Goal: Task Accomplishment & Management: Use online tool/utility

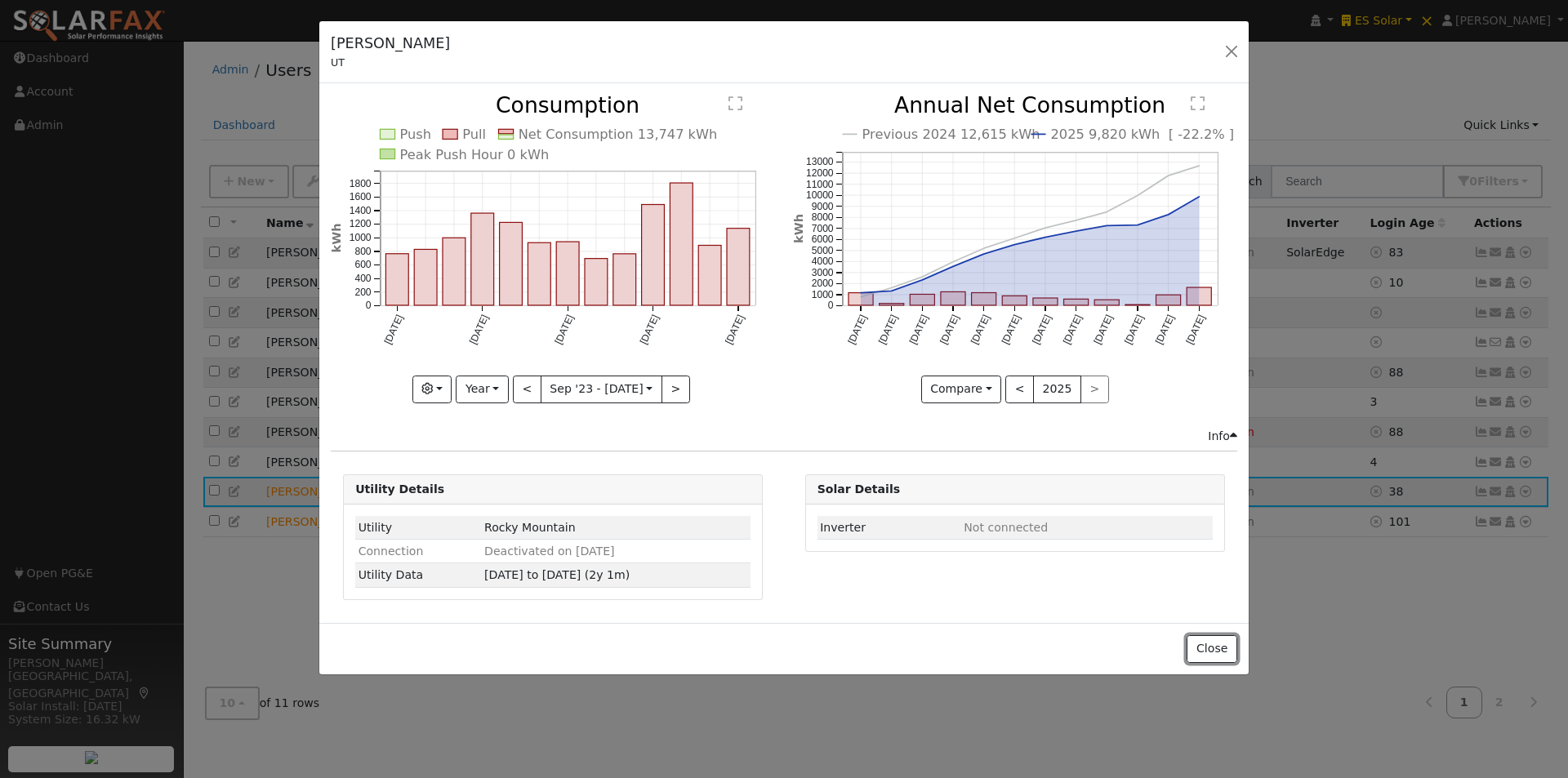
drag, startPoint x: 1212, startPoint y: 641, endPoint x: 1218, endPoint y: 599, distance: 42.4
click at [1212, 641] on button "Close" at bounding box center [1210, 649] width 49 height 28
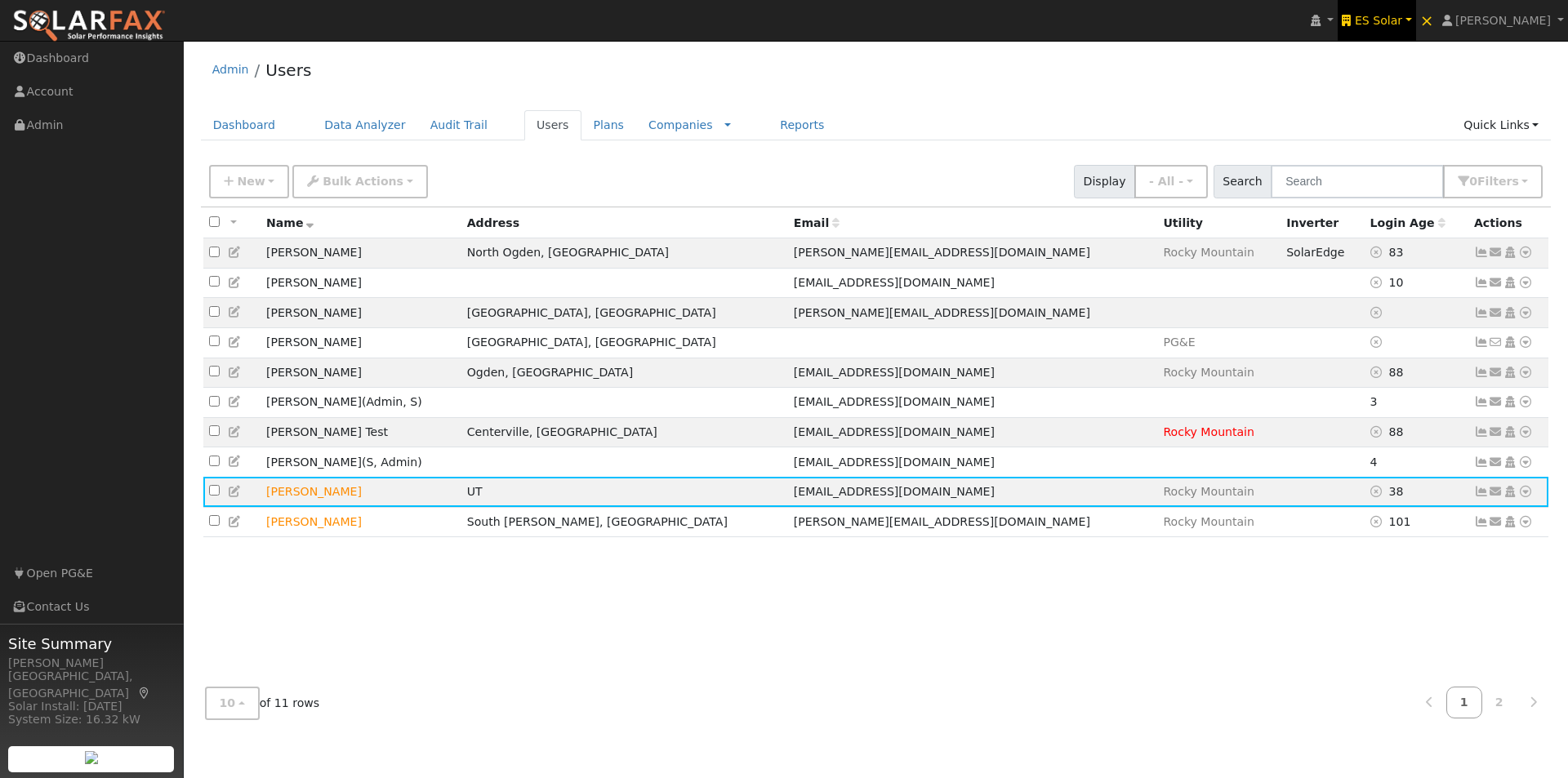
click at [1402, 15] on span "ES Solar" at bounding box center [1378, 20] width 48 height 13
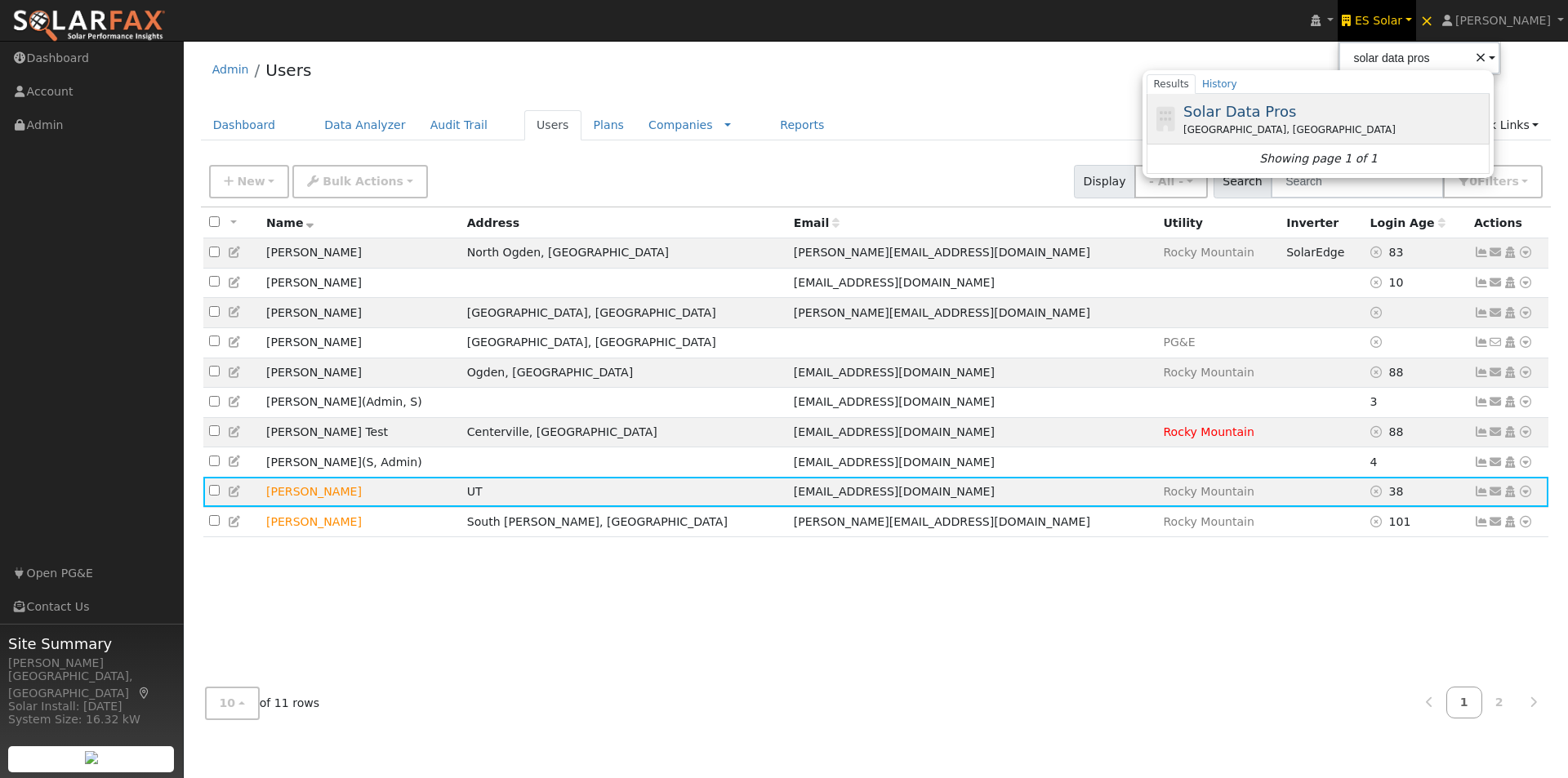
click at [1227, 106] on span "Solar Data Pros" at bounding box center [1239, 111] width 112 height 17
type input "Solar Data Pros"
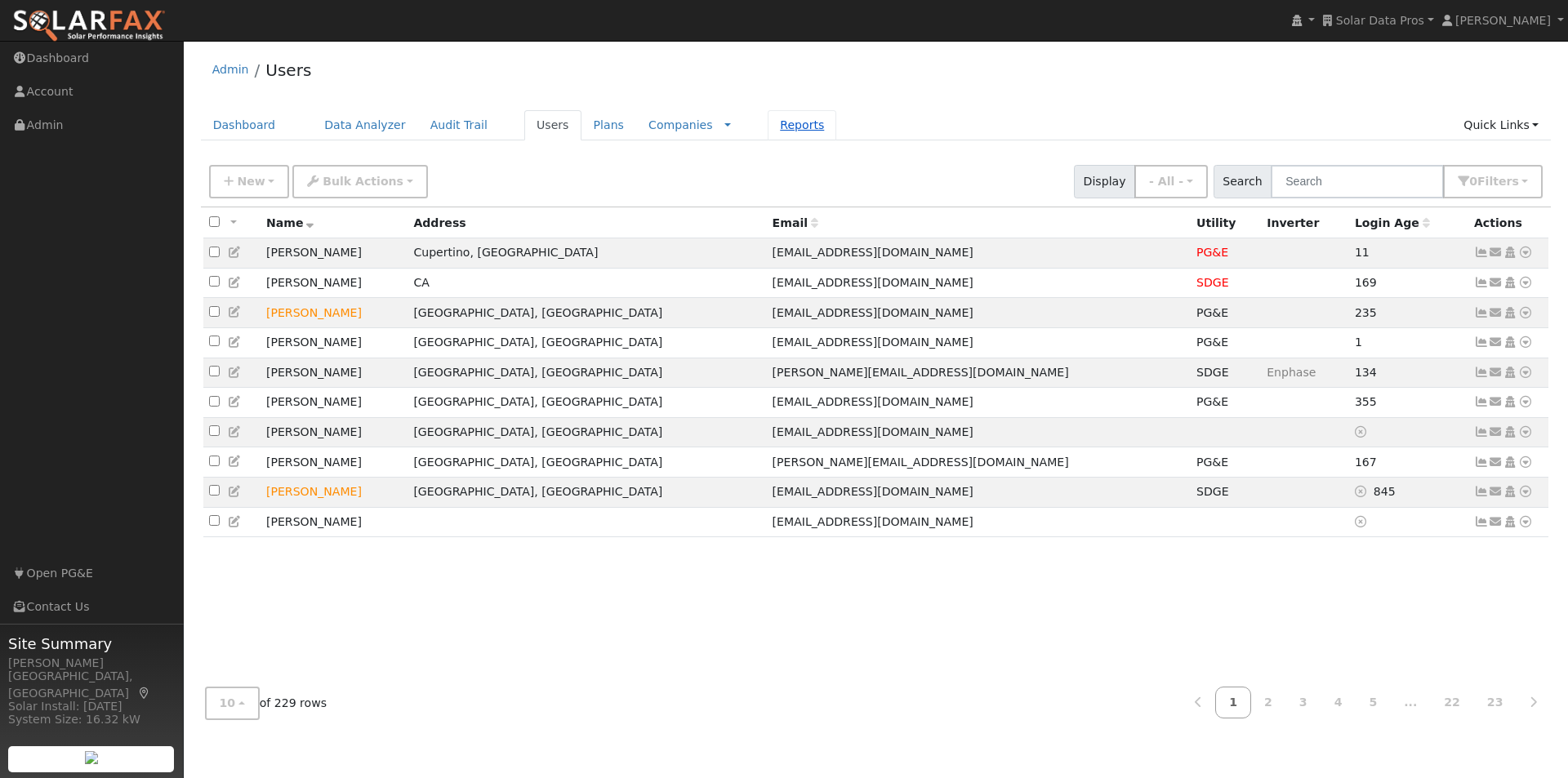
click at [767, 119] on link "Reports" at bounding box center [802, 126] width 68 height 31
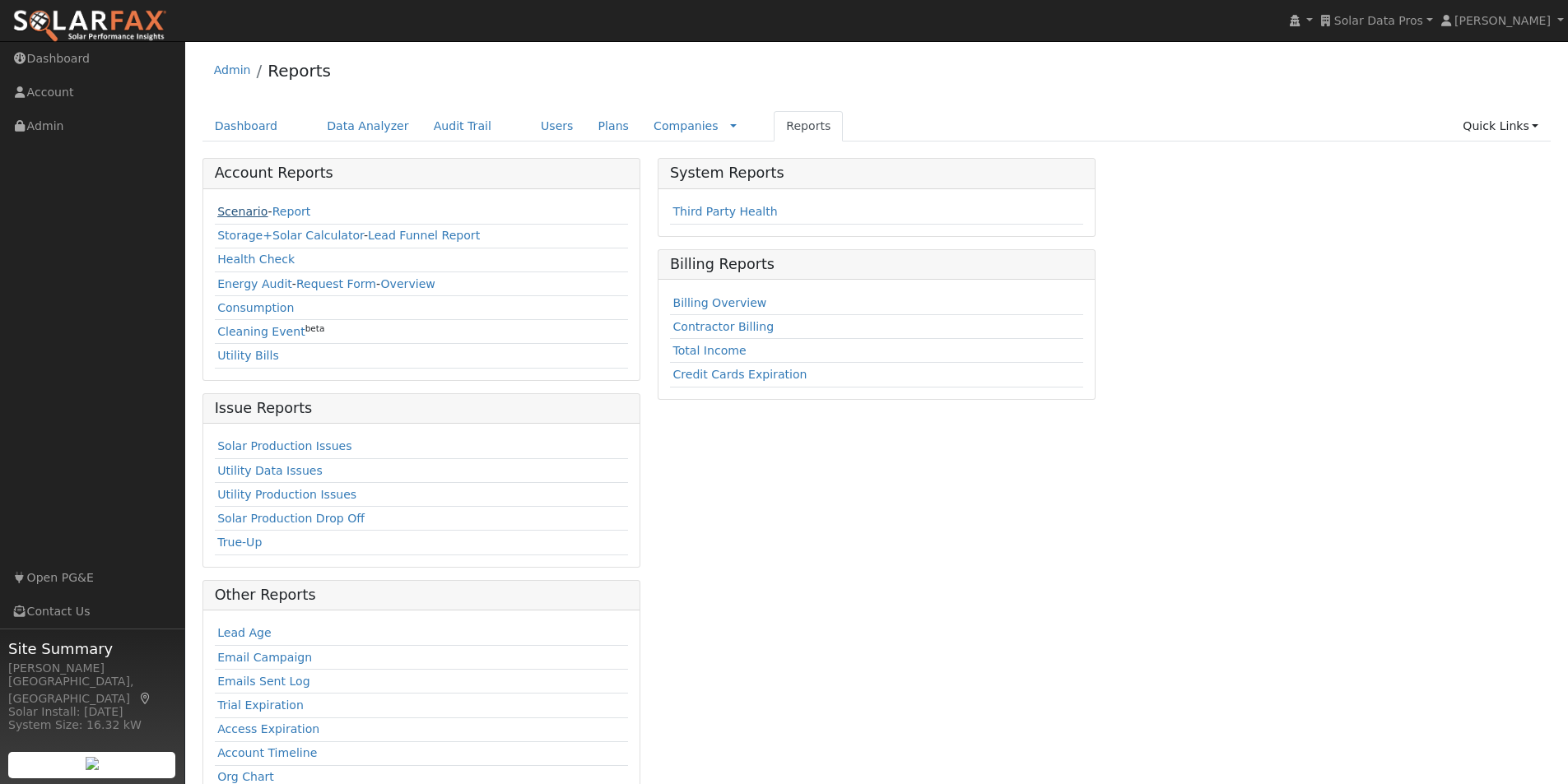
click at [230, 206] on link "Scenario" at bounding box center [242, 211] width 50 height 14
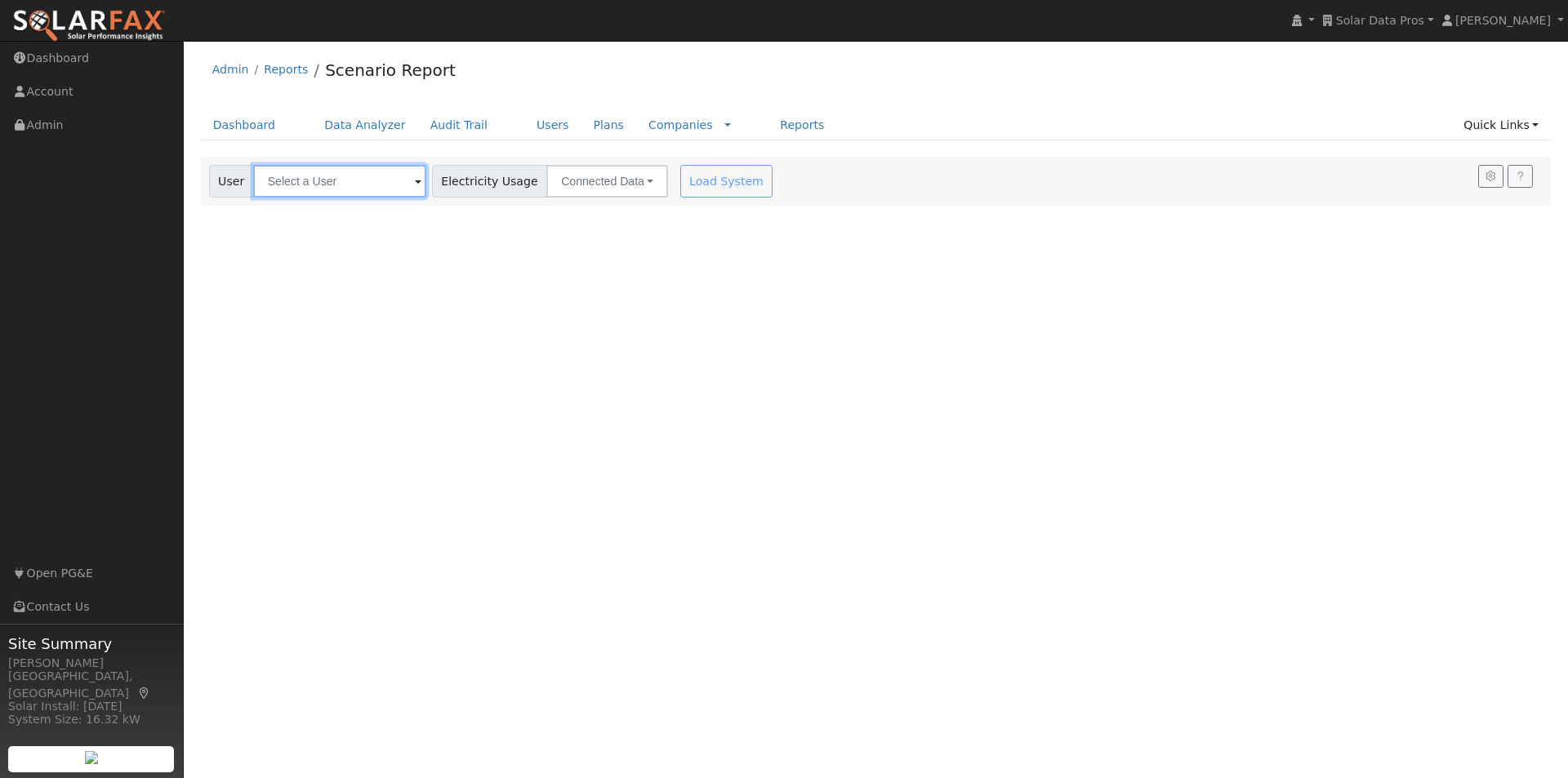
drag, startPoint x: 281, startPoint y: 188, endPoint x: 304, endPoint y: 219, distance: 38.6
click at [281, 190] on input "text" at bounding box center [340, 181] width 173 height 32
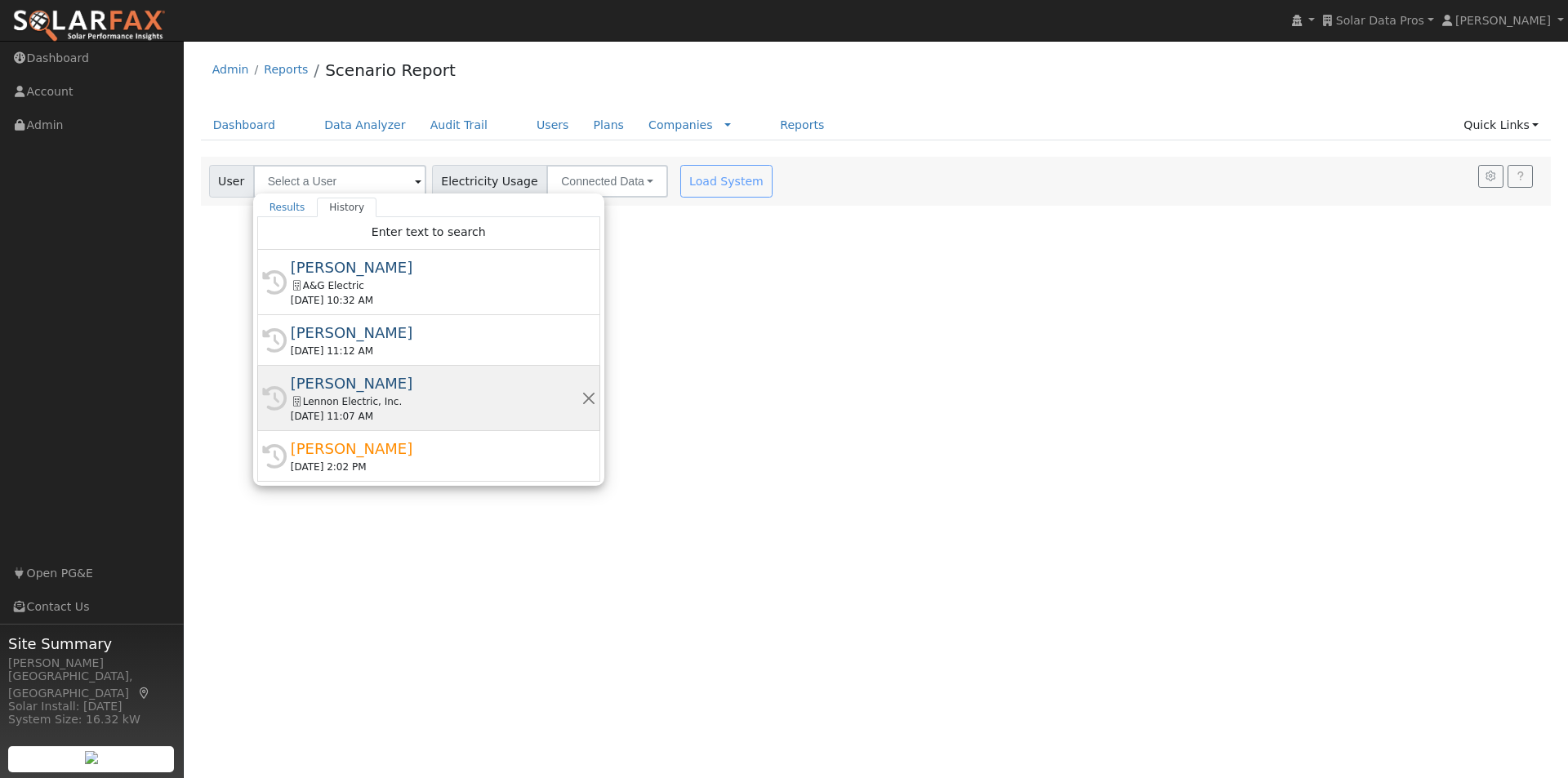
click at [321, 388] on div "[PERSON_NAME]" at bounding box center [437, 383] width 291 height 22
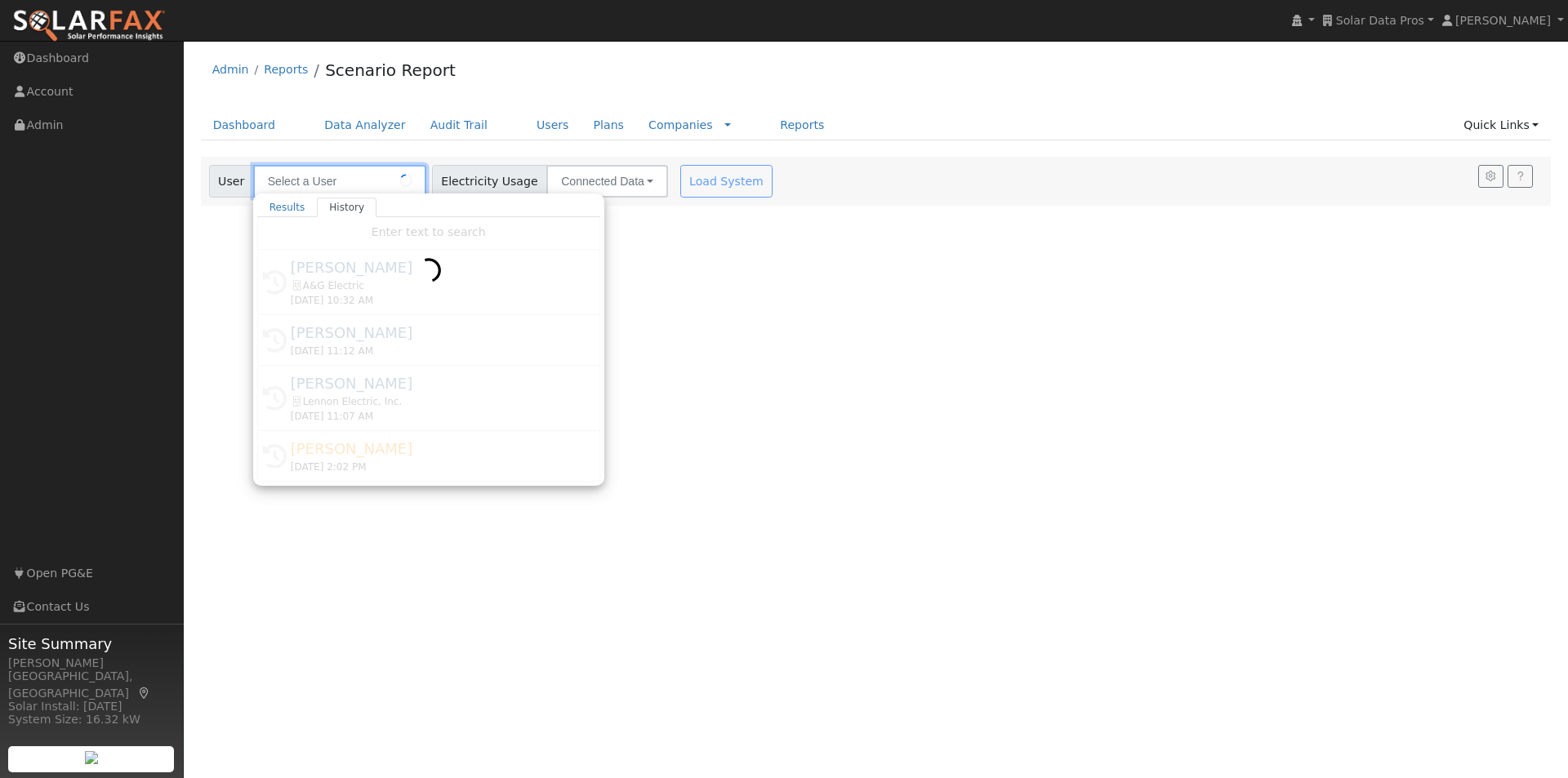
type input "[PERSON_NAME]"
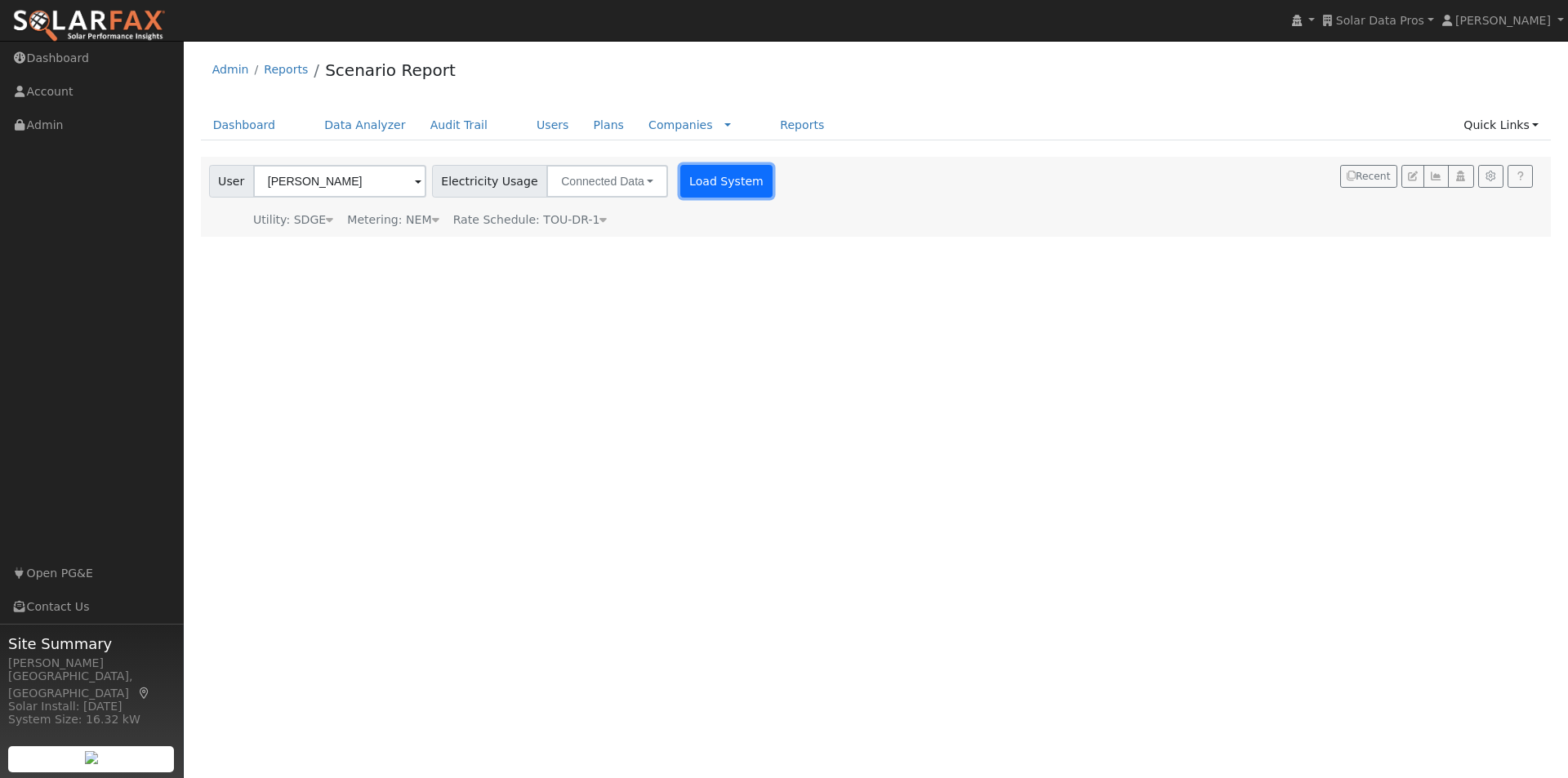
click at [711, 179] on button "Load System" at bounding box center [727, 181] width 93 height 32
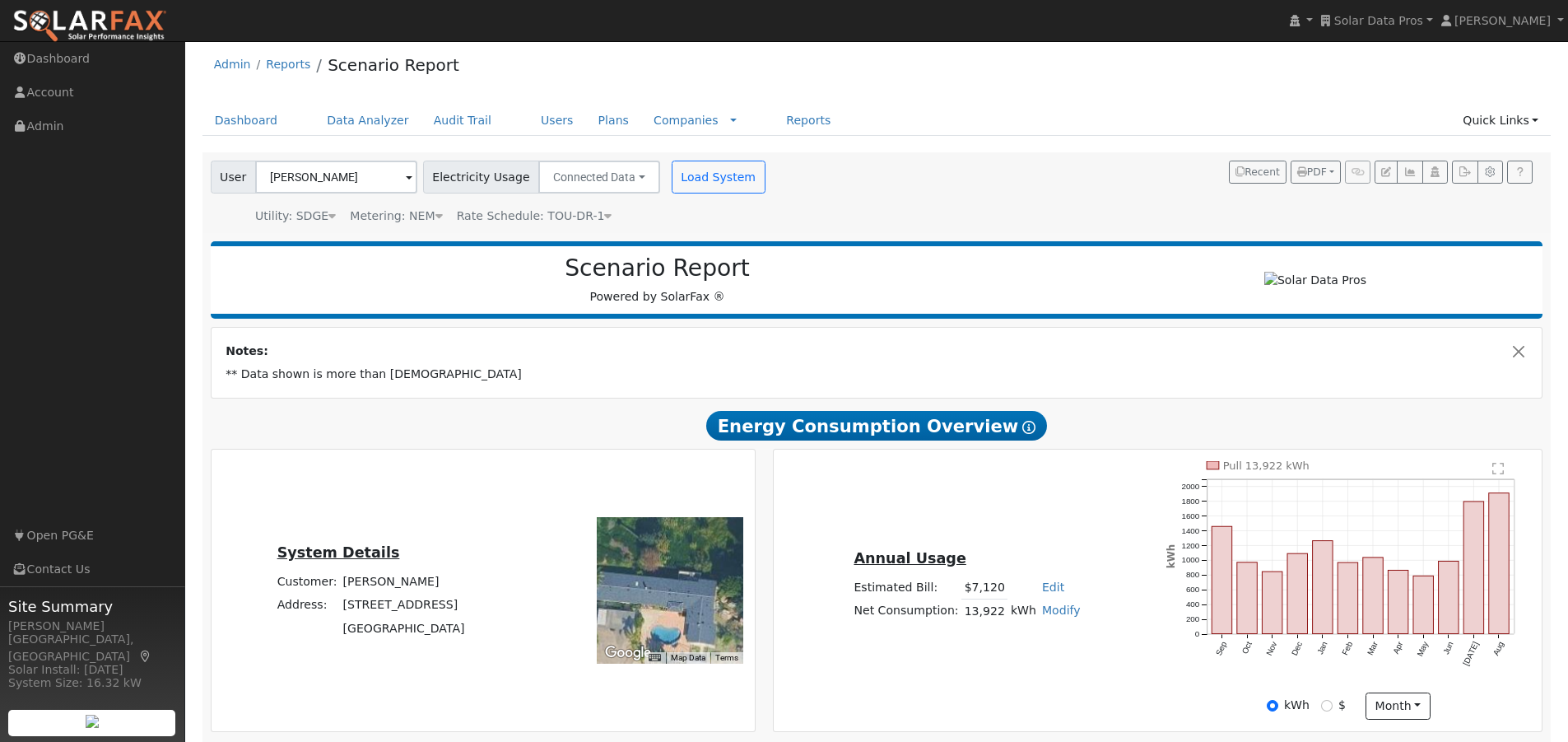
scroll to position [5, 0]
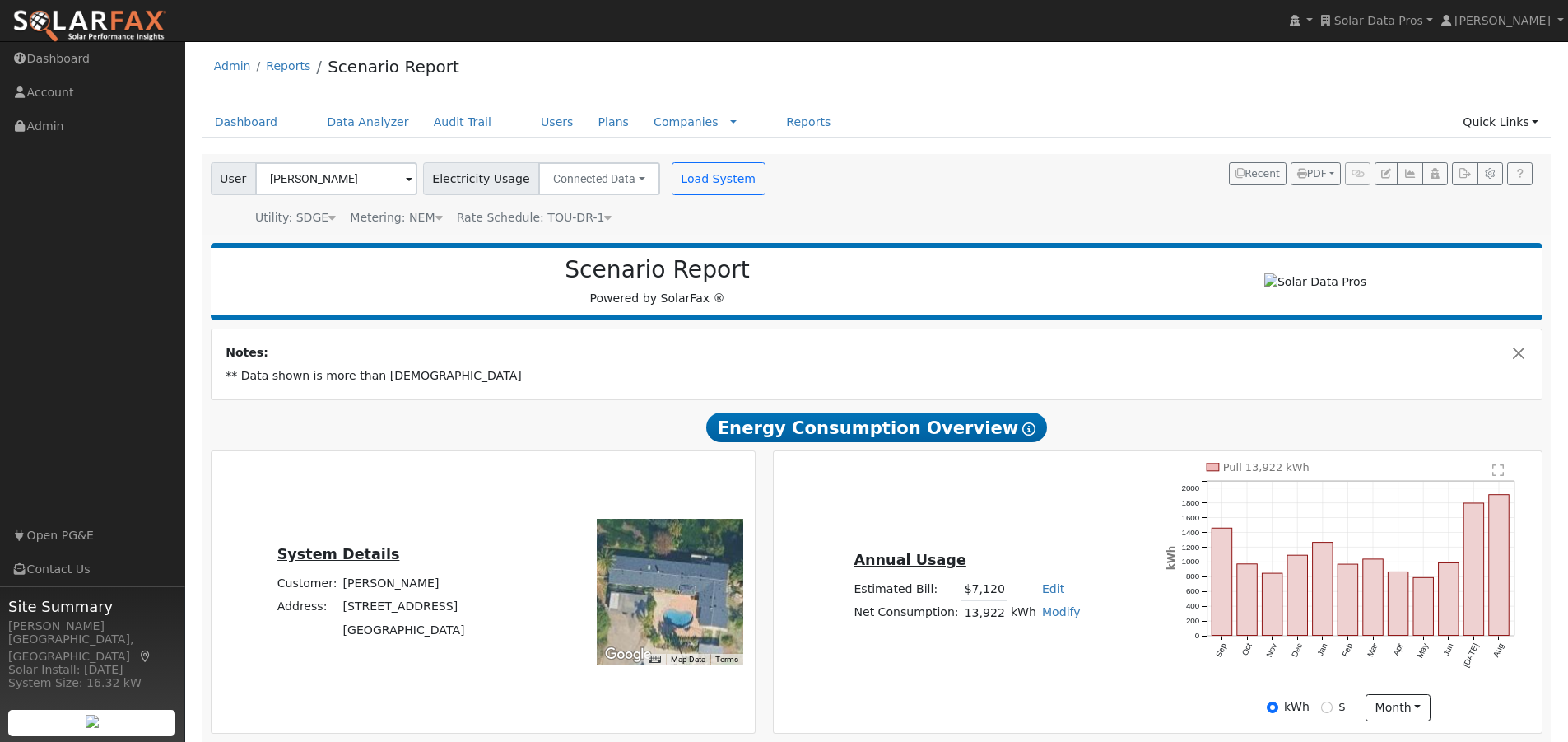
drag, startPoint x: 683, startPoint y: 605, endPoint x: 723, endPoint y: 567, distance: 55.2
click at [698, 586] on div at bounding box center [670, 592] width 147 height 147
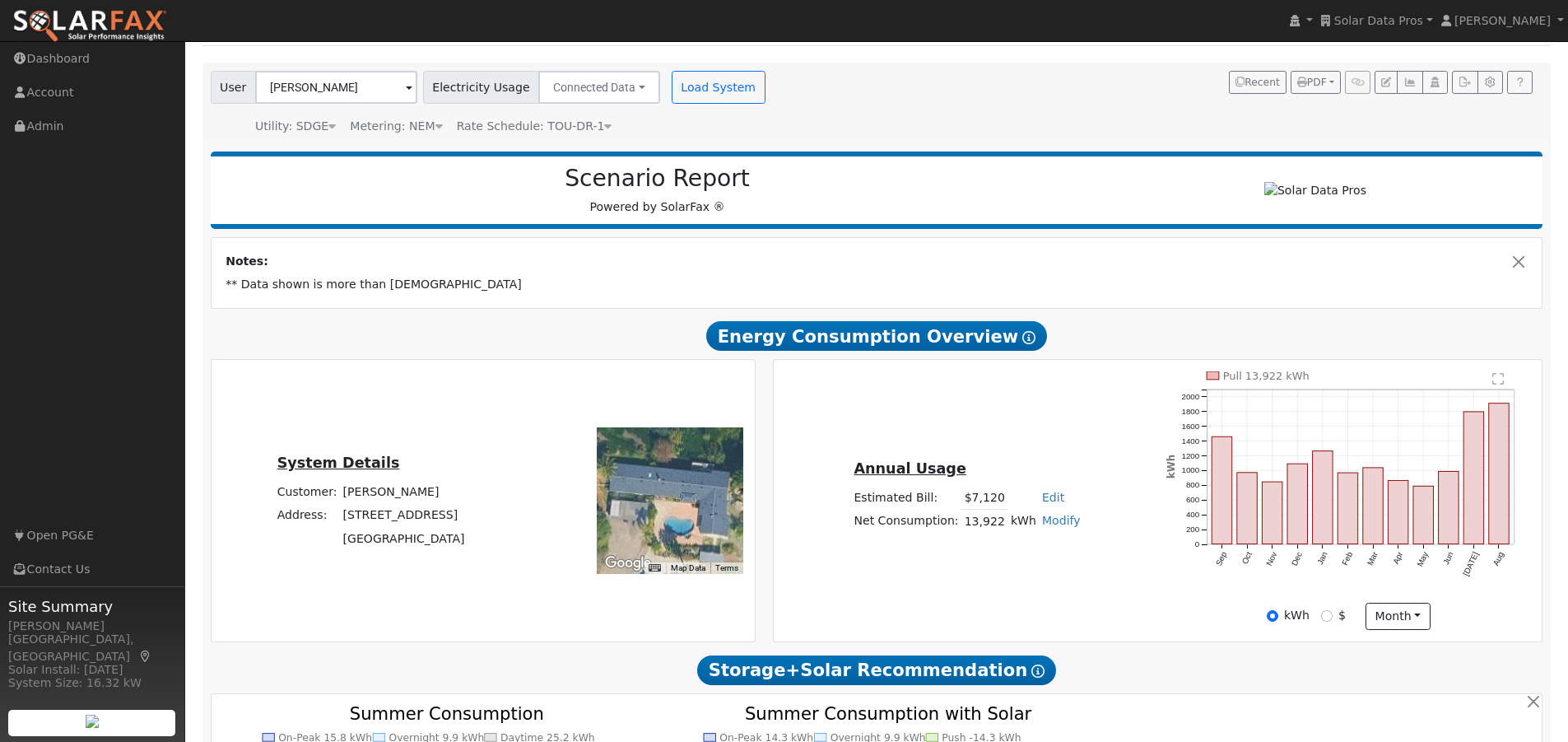
scroll to position [133, 0]
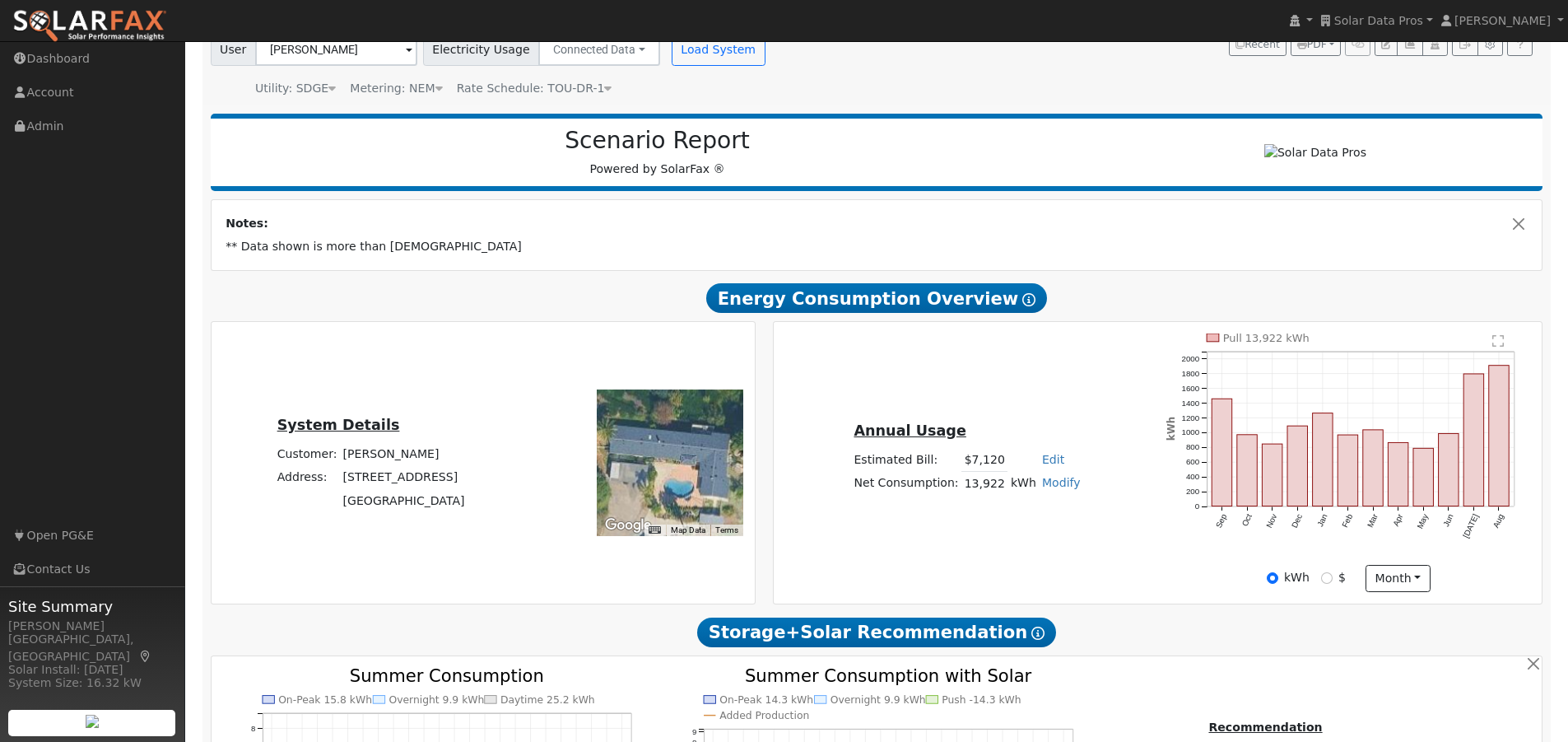
click at [604, 88] on icon at bounding box center [608, 88] width 7 height 12
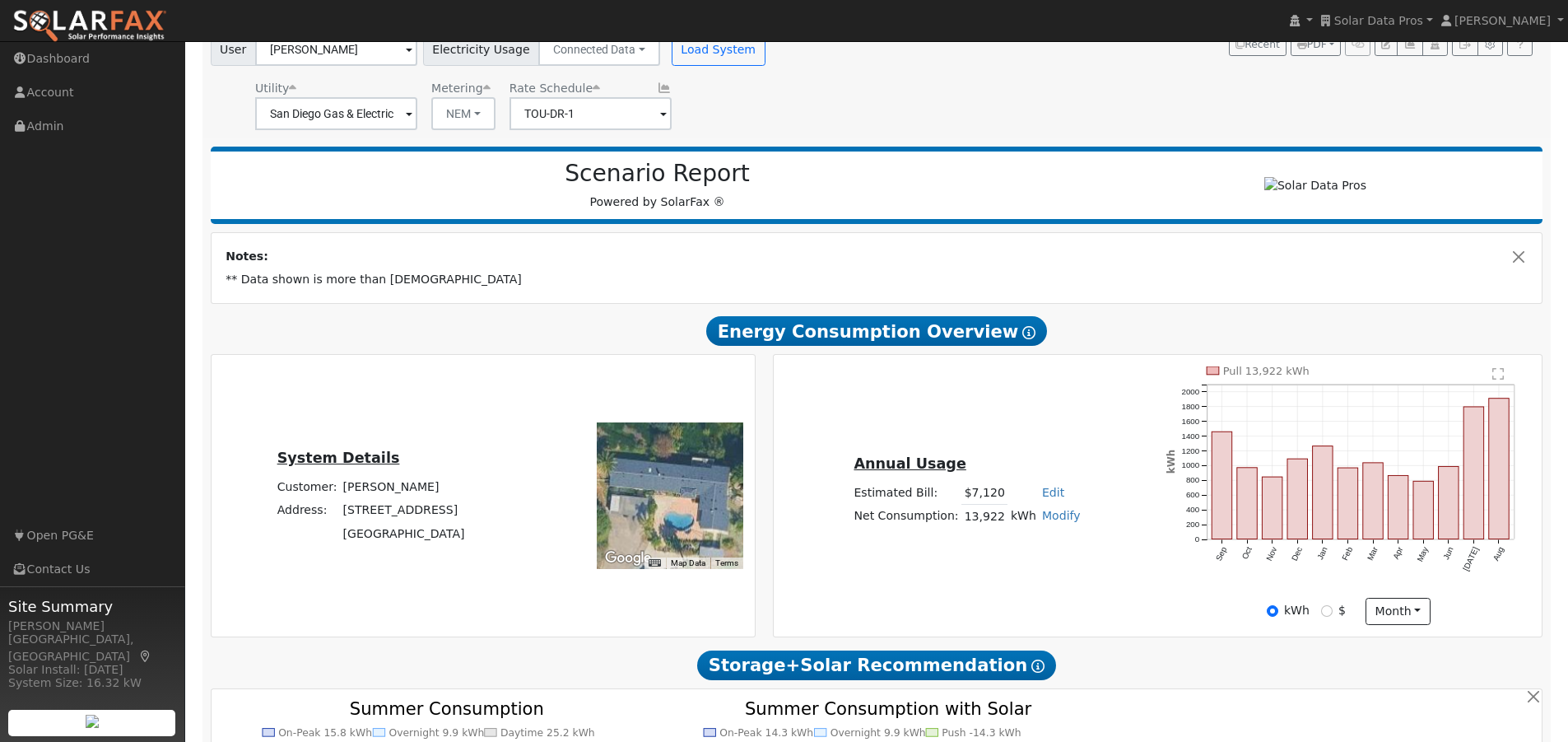
click at [657, 88] on icon at bounding box center [664, 88] width 14 height 12
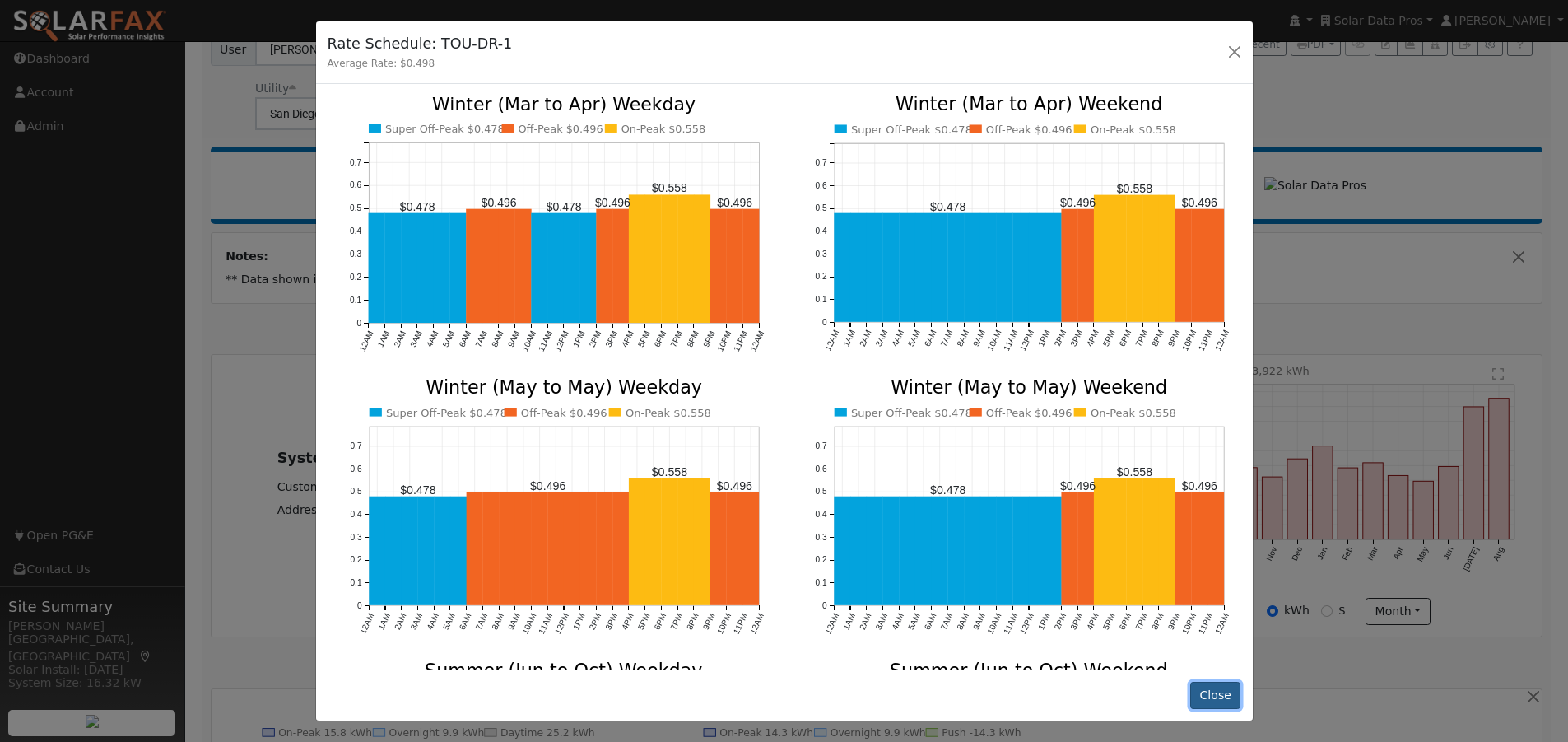
click at [1209, 690] on button "Close" at bounding box center [1215, 695] width 50 height 28
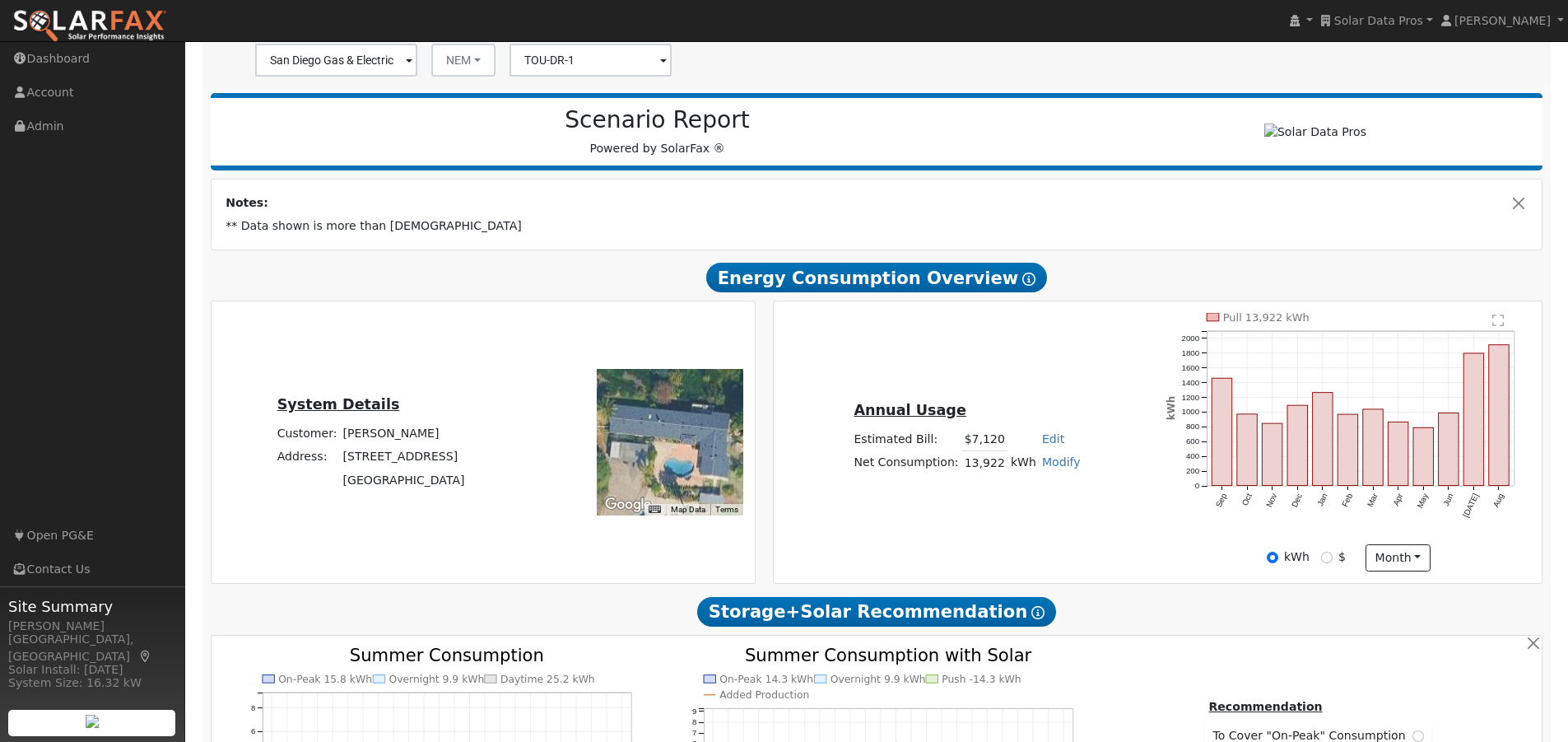
scroll to position [216, 0]
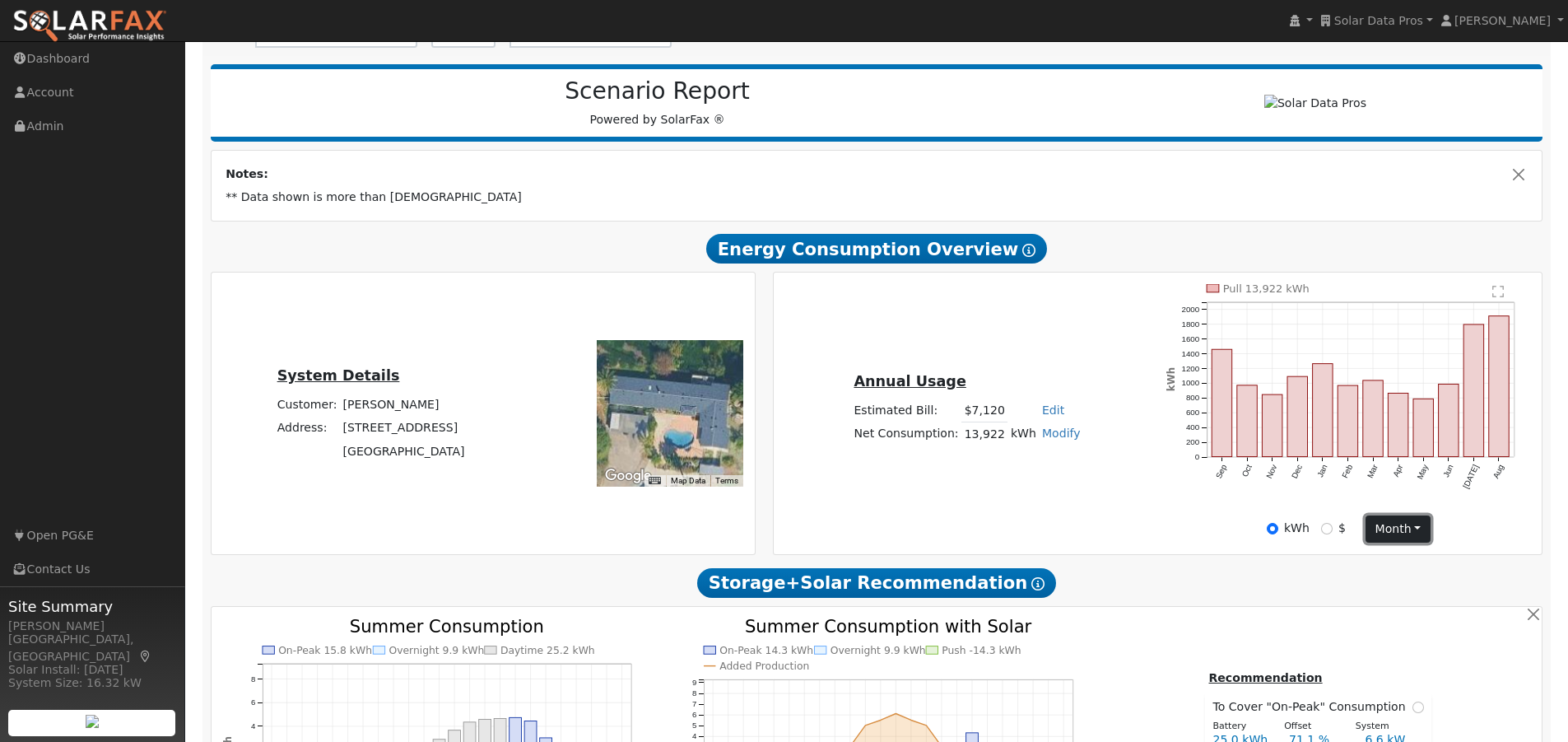
click at [1409, 535] on button "month" at bounding box center [1399, 529] width 65 height 28
click at [1386, 570] on link "Day" at bounding box center [1423, 563] width 114 height 23
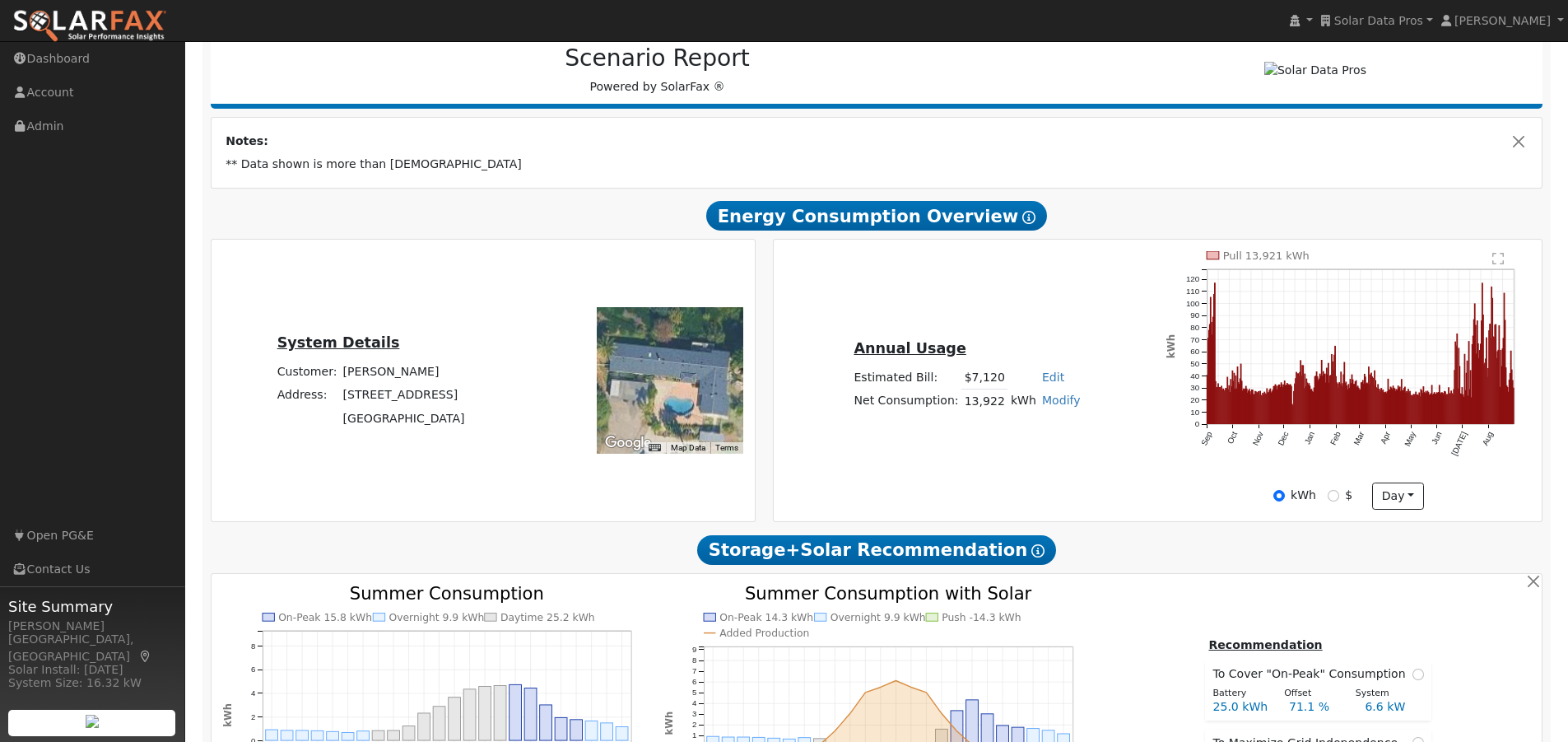
scroll to position [185, 0]
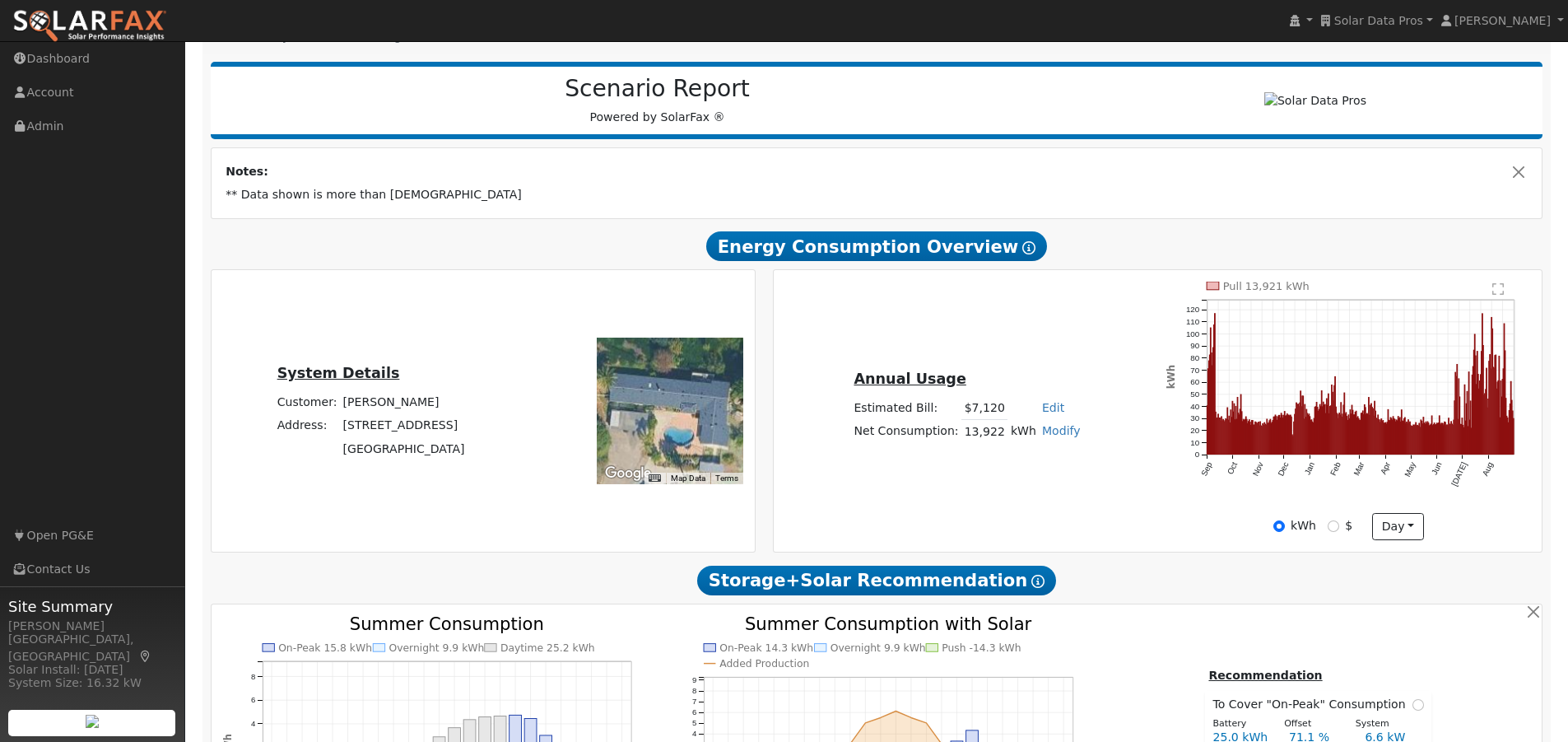
click at [1498, 295] on text "" at bounding box center [1497, 289] width 12 height 14
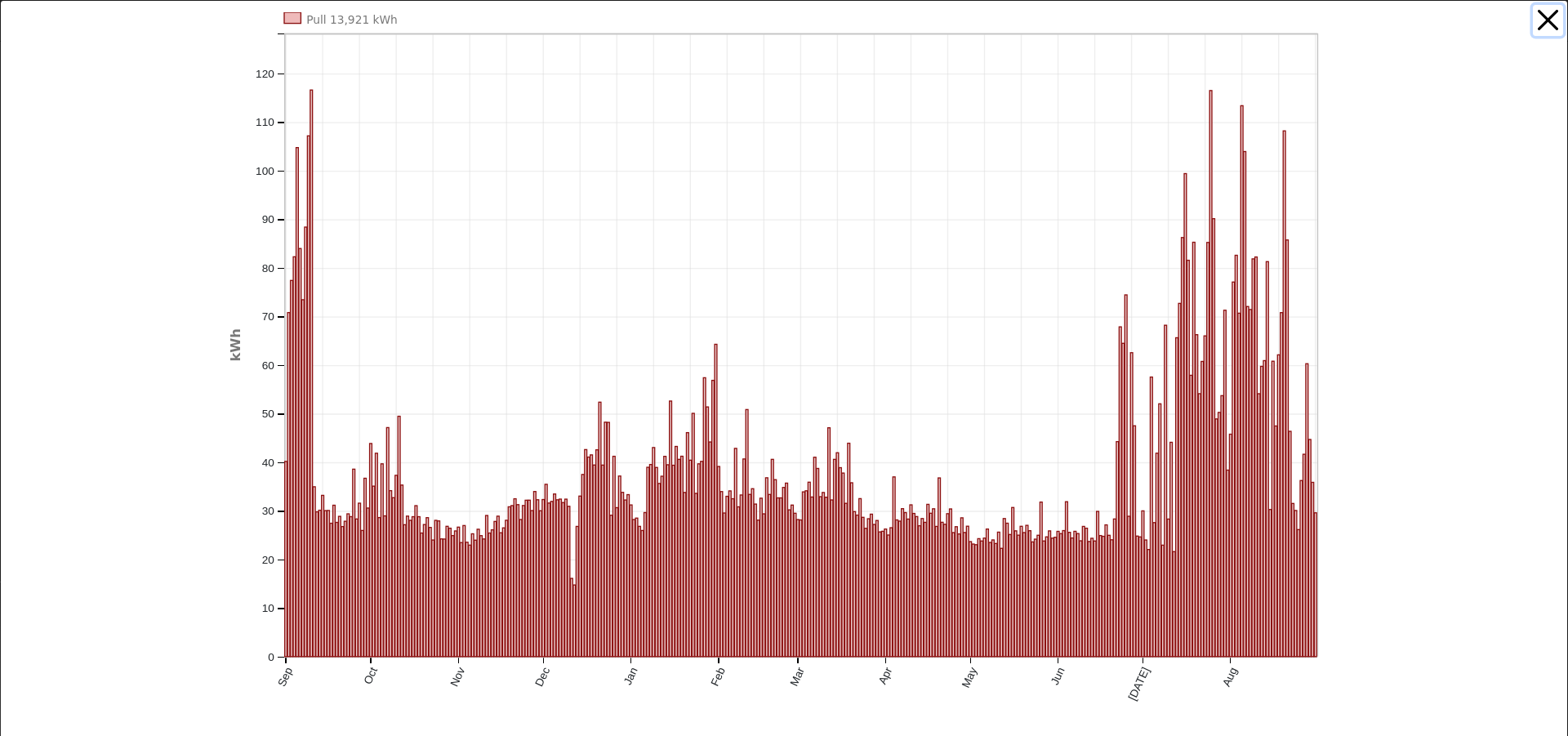
click at [1533, 14] on button "button" at bounding box center [1548, 20] width 31 height 31
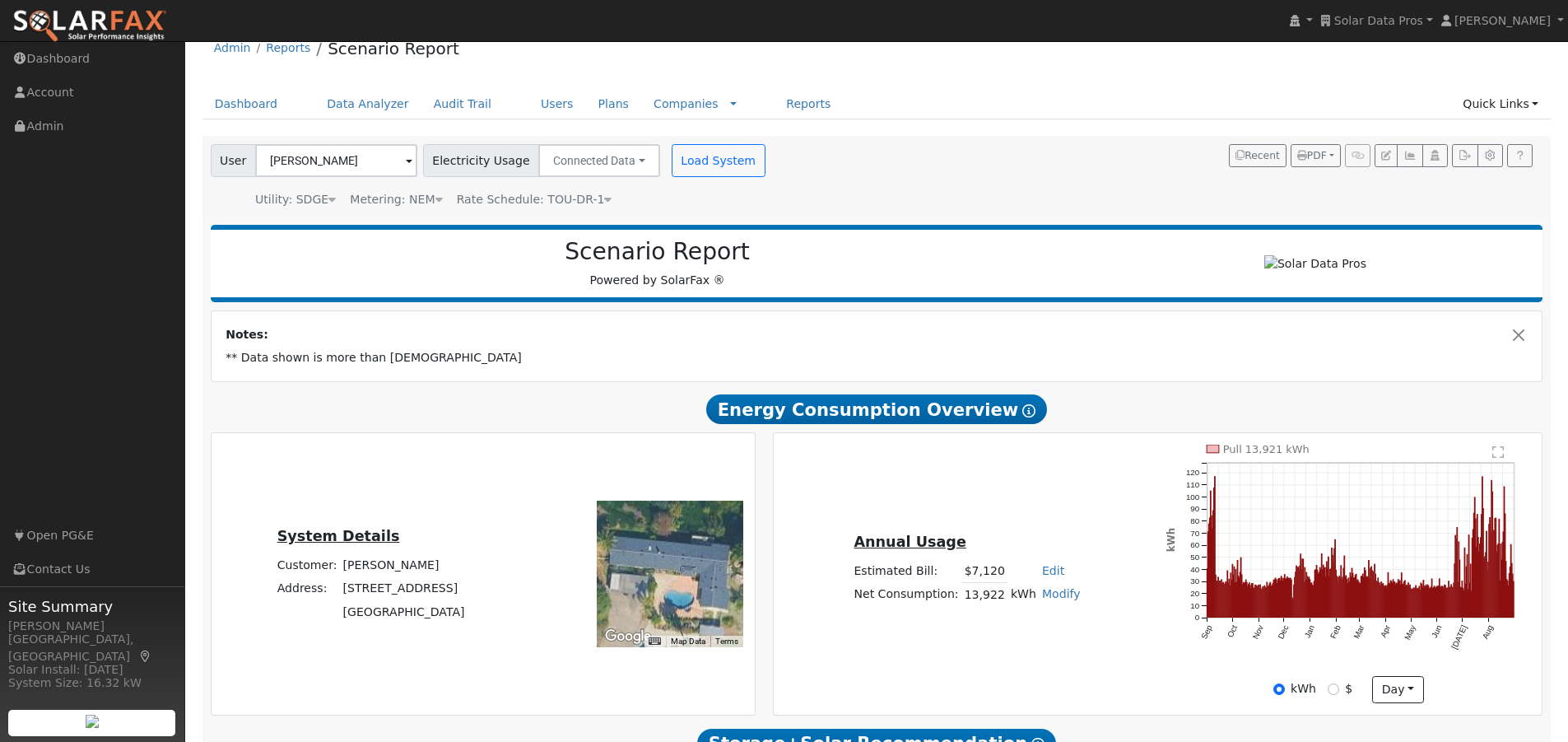
scroll to position [21, 0]
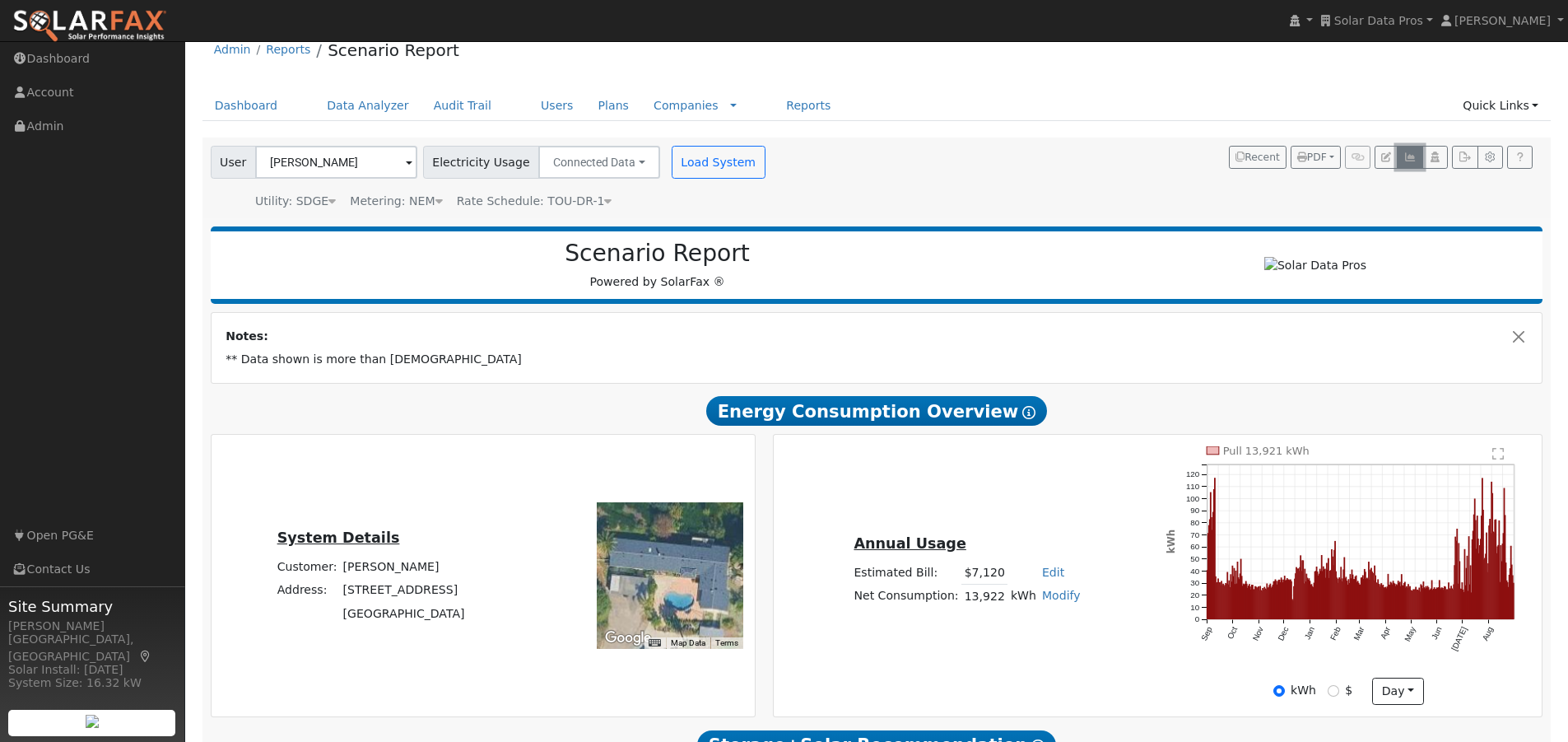
click at [1412, 156] on icon "button" at bounding box center [1409, 157] width 13 height 10
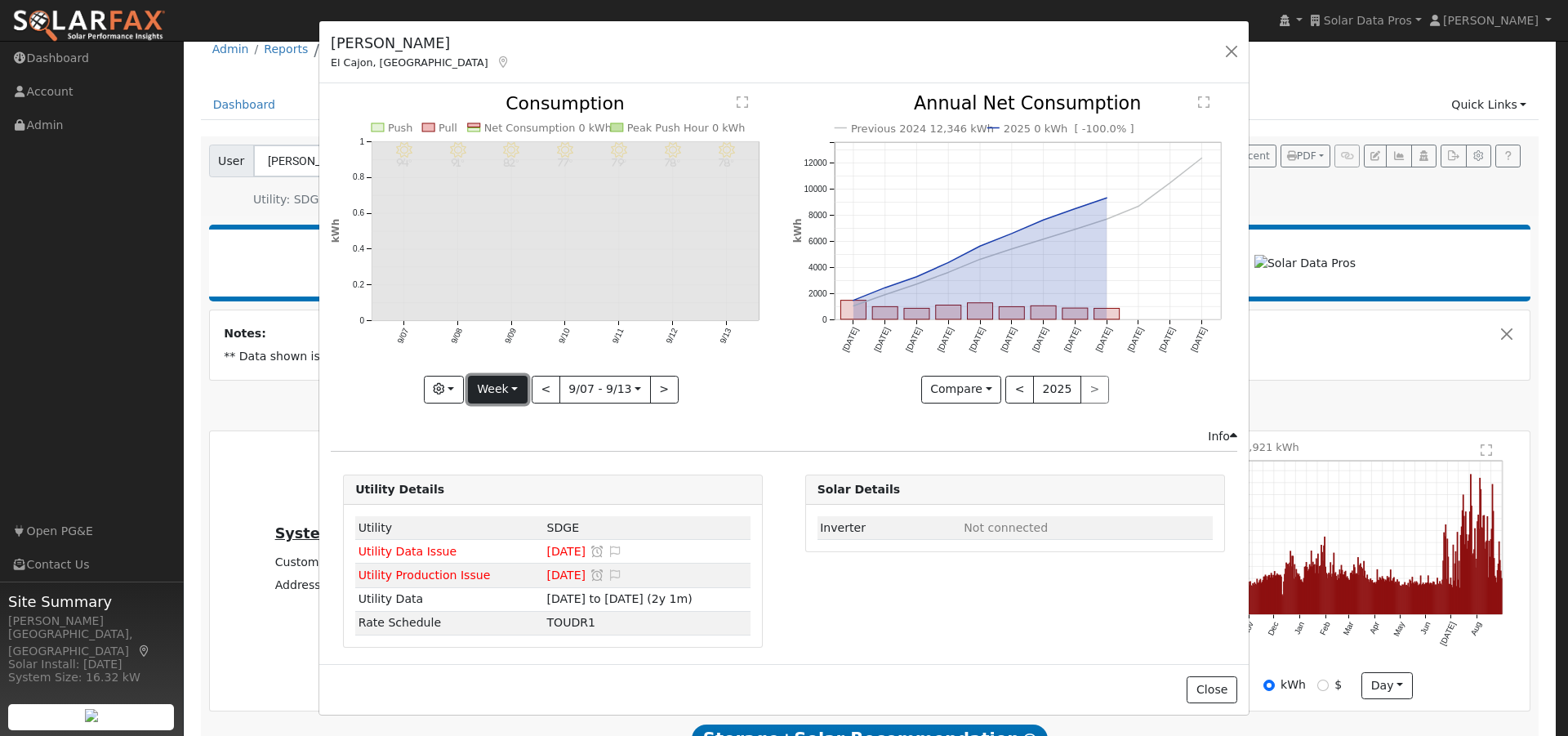
drag, startPoint x: 502, startPoint y: 381, endPoint x: 494, endPoint y: 448, distance: 67.5
click at [502, 384] on button "Week" at bounding box center [498, 389] width 59 height 28
click at [492, 481] on link "Year" at bounding box center [526, 491] width 113 height 22
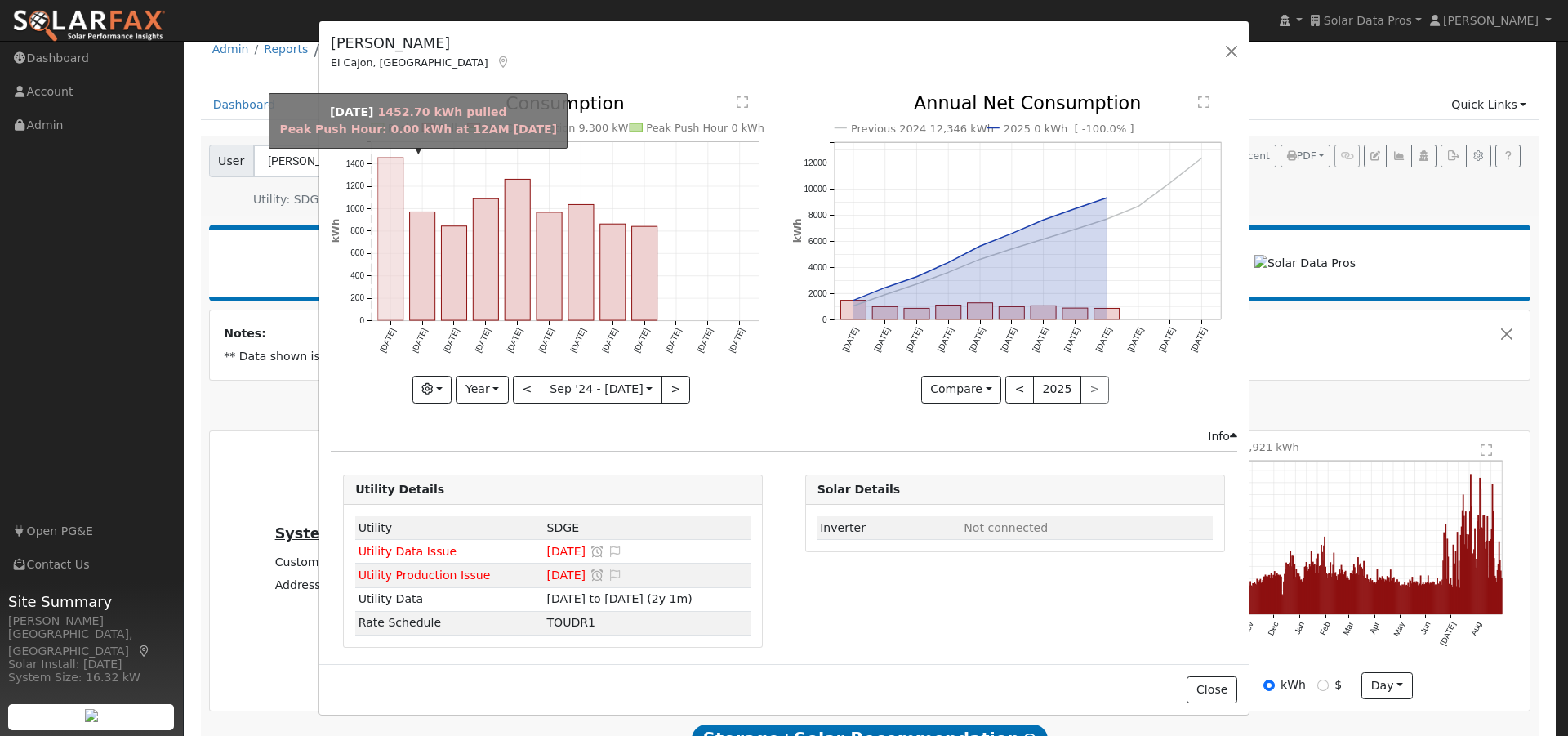
click at [393, 258] on rect "onclick=""" at bounding box center [391, 238] width 25 height 163
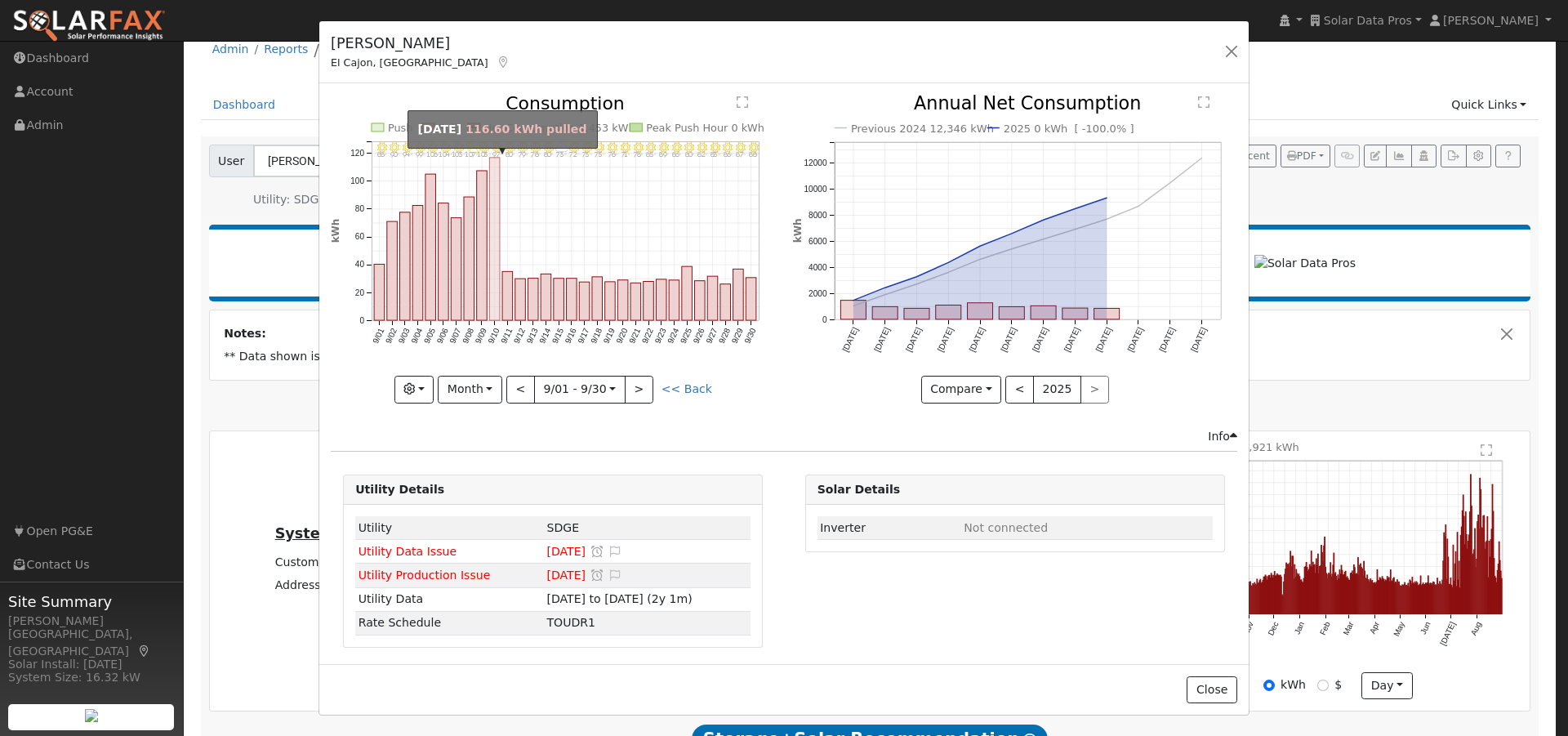
click at [496, 199] on rect "onclick=""" at bounding box center [495, 238] width 11 height 163
type input "2024-09-10"
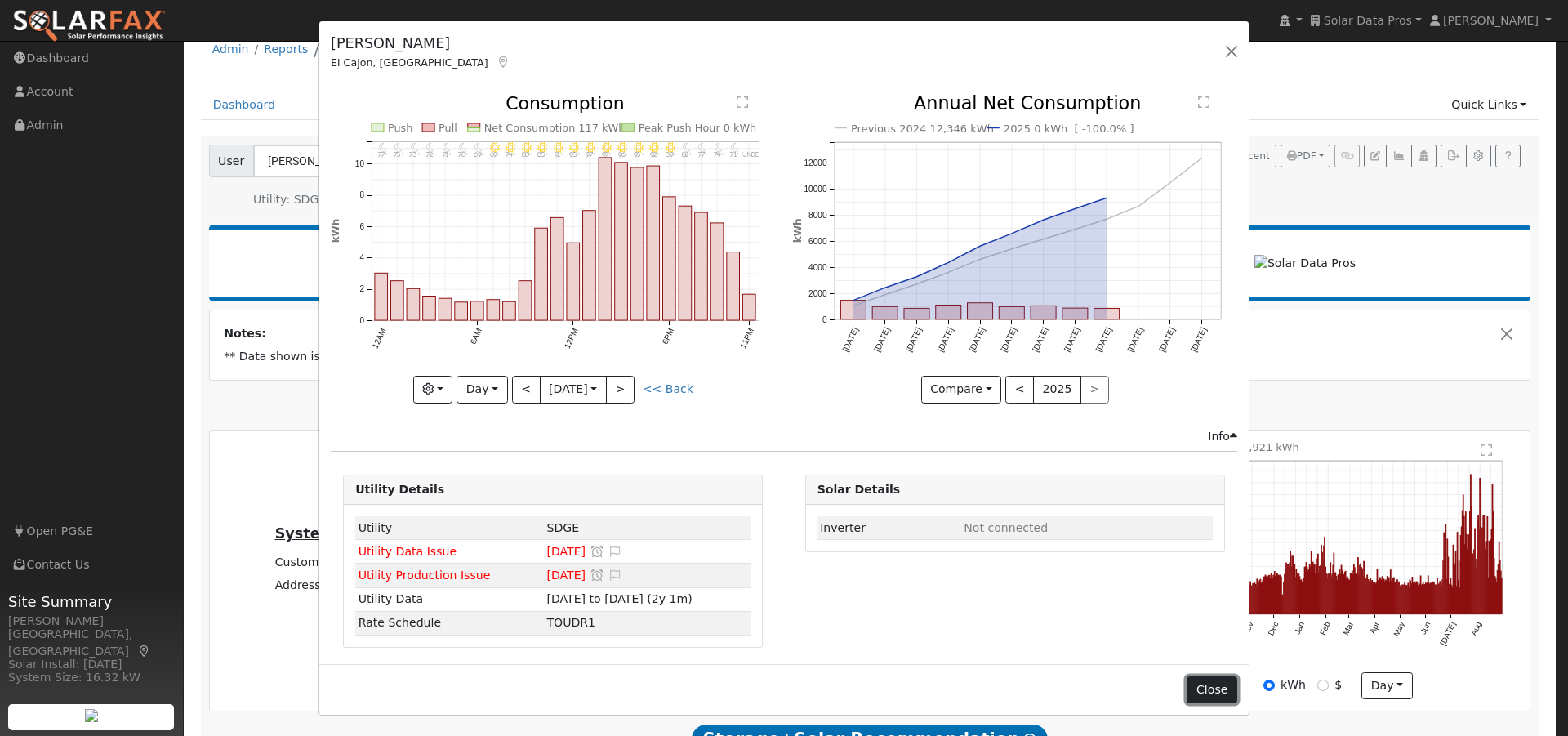
click at [1208, 682] on button "Close" at bounding box center [1210, 689] width 49 height 28
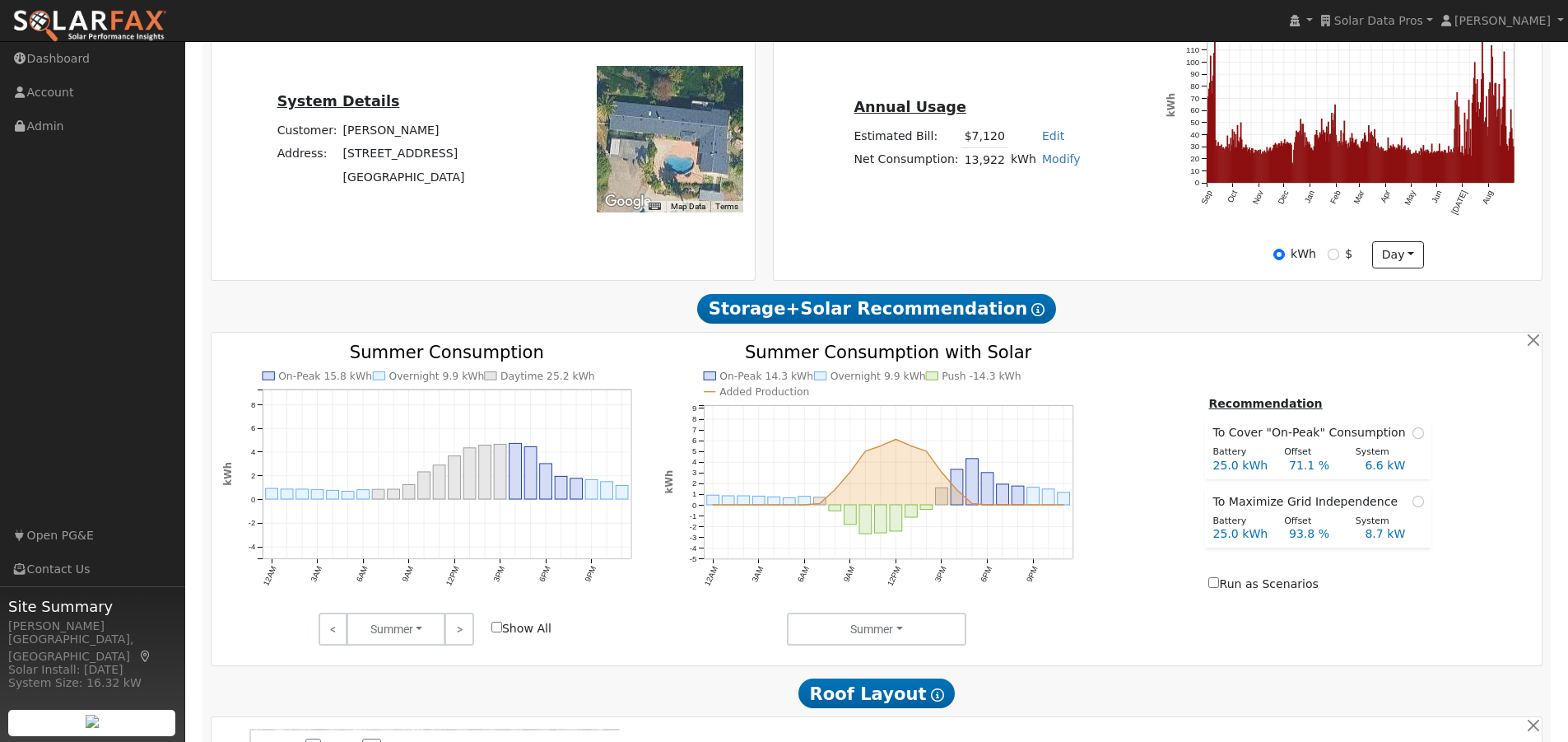
scroll to position [539, 0]
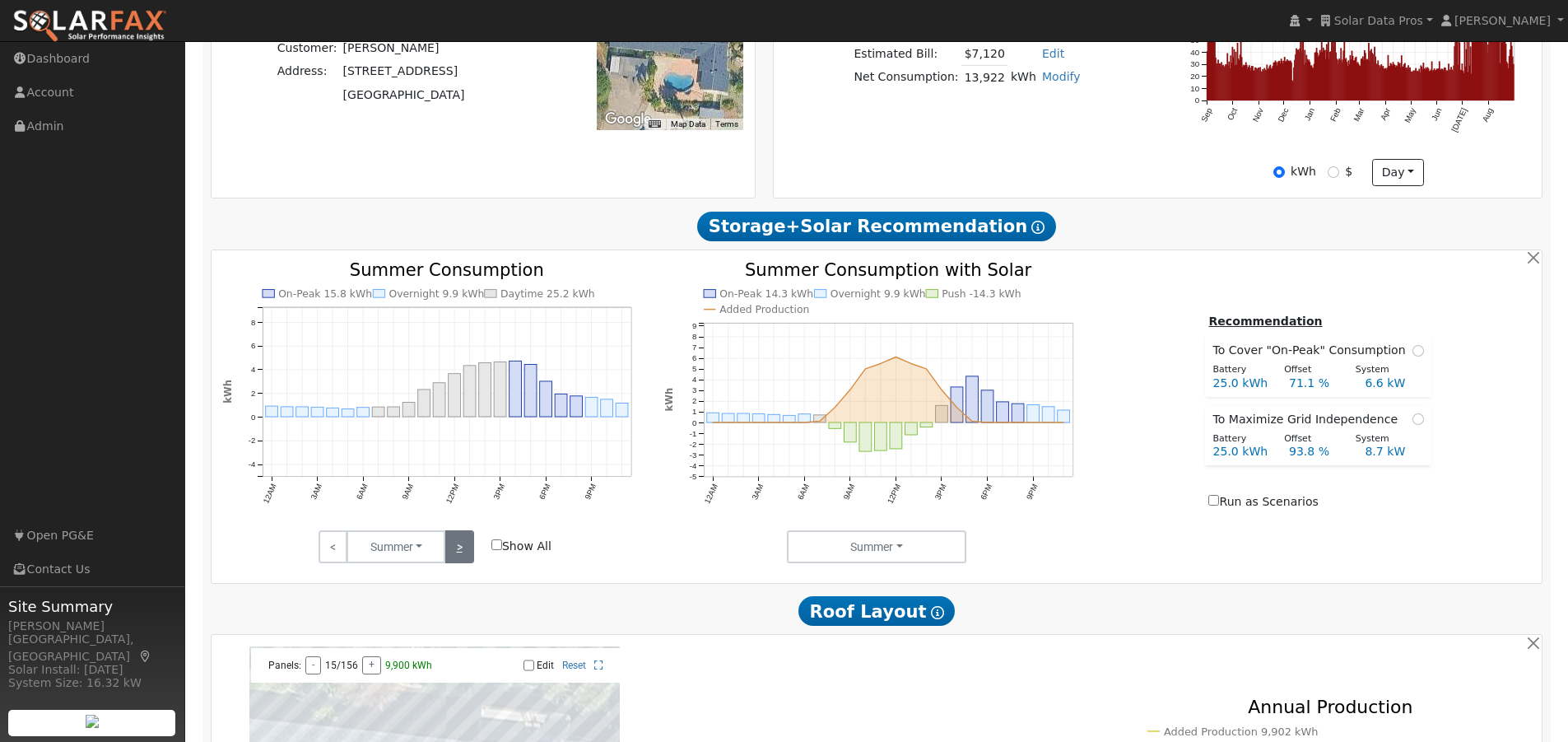
click at [457, 554] on link ">" at bounding box center [459, 546] width 29 height 33
click at [457, 553] on link ">" at bounding box center [459, 546] width 29 height 33
click at [496, 550] on input "Show All" at bounding box center [496, 544] width 11 height 11
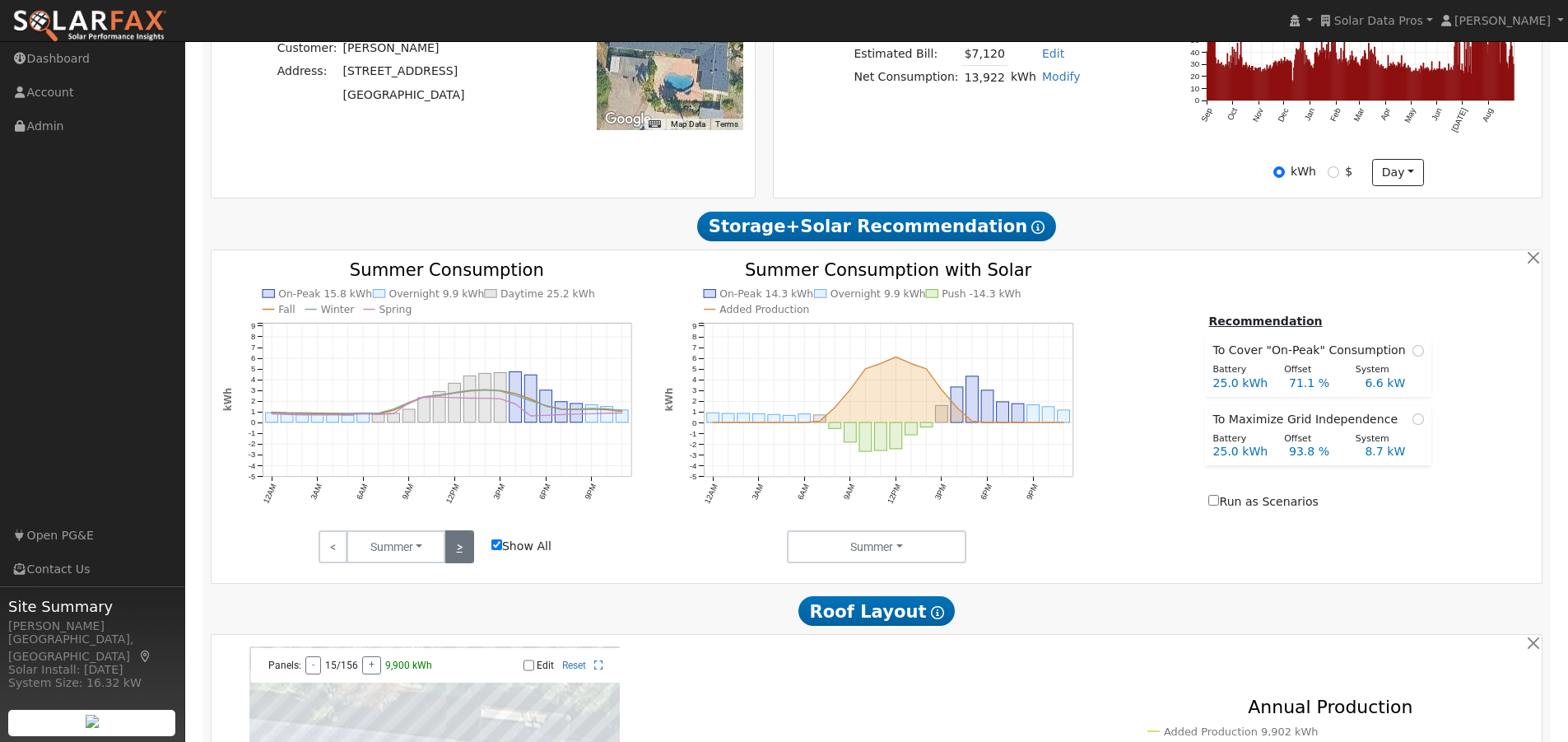
click at [463, 554] on link ">" at bounding box center [459, 546] width 29 height 33
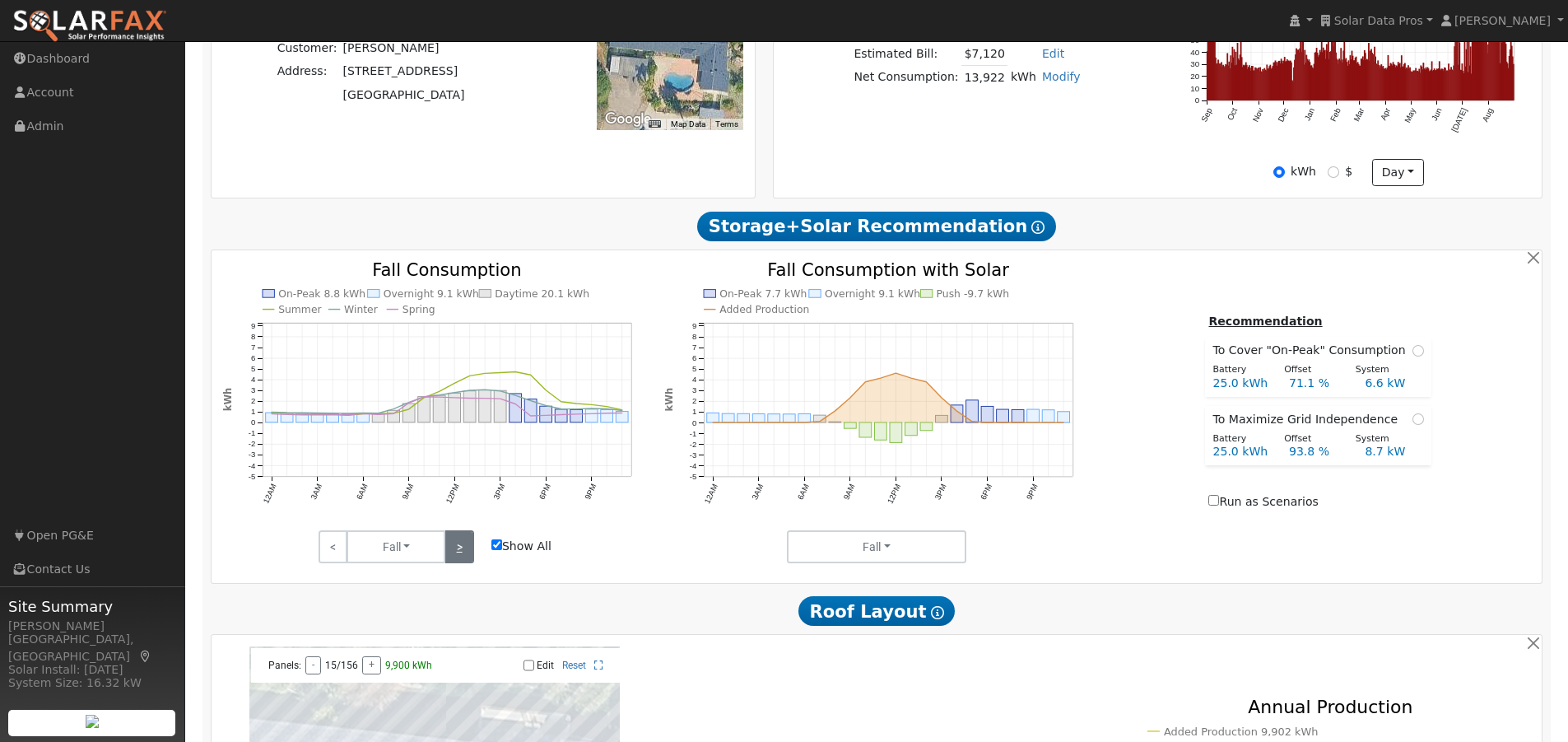
click at [463, 554] on link ">" at bounding box center [459, 546] width 29 height 33
click at [334, 554] on link "<" at bounding box center [333, 546] width 29 height 33
click at [460, 551] on link ">" at bounding box center [459, 546] width 29 height 33
click at [455, 547] on link ">" at bounding box center [459, 546] width 29 height 33
click at [457, 549] on link ">" at bounding box center [459, 546] width 29 height 33
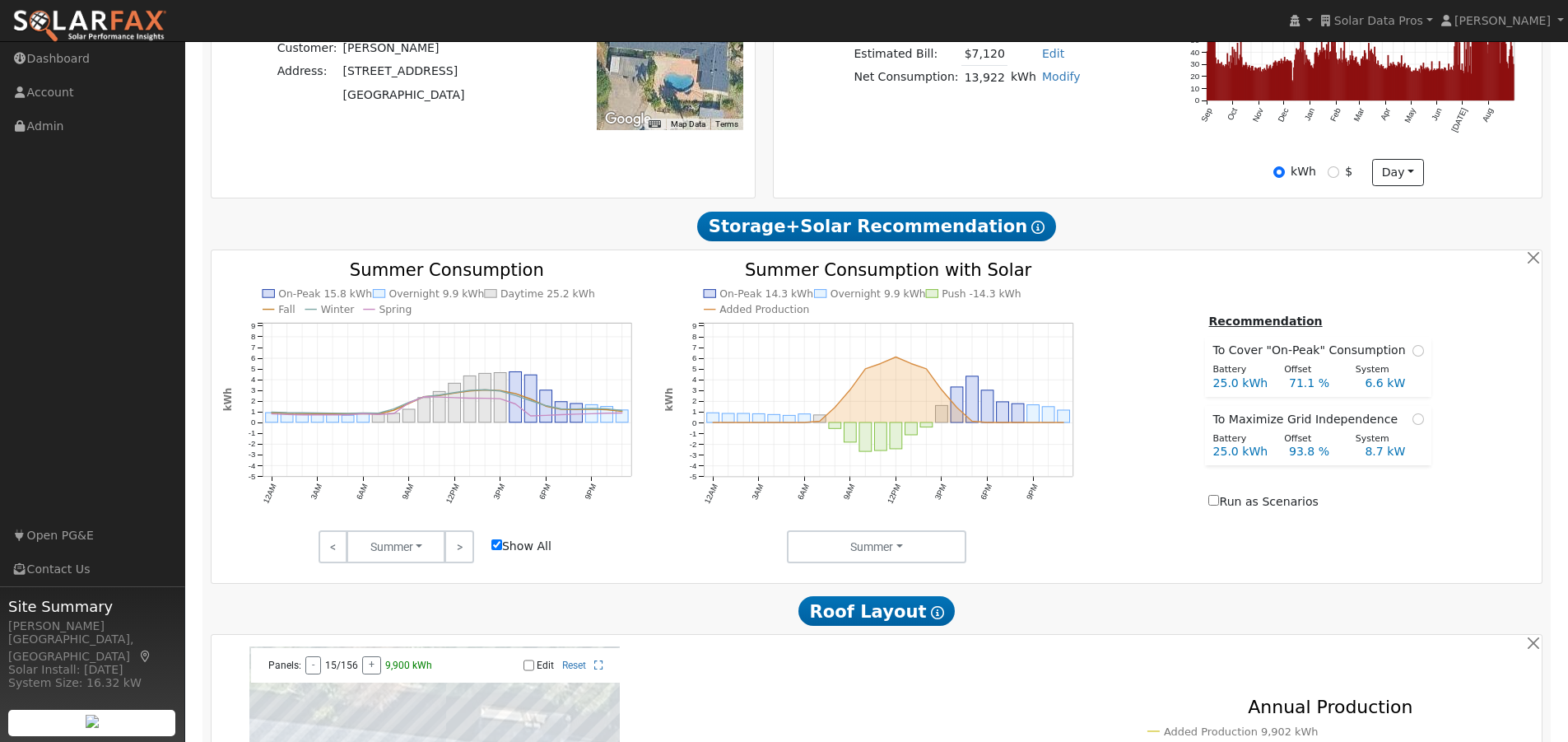
click at [496, 550] on input "Show All" at bounding box center [496, 544] width 11 height 11
checkbox input "false"
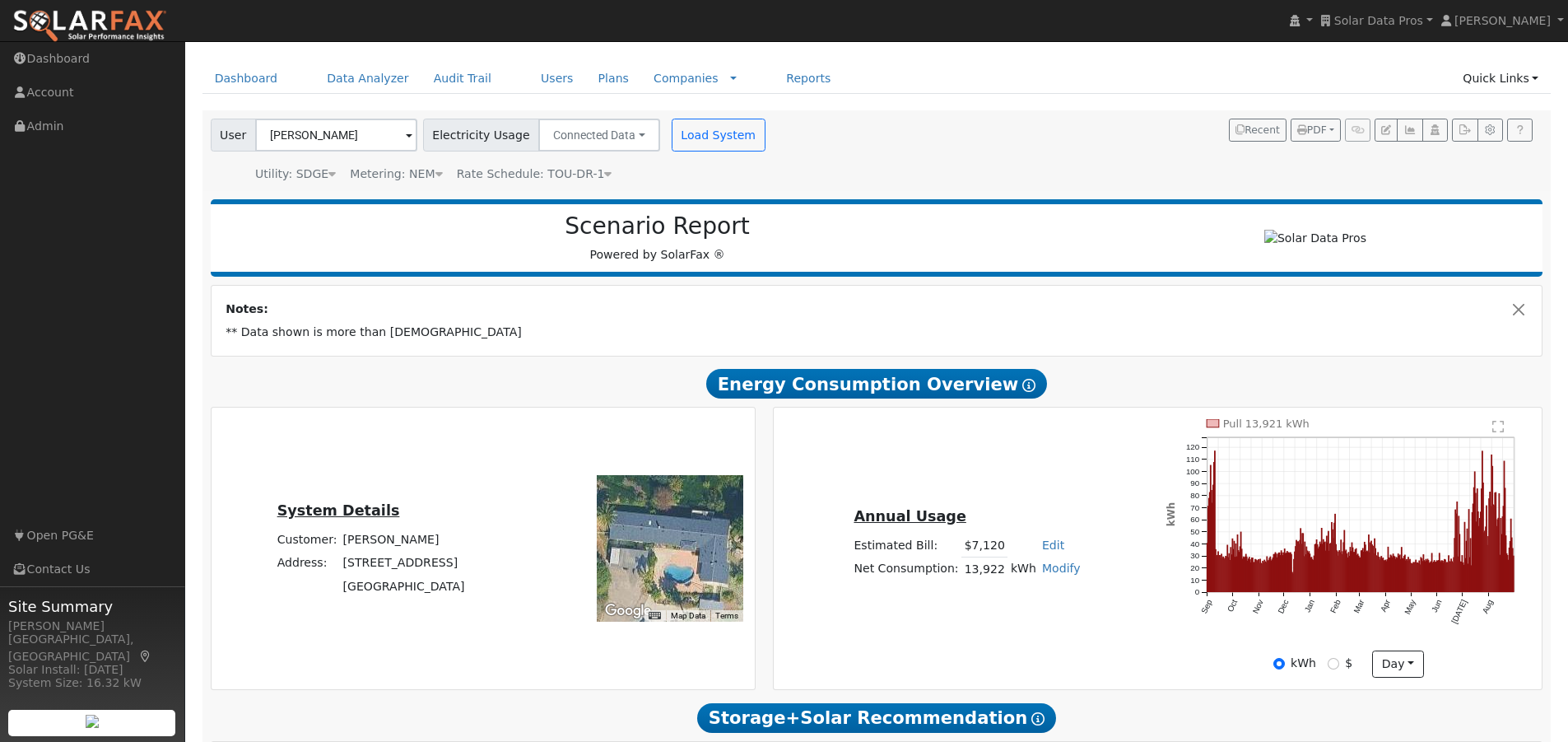
scroll to position [45, 0]
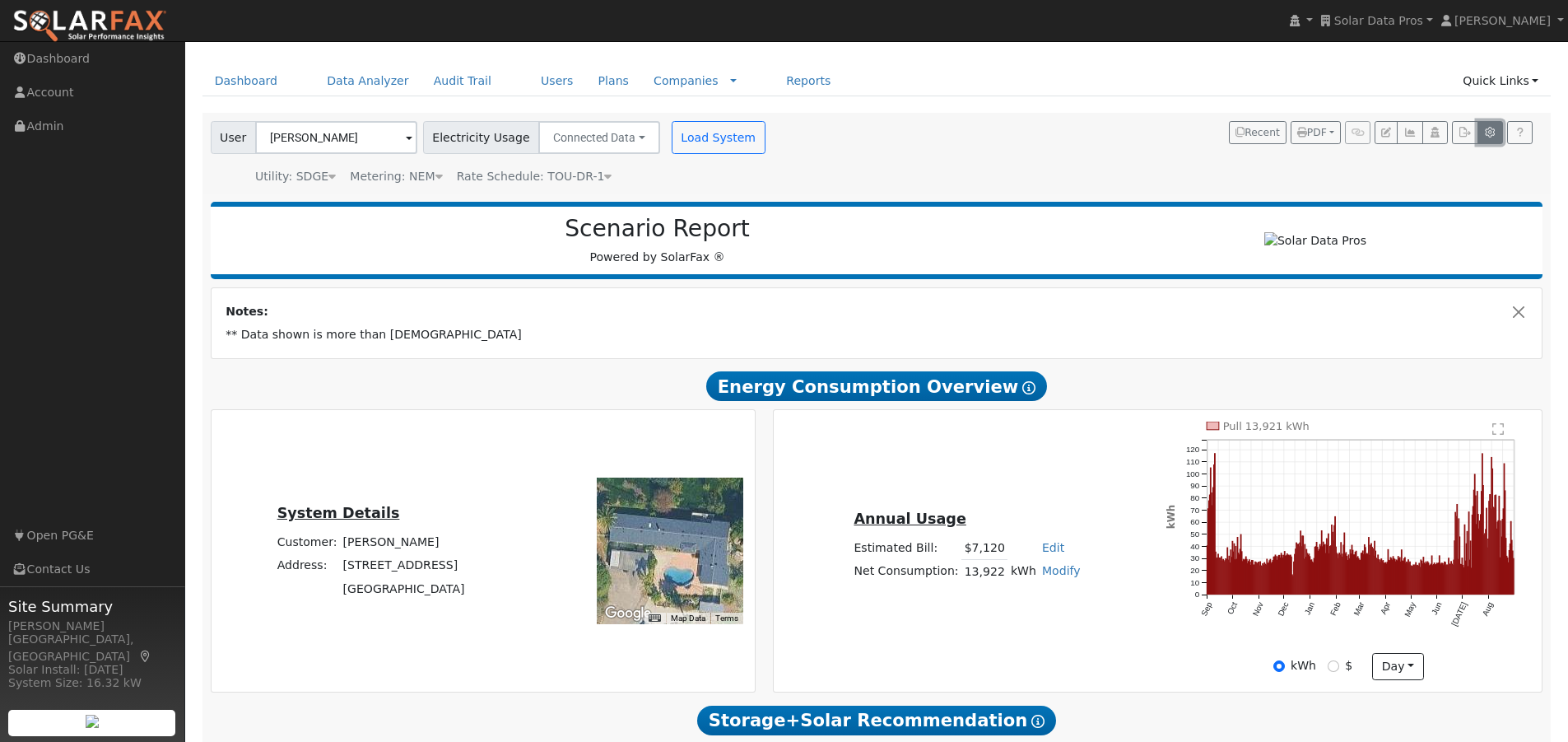
click at [1485, 129] on icon "button" at bounding box center [1490, 132] width 13 height 10
type input "25"
type input "50"
type input "75"
type input "100"
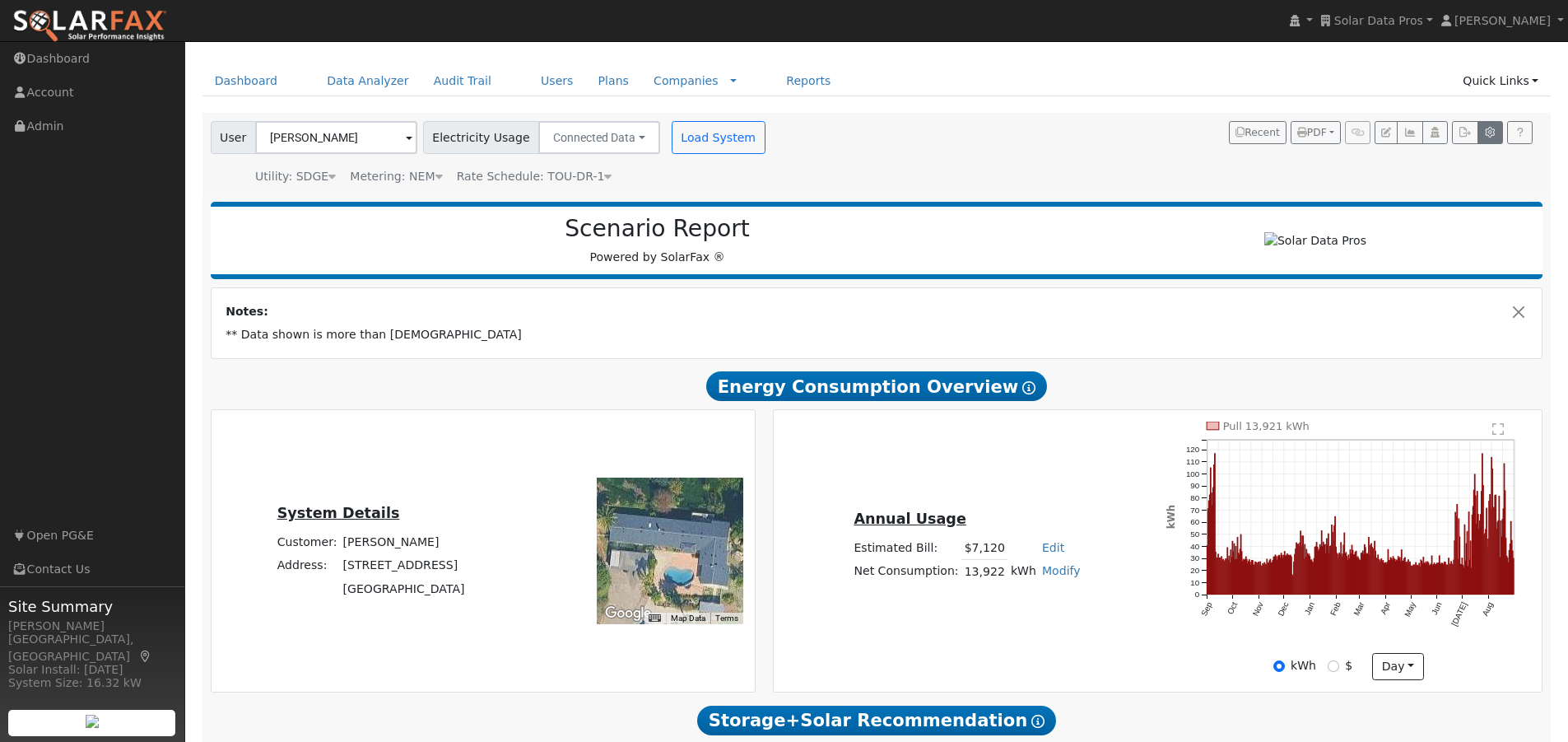
type input "125"
type input "11.4"
type input "13.5"
type input "3.25"
type input "1400"
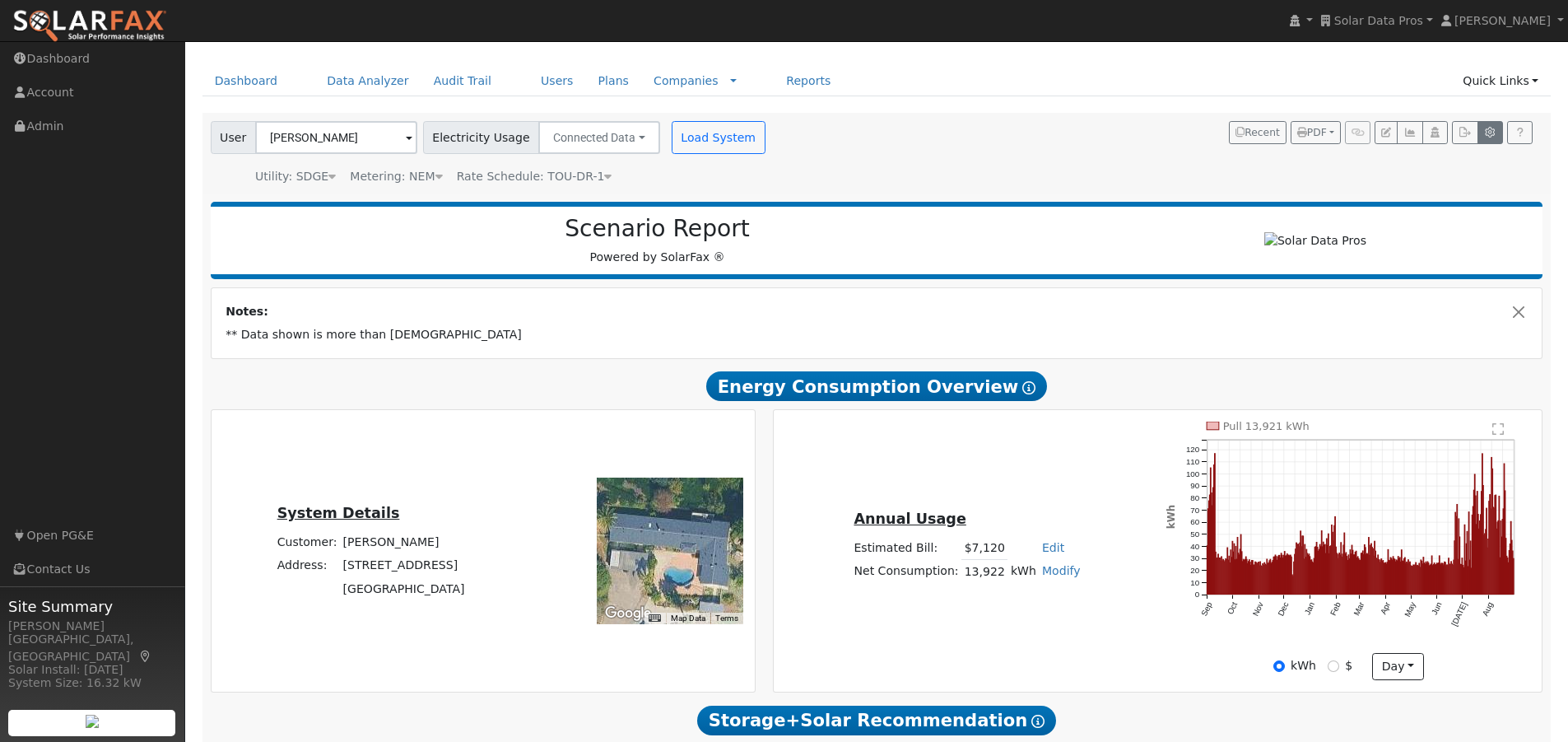
type input "1"
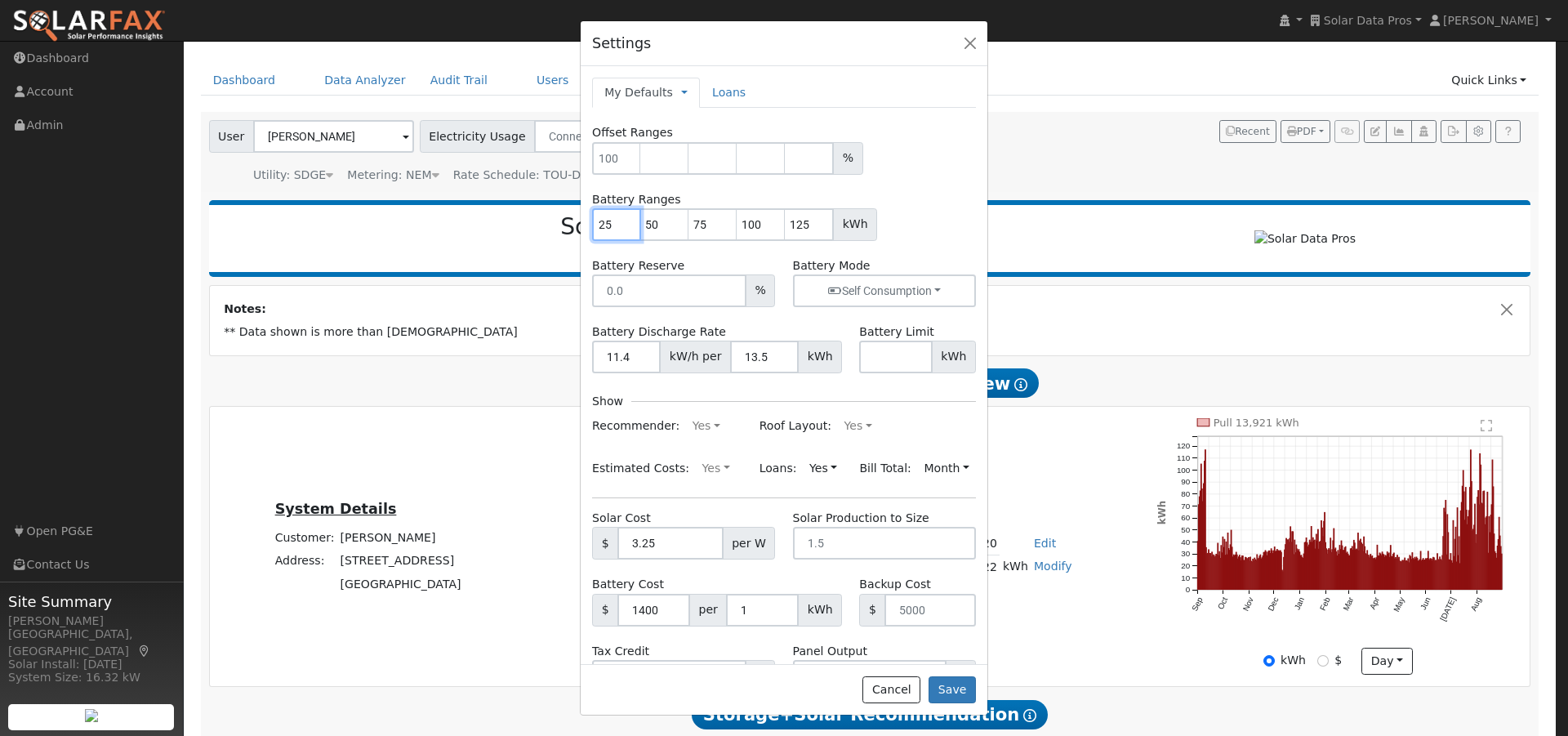
drag, startPoint x: 616, startPoint y: 224, endPoint x: 571, endPoint y: 224, distance: 45.0
click at [571, 224] on div "Settings My Defaults Temporary My Defaults Company Defaults System Defaults Loa…" at bounding box center [784, 368] width 1568 height 736
type input "50"
type input "75"
type input "100"
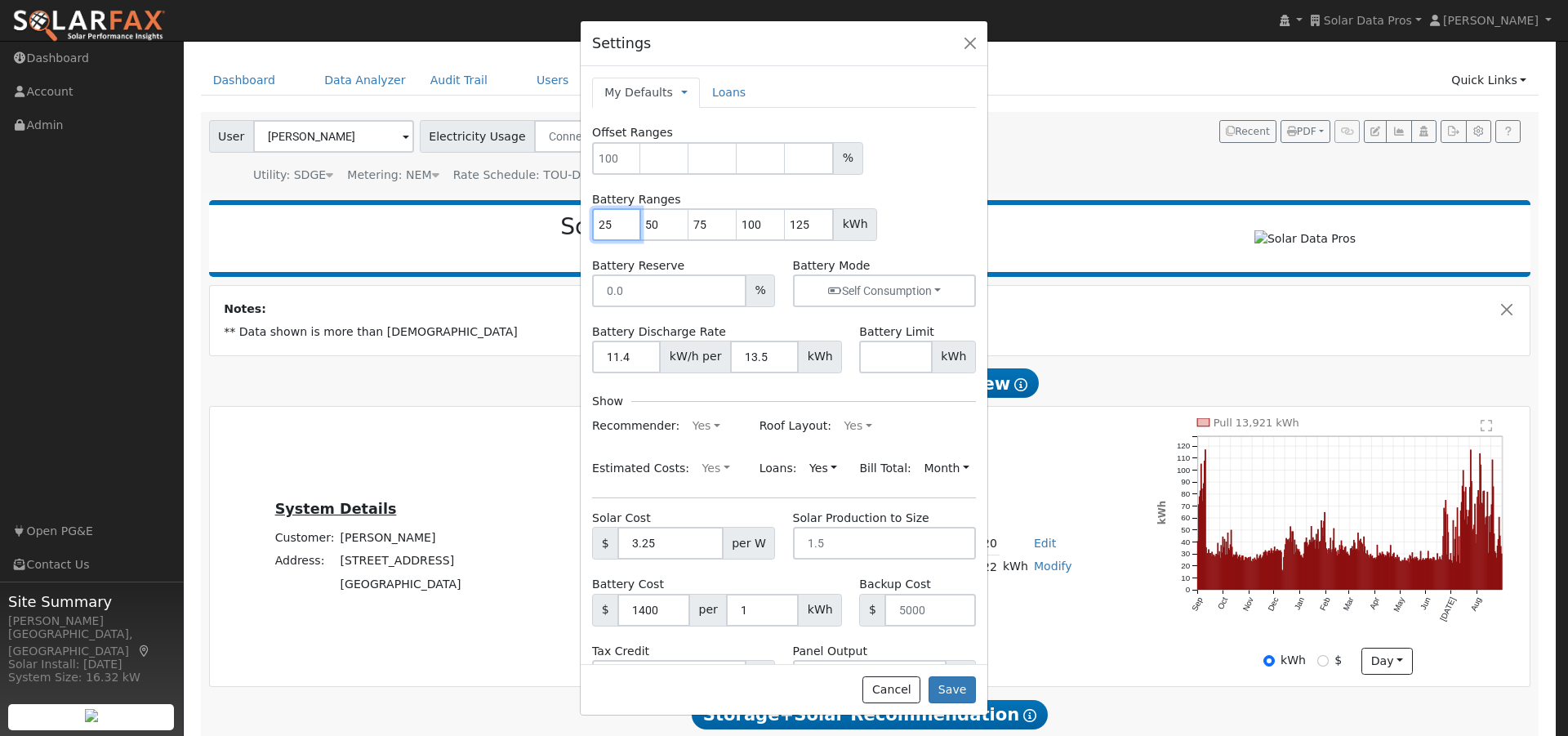
type input "125"
type input "75"
type input "100"
type input "125"
type input "100"
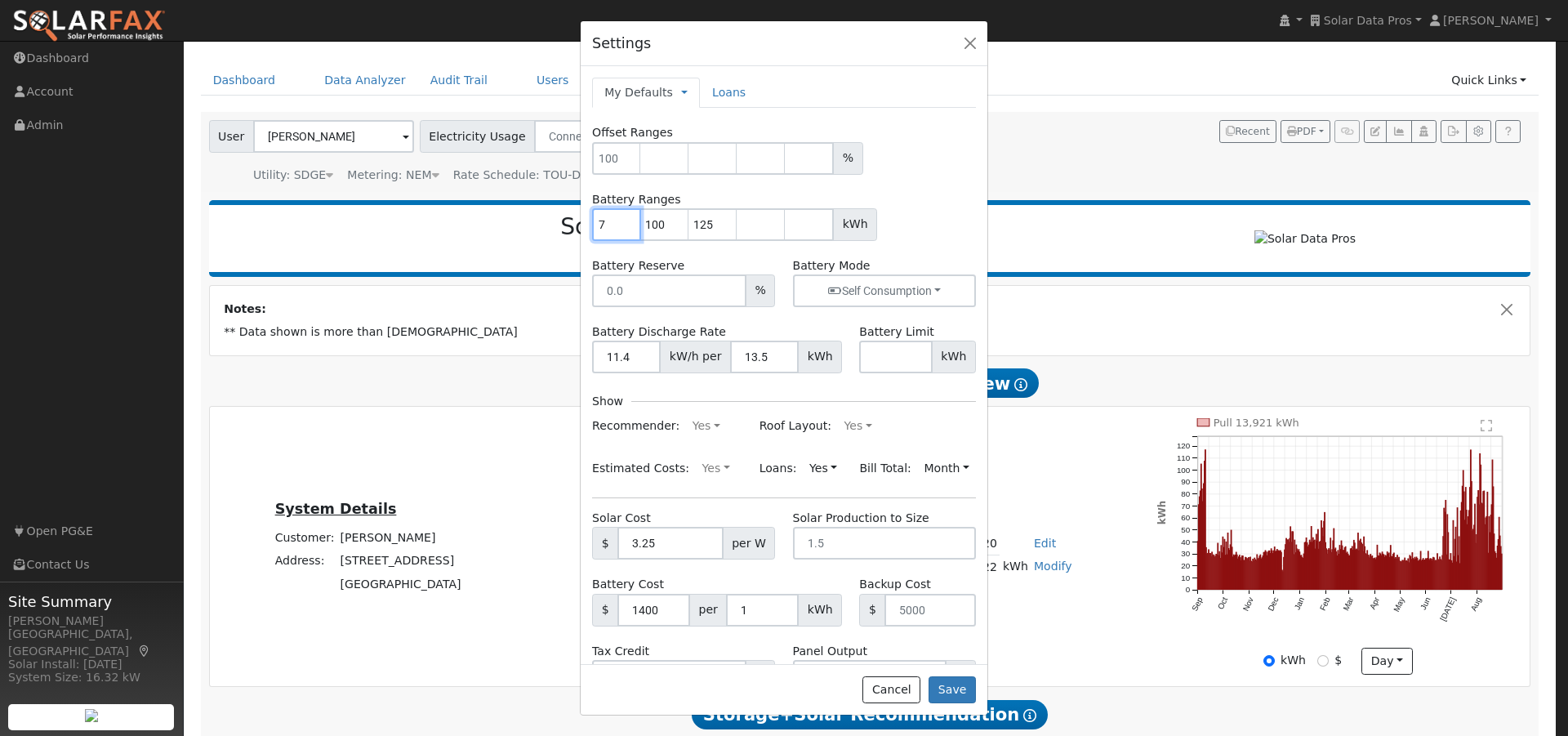
type input "125"
type input "1"
type input "13.5"
type input "27"
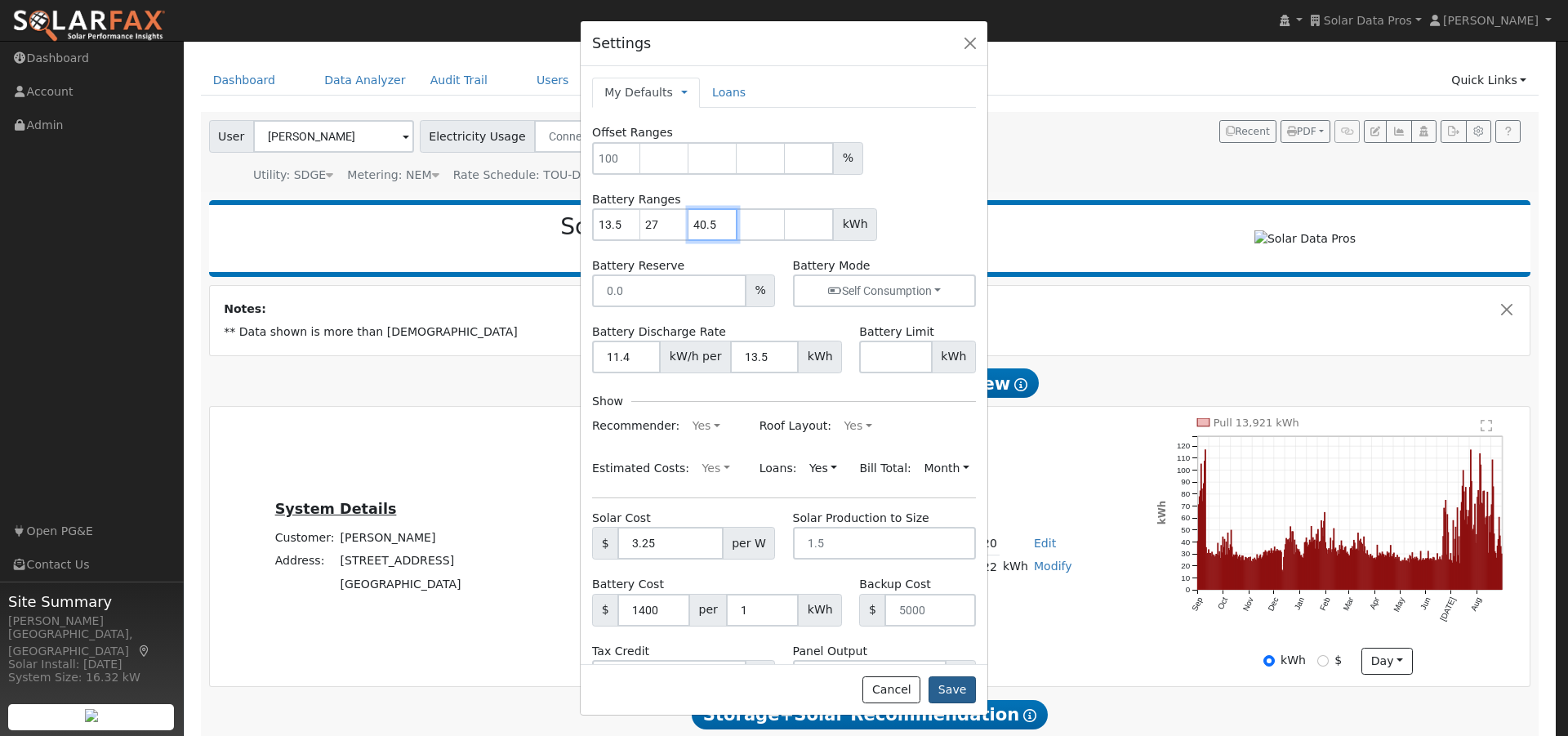
type input "40.5"
click at [948, 688] on button "Save" at bounding box center [952, 689] width 48 height 28
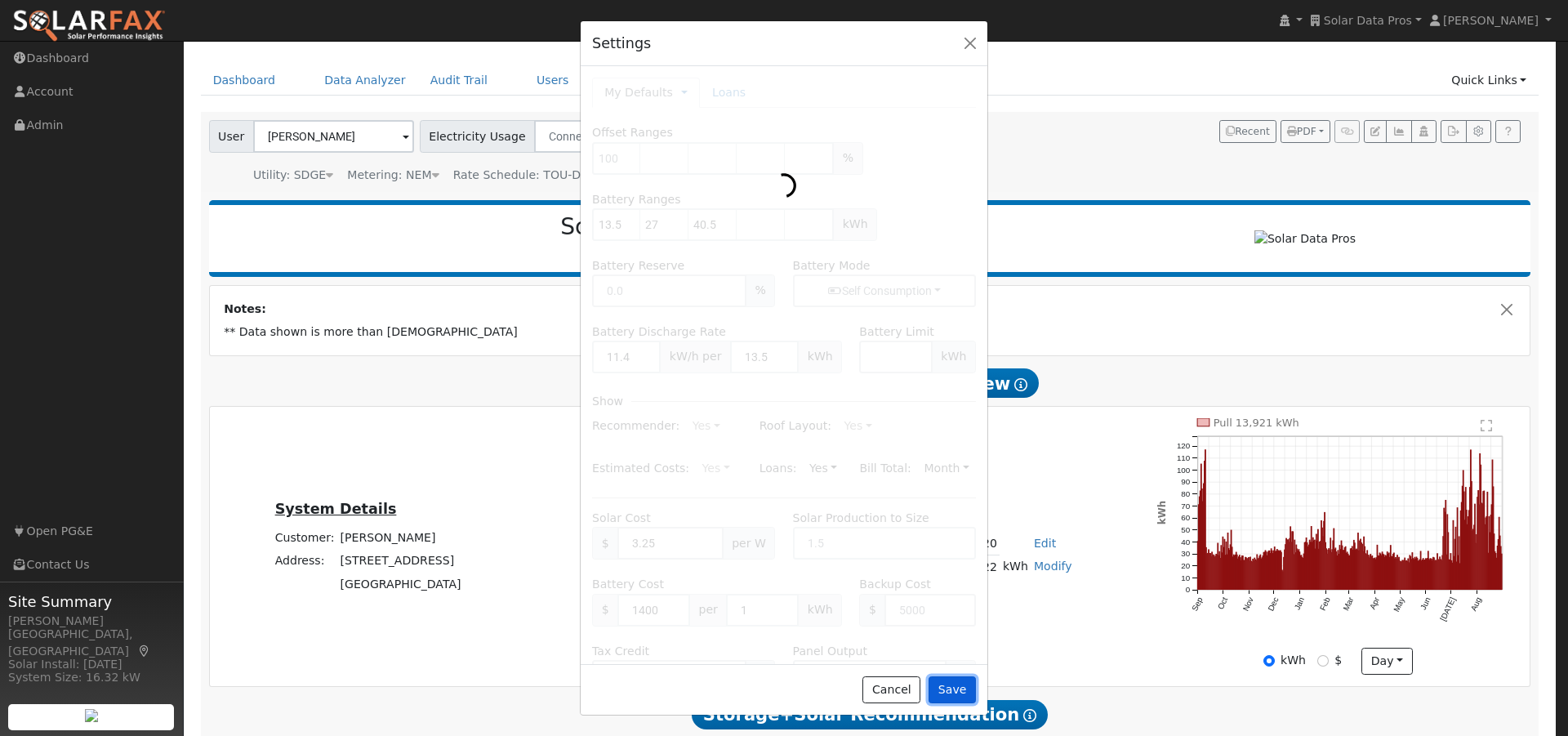
type input "13.5"
type input "27"
type input "40.5"
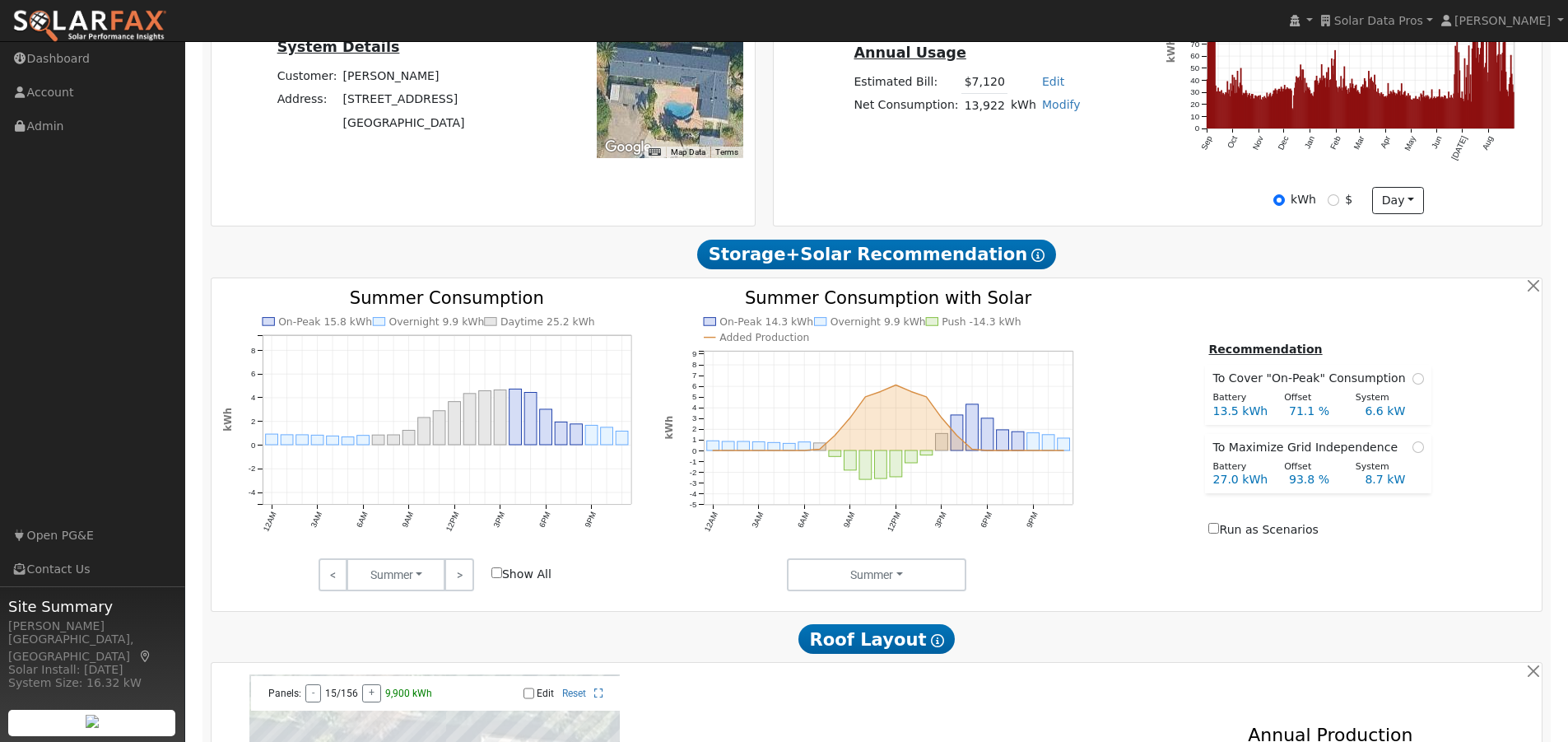
scroll to position [539, 0]
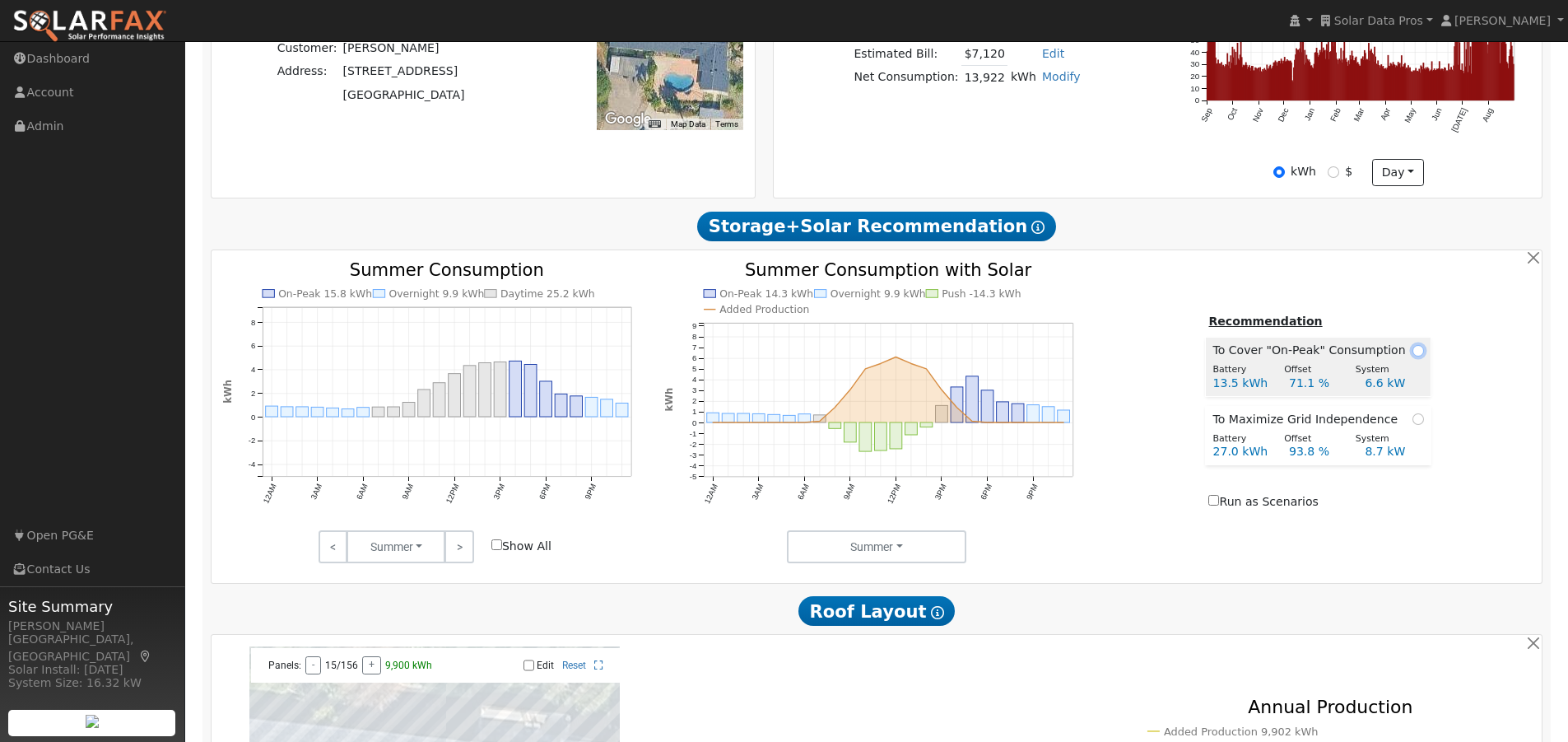
click at [1413, 356] on input "radio" at bounding box center [1418, 351] width 12 height 12
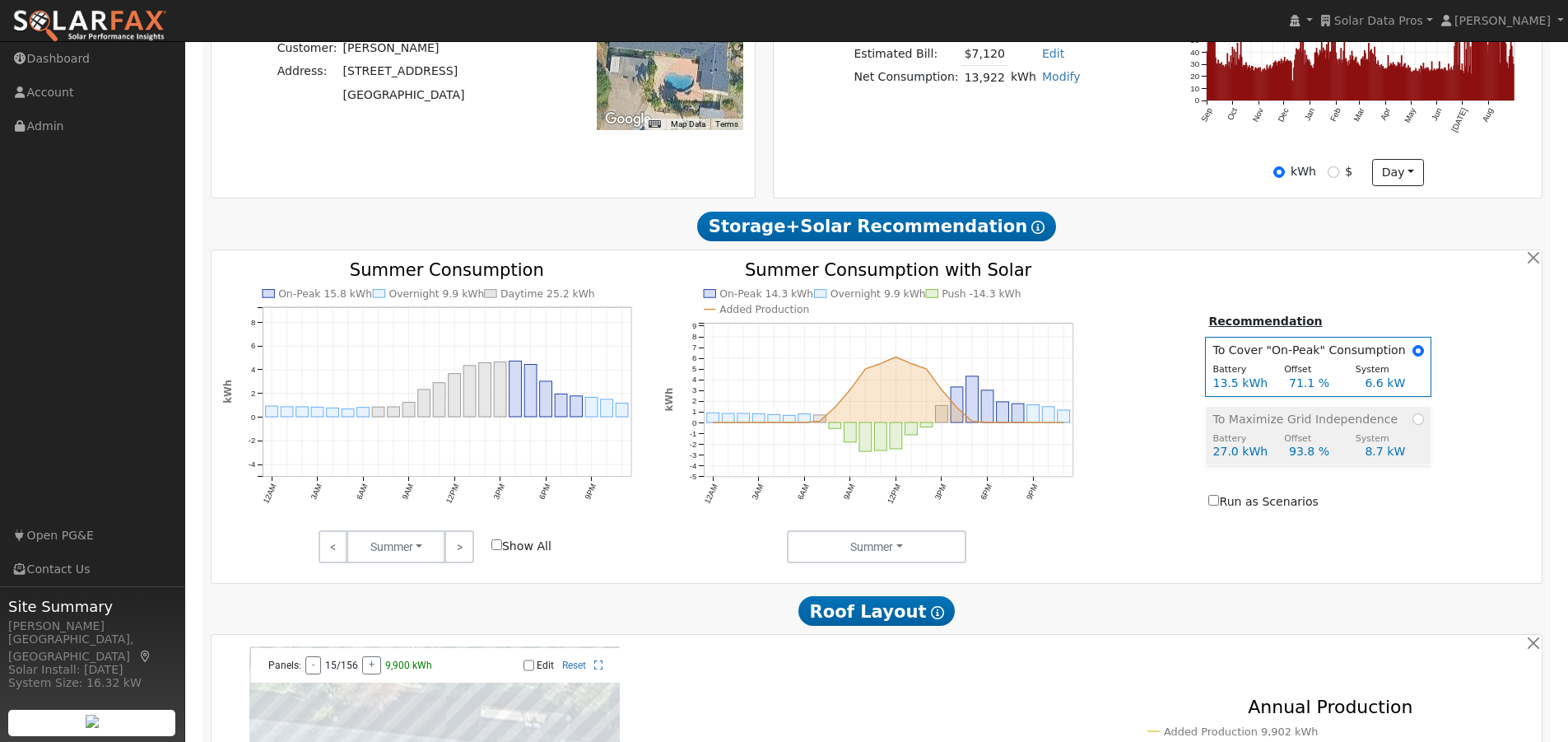
click at [1274, 429] on span "To Maximize Grid Independence" at bounding box center [1309, 419] width 192 height 17
radio input "false"
radio input "true"
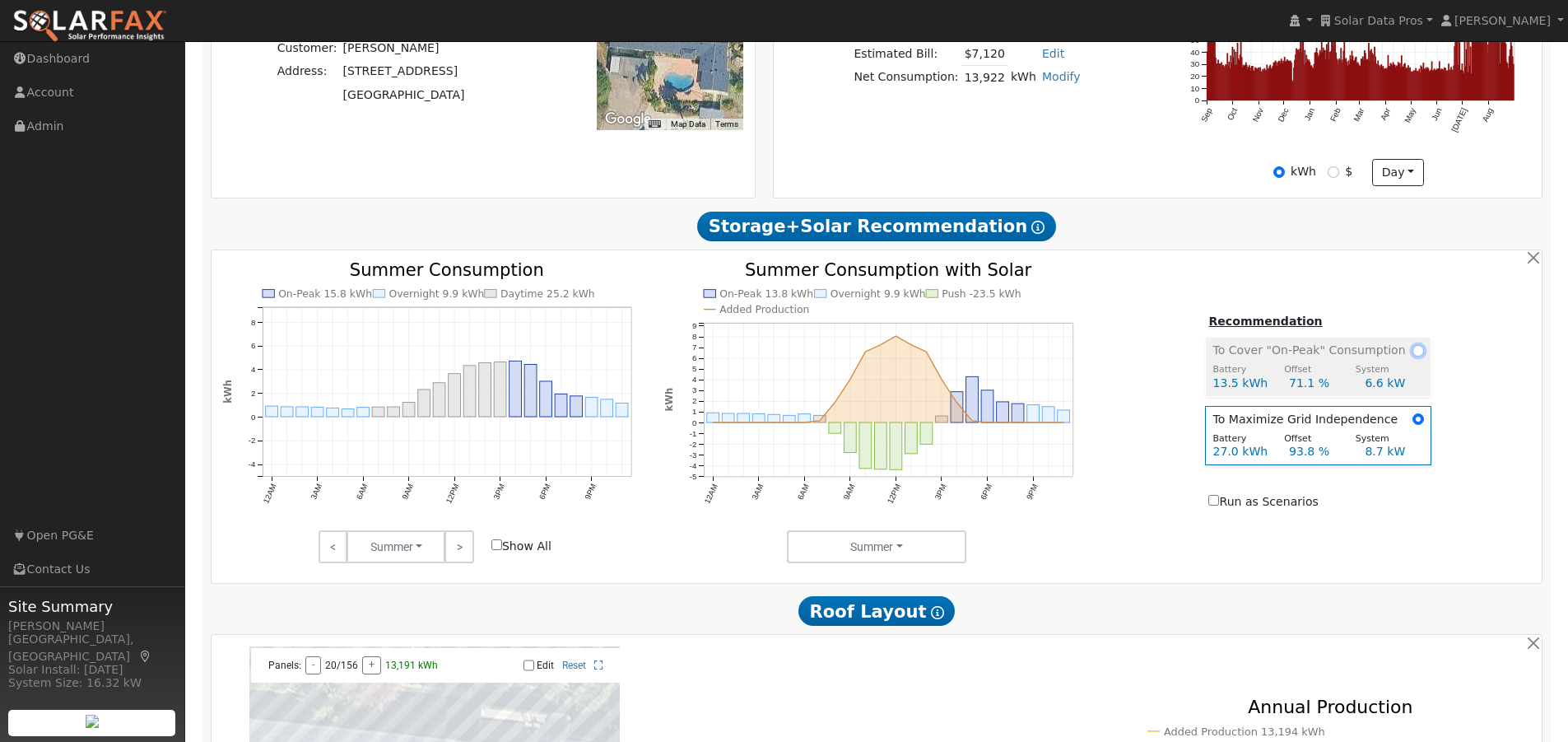
click at [1412, 355] on input "radio" at bounding box center [1418, 351] width 12 height 12
radio input "true"
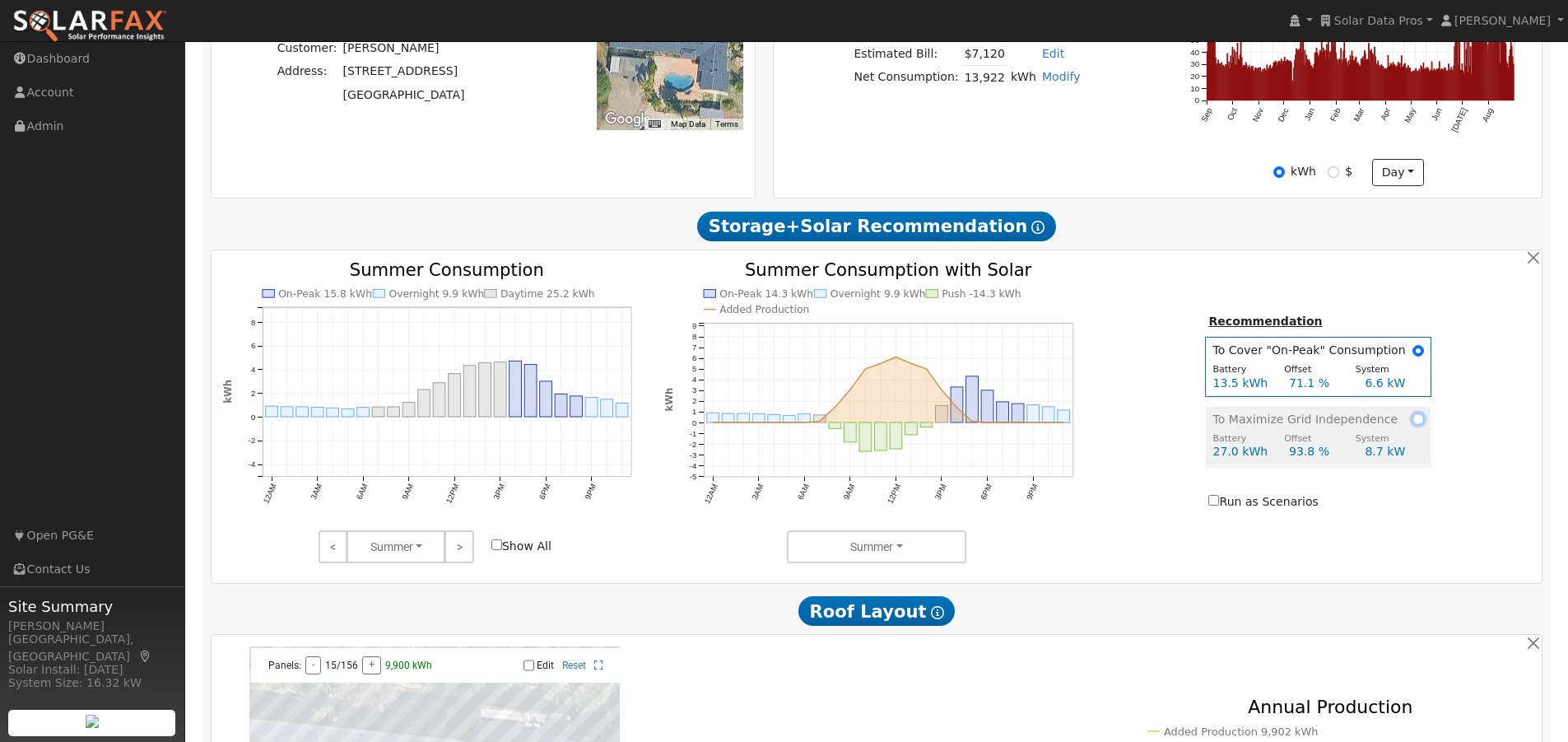
click at [1416, 425] on input "radio" at bounding box center [1418, 419] width 12 height 12
radio input "true"
radio input "false"
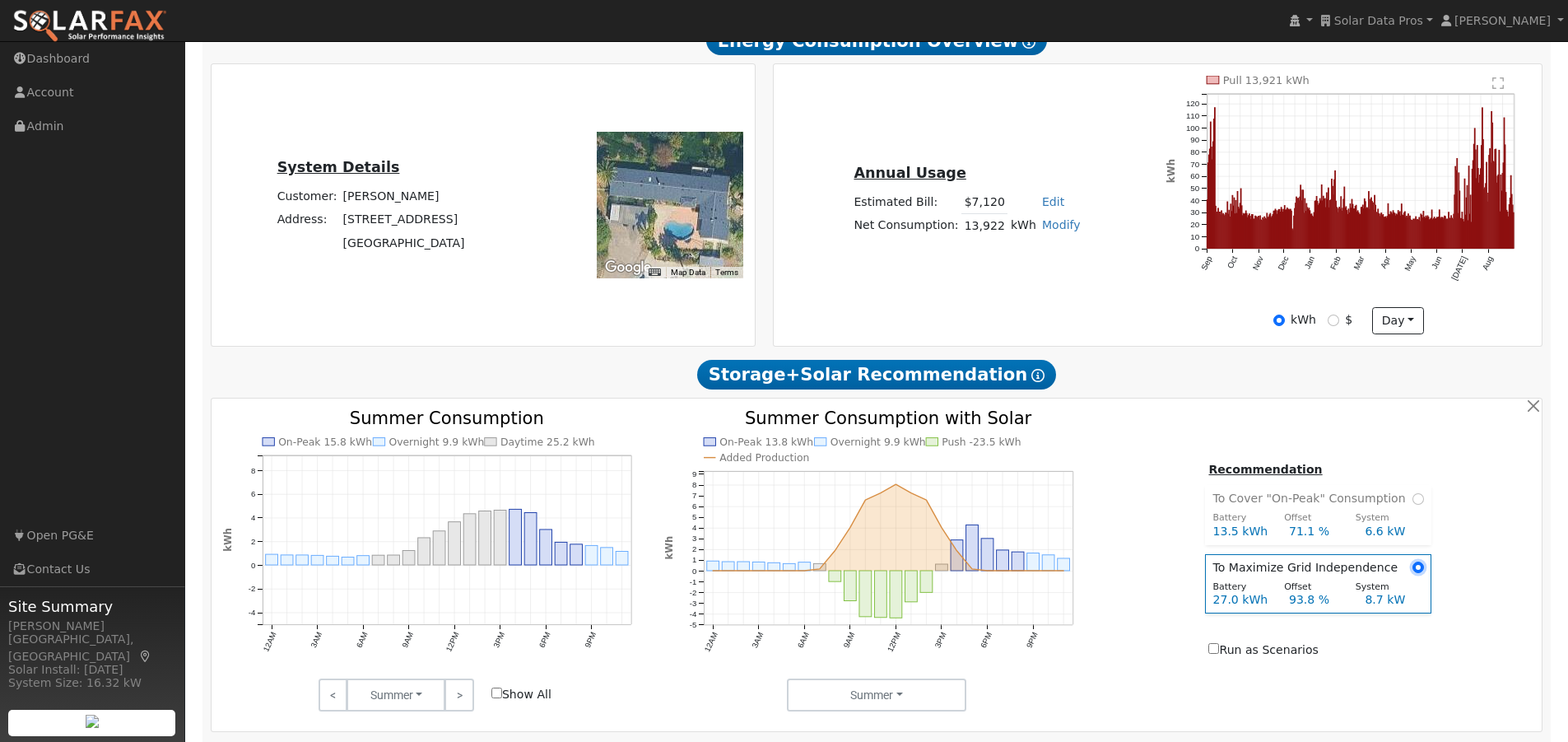
scroll to position [390, 0]
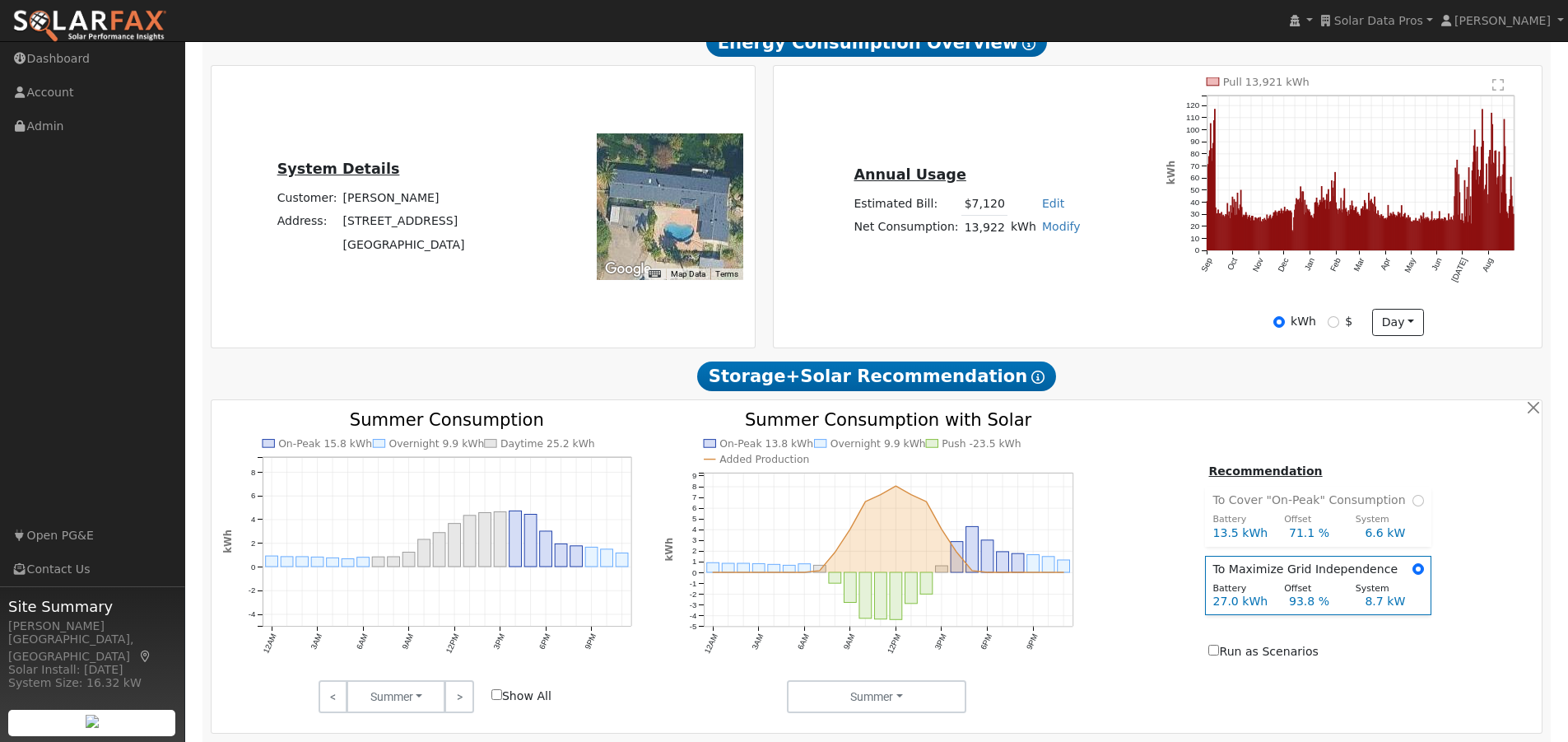
click at [1049, 233] on link "Modify" at bounding box center [1061, 226] width 39 height 14
click at [1005, 262] on link "Add Consumption" at bounding box center [999, 254] width 138 height 23
type input "13922"
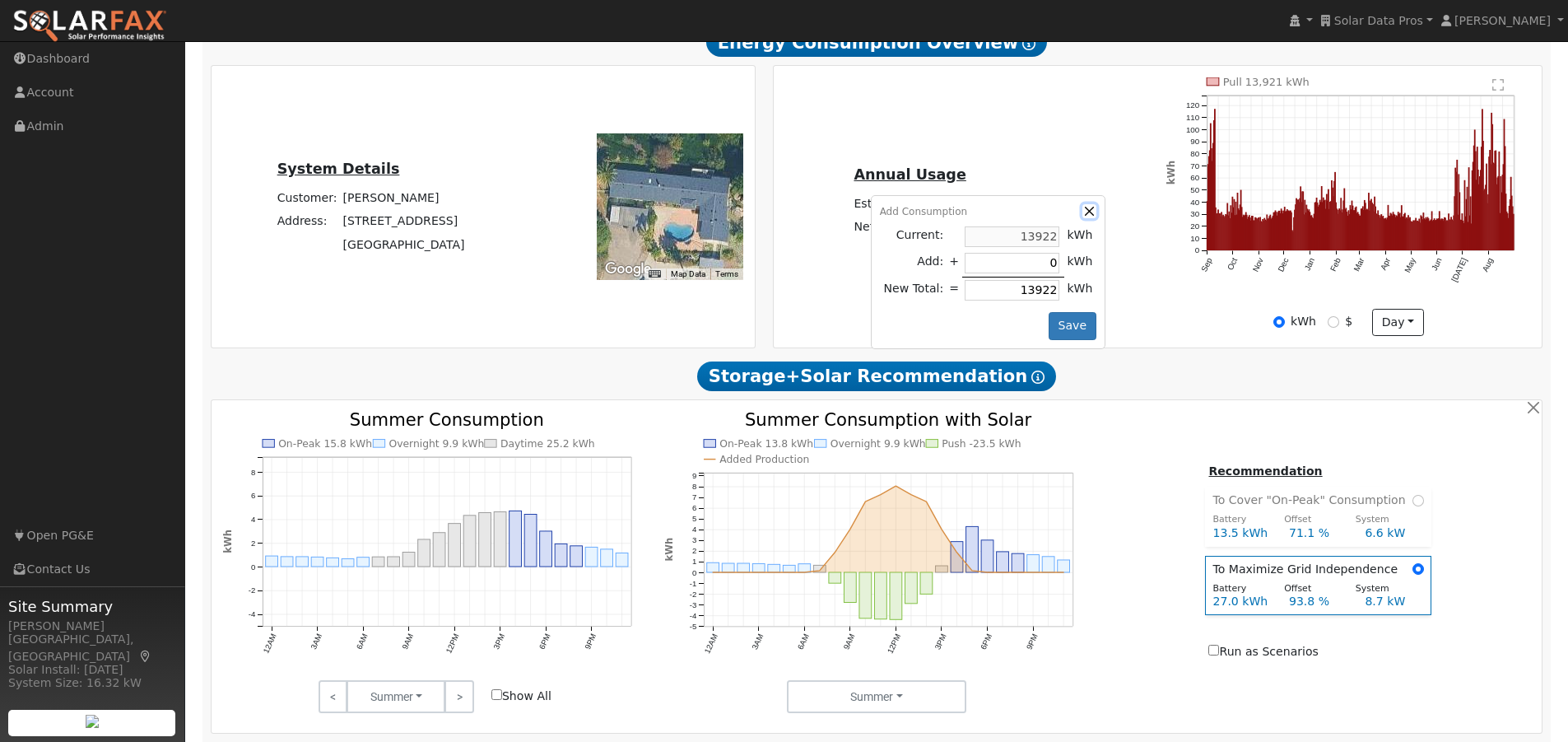
click at [1082, 218] on button "button" at bounding box center [1089, 210] width 14 height 14
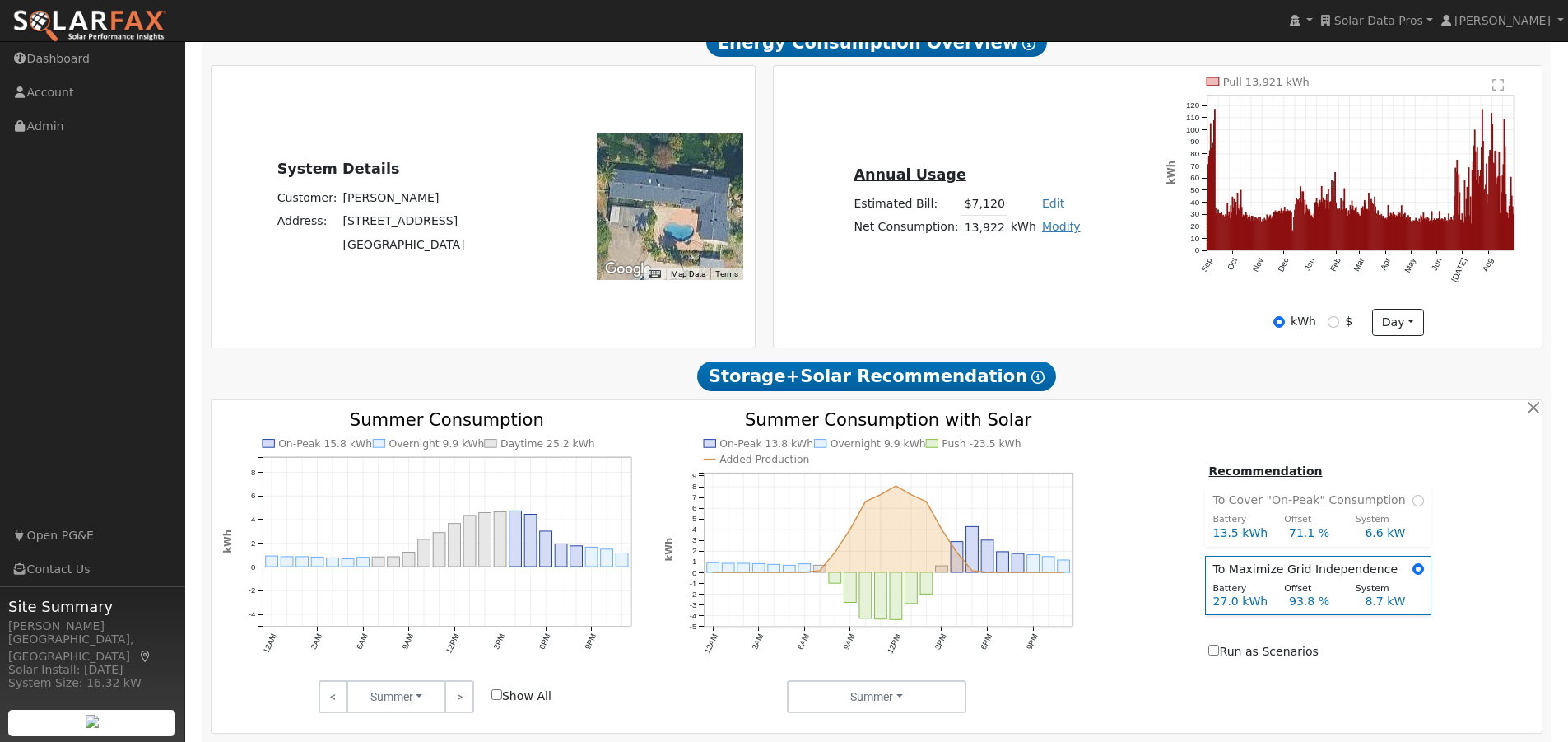
click at [1056, 233] on link "Modify" at bounding box center [1061, 226] width 39 height 14
click at [991, 296] on link "Add Electric Vehicle" at bounding box center [999, 290] width 138 height 23
type input "200"
click at [1082, 214] on button "button" at bounding box center [1089, 210] width 14 height 14
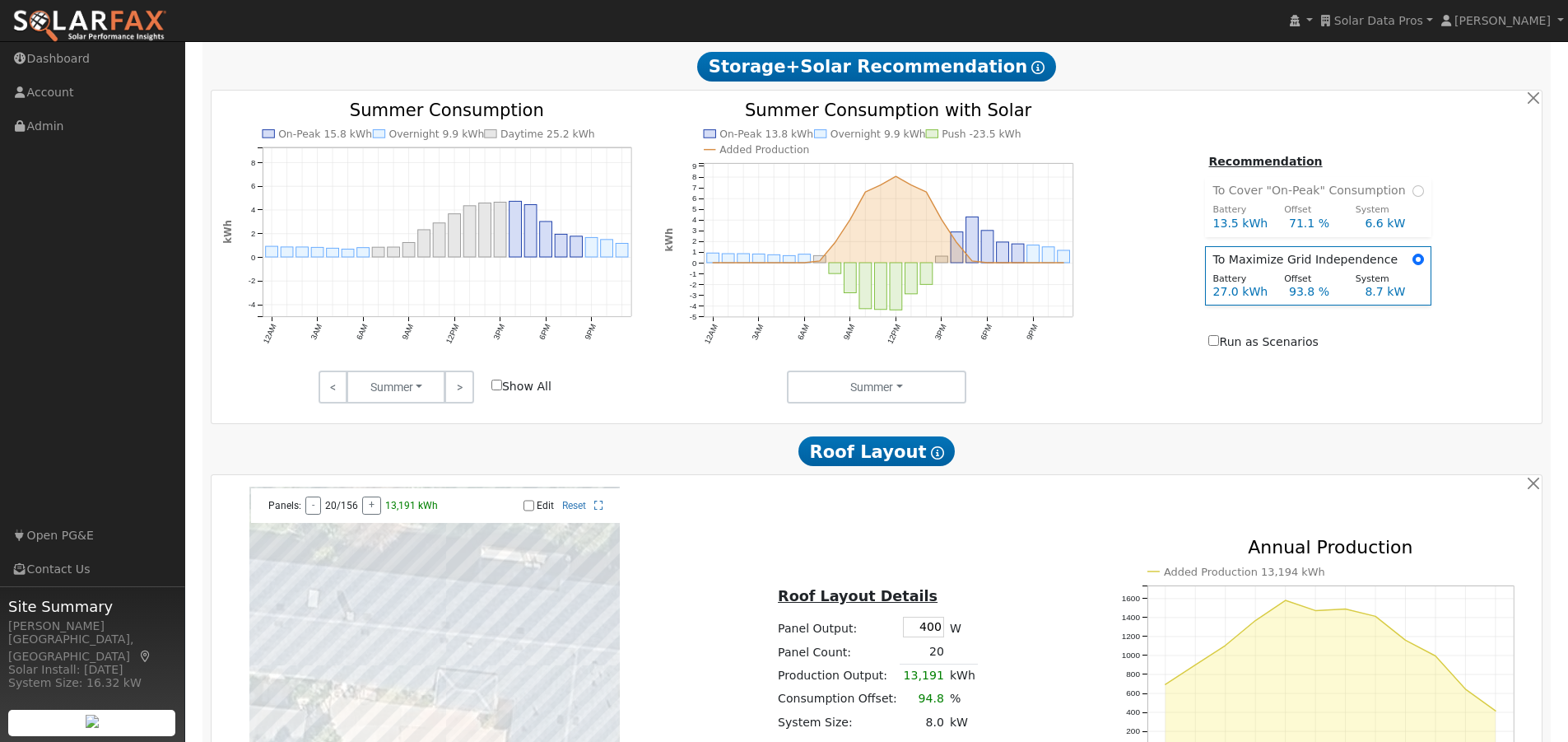
scroll to position [883, 0]
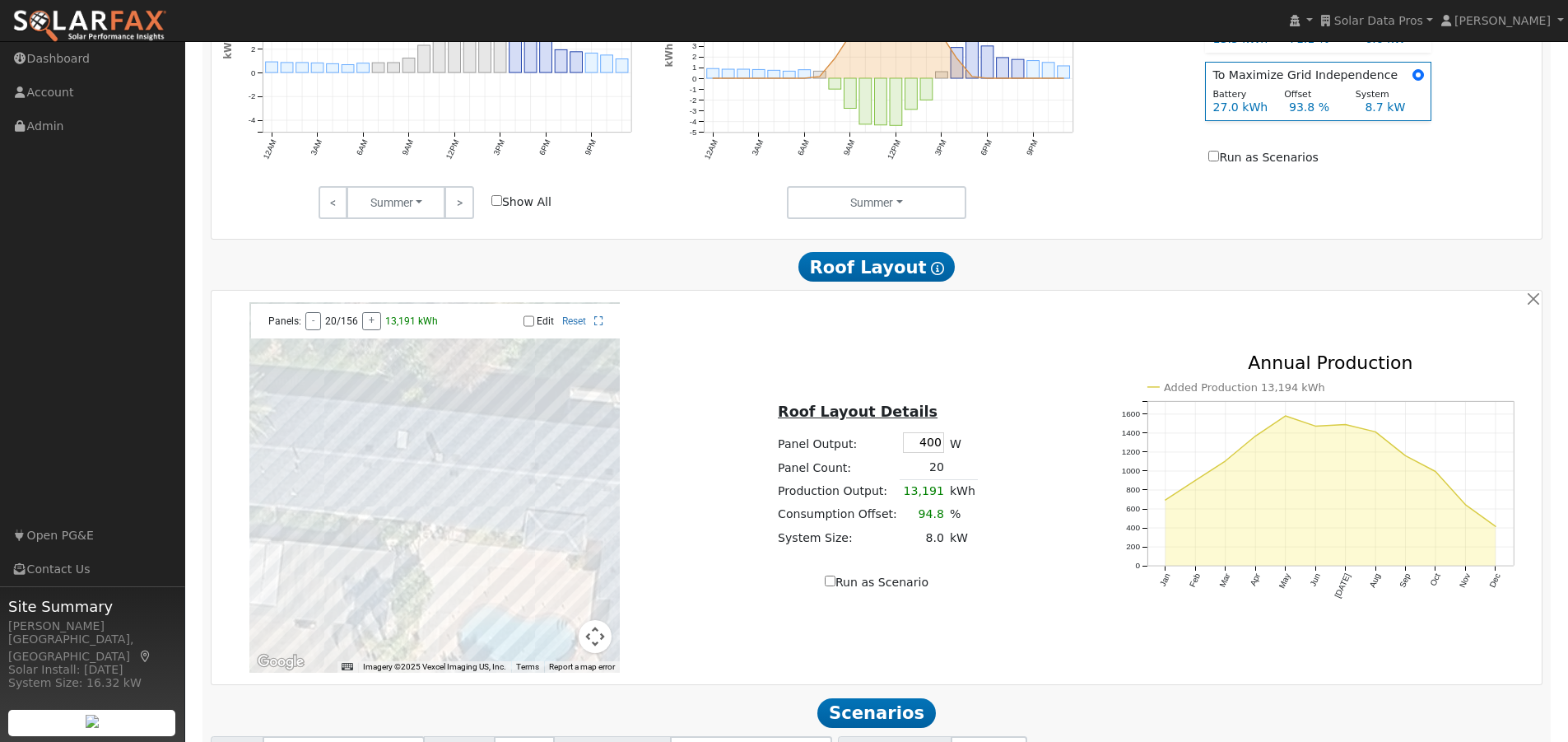
drag, startPoint x: 471, startPoint y: 494, endPoint x: 484, endPoint y: 480, distance: 19.1
click at [554, 517] on div at bounding box center [434, 487] width 370 height 371
click at [527, 327] on input "Edit" at bounding box center [529, 321] width 11 height 12
click at [347, 507] on div at bounding box center [434, 487] width 370 height 371
click at [329, 511] on div at bounding box center [434, 487] width 370 height 371
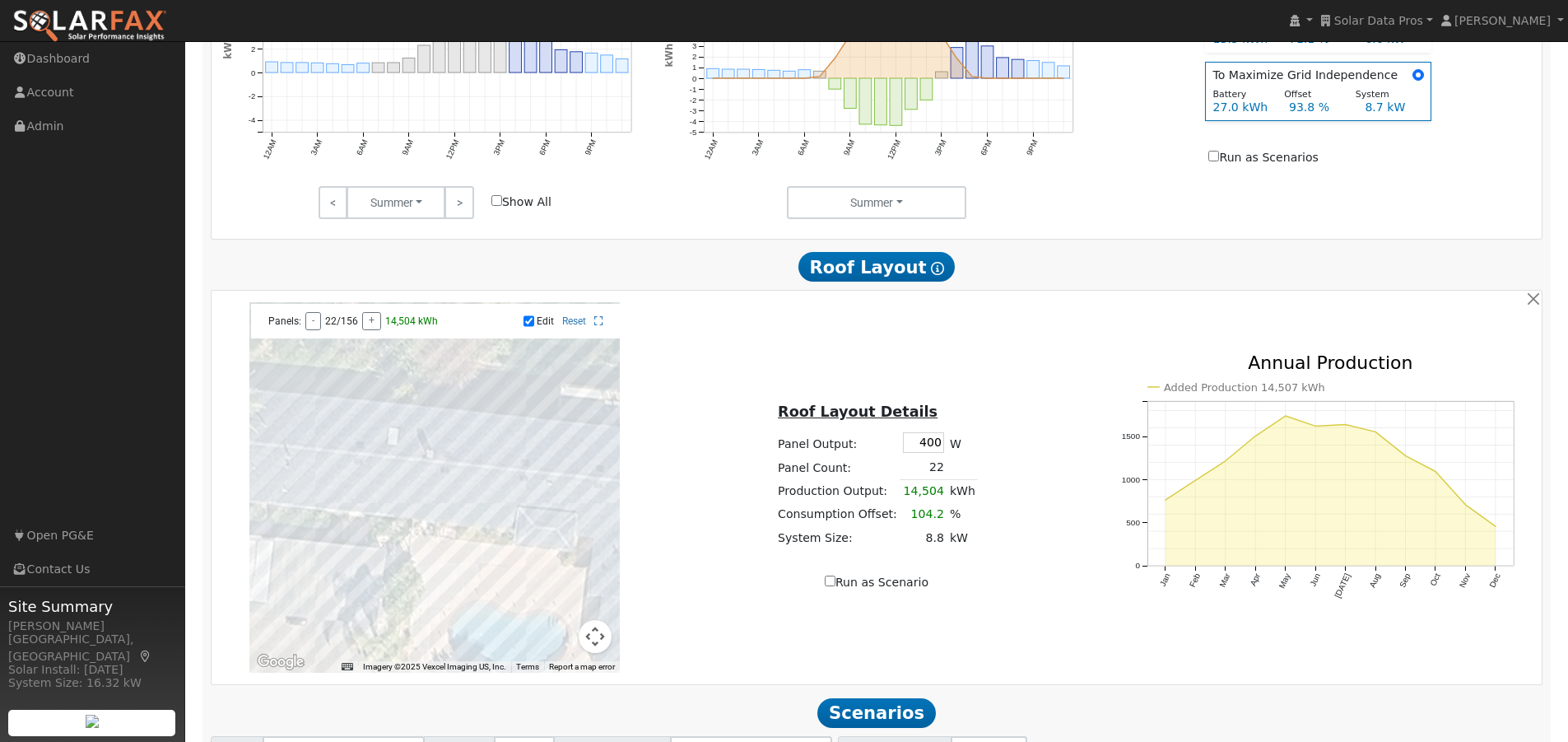
click at [372, 496] on div at bounding box center [434, 487] width 370 height 371
click at [509, 509] on div at bounding box center [434, 487] width 370 height 371
click at [500, 509] on div at bounding box center [434, 487] width 370 height 371
click at [472, 523] on div at bounding box center [434, 487] width 370 height 371
click at [455, 525] on div at bounding box center [434, 487] width 370 height 371
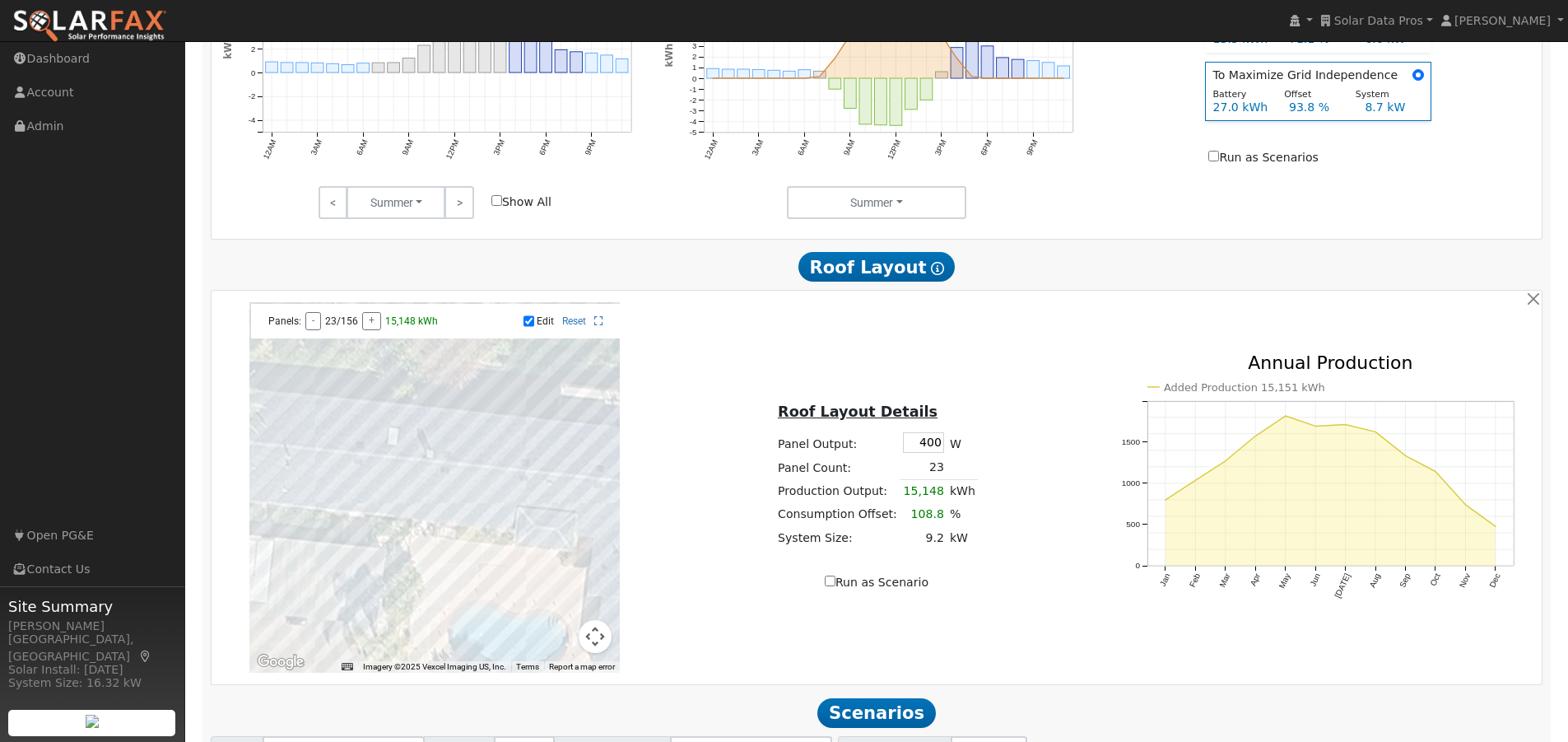
click at [485, 507] on div at bounding box center [434, 487] width 370 height 371
click at [526, 327] on input "Edit" at bounding box center [529, 321] width 11 height 12
checkbox input "false"
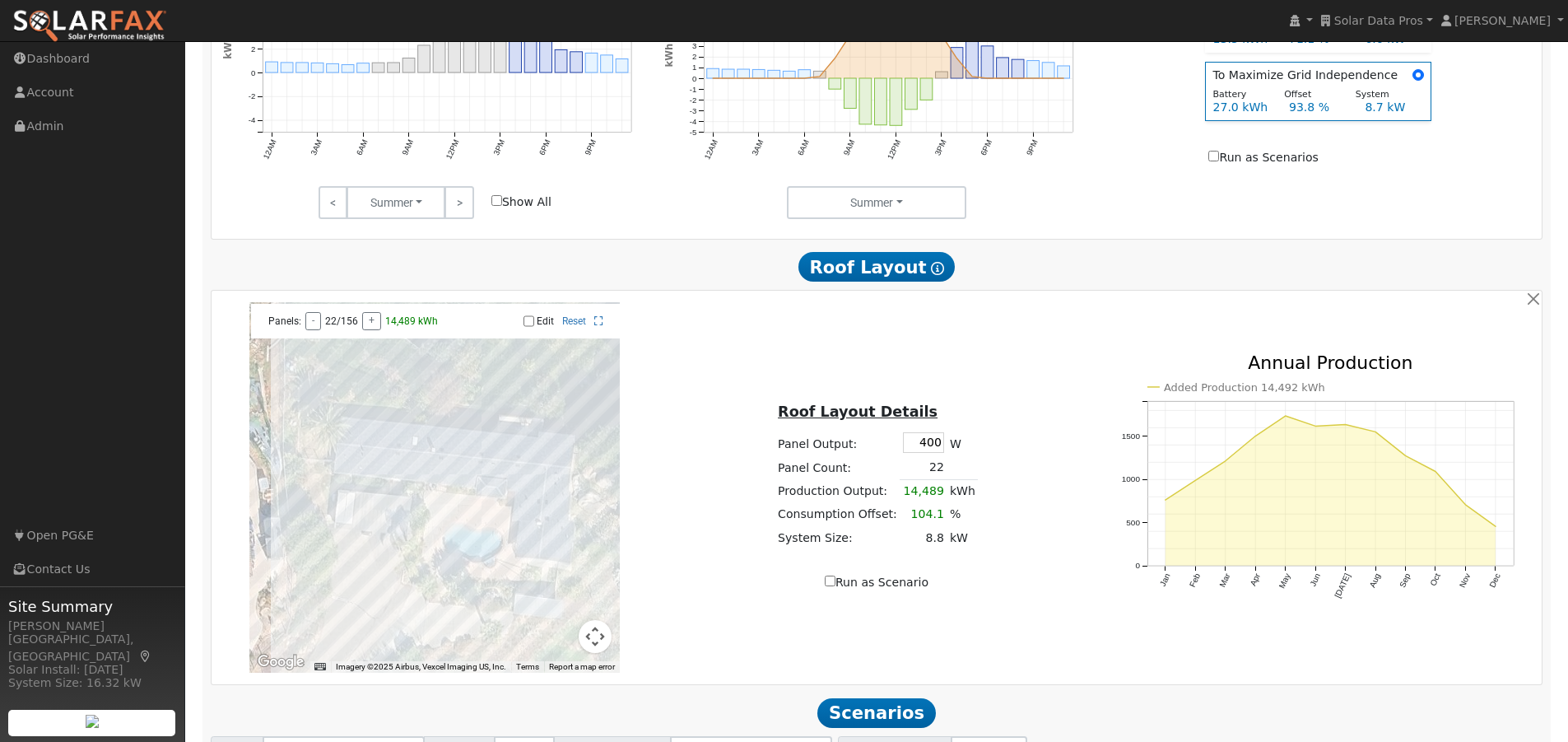
drag, startPoint x: 531, startPoint y: 410, endPoint x: 494, endPoint y: 410, distance: 37.0
click at [494, 410] on div at bounding box center [434, 487] width 370 height 371
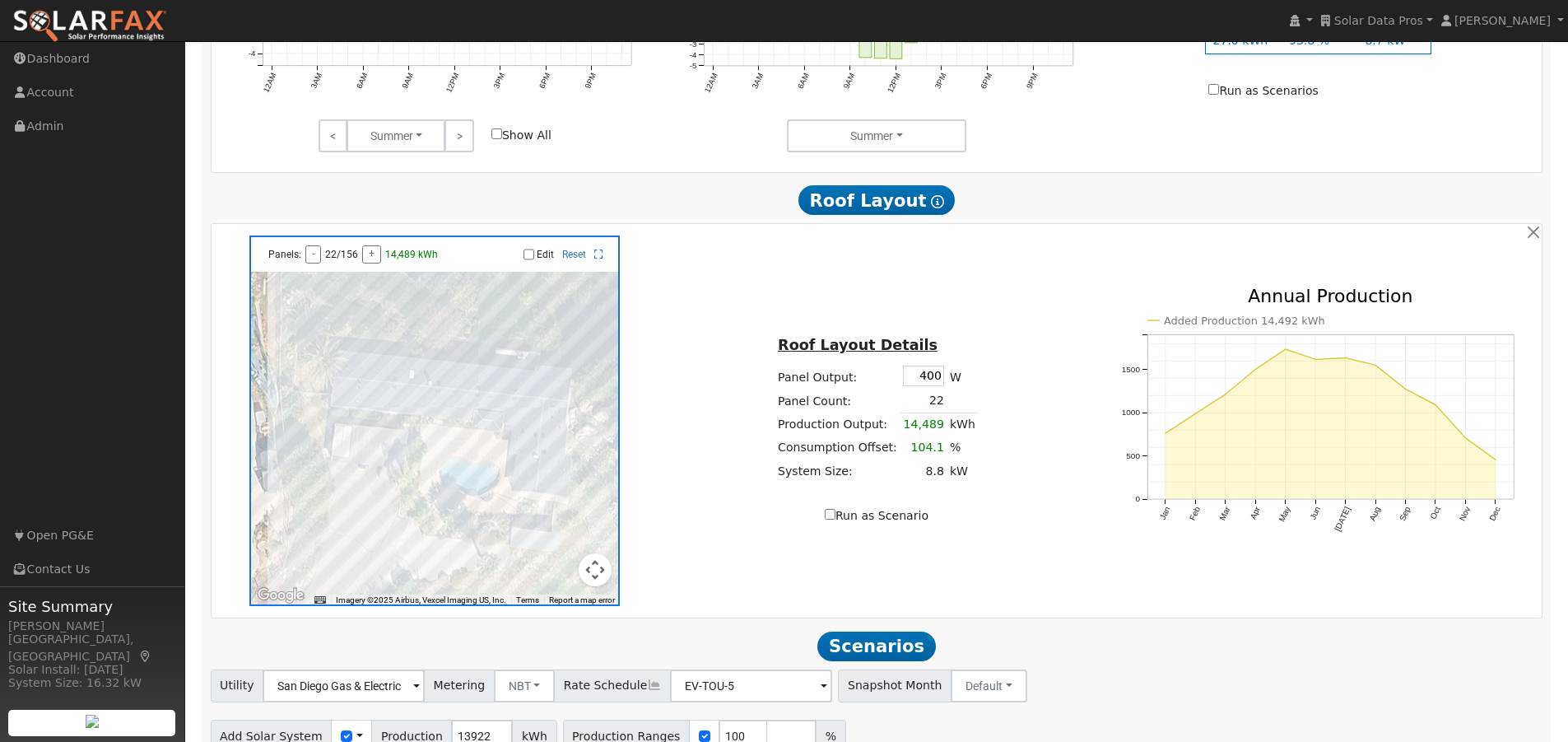
scroll to position [1036, 0]
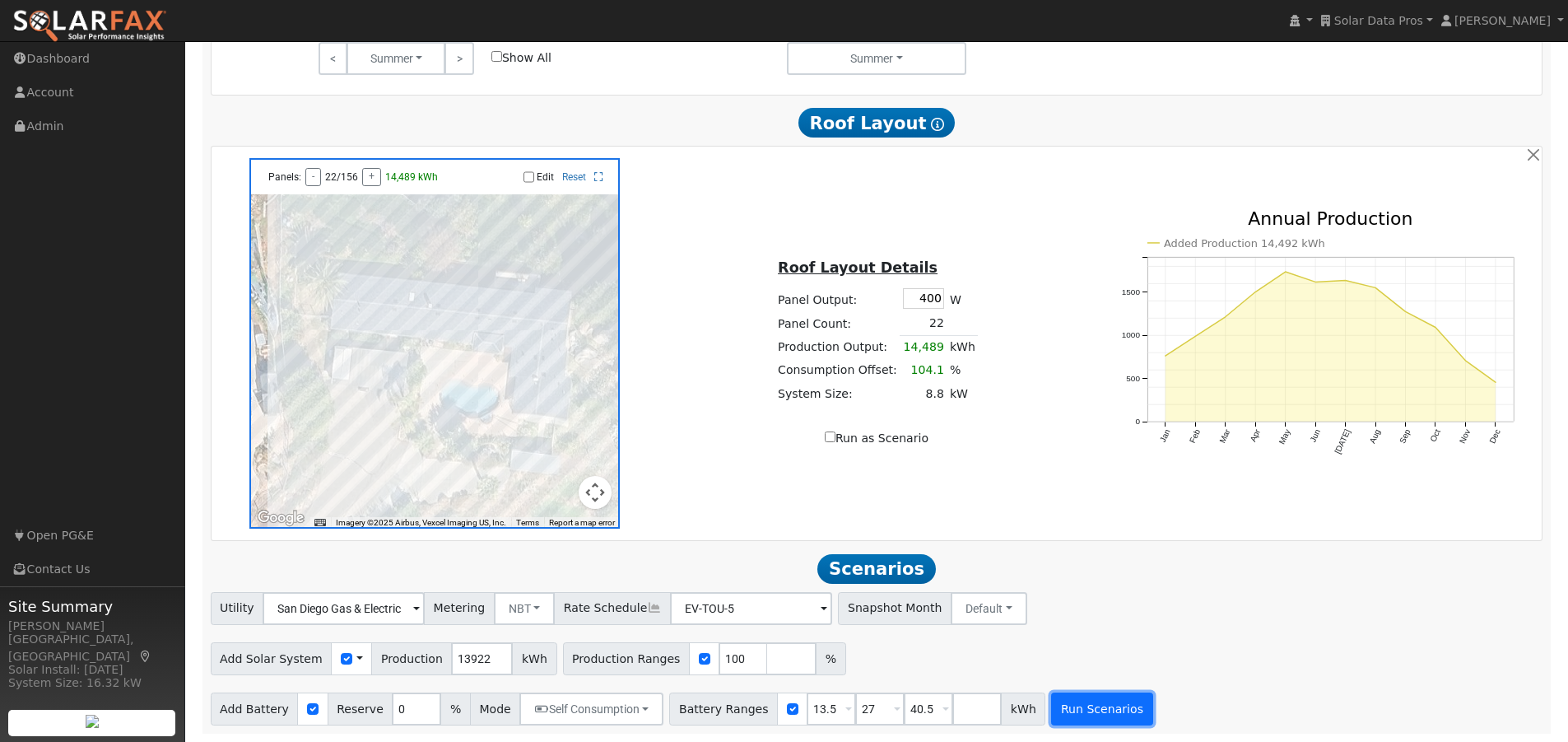
click at [1085, 706] on button "Run Scenarios" at bounding box center [1101, 708] width 101 height 33
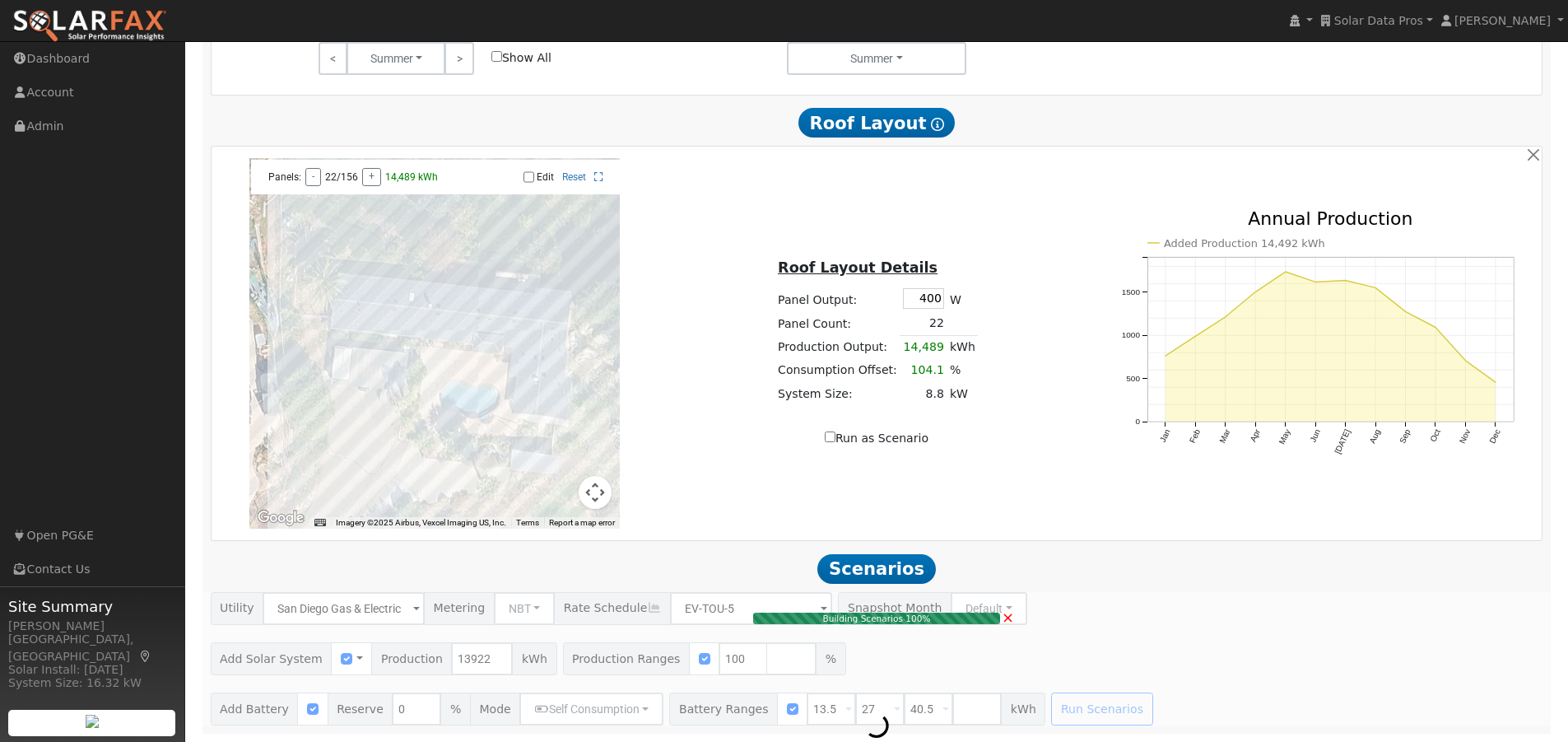
type input "9.3"
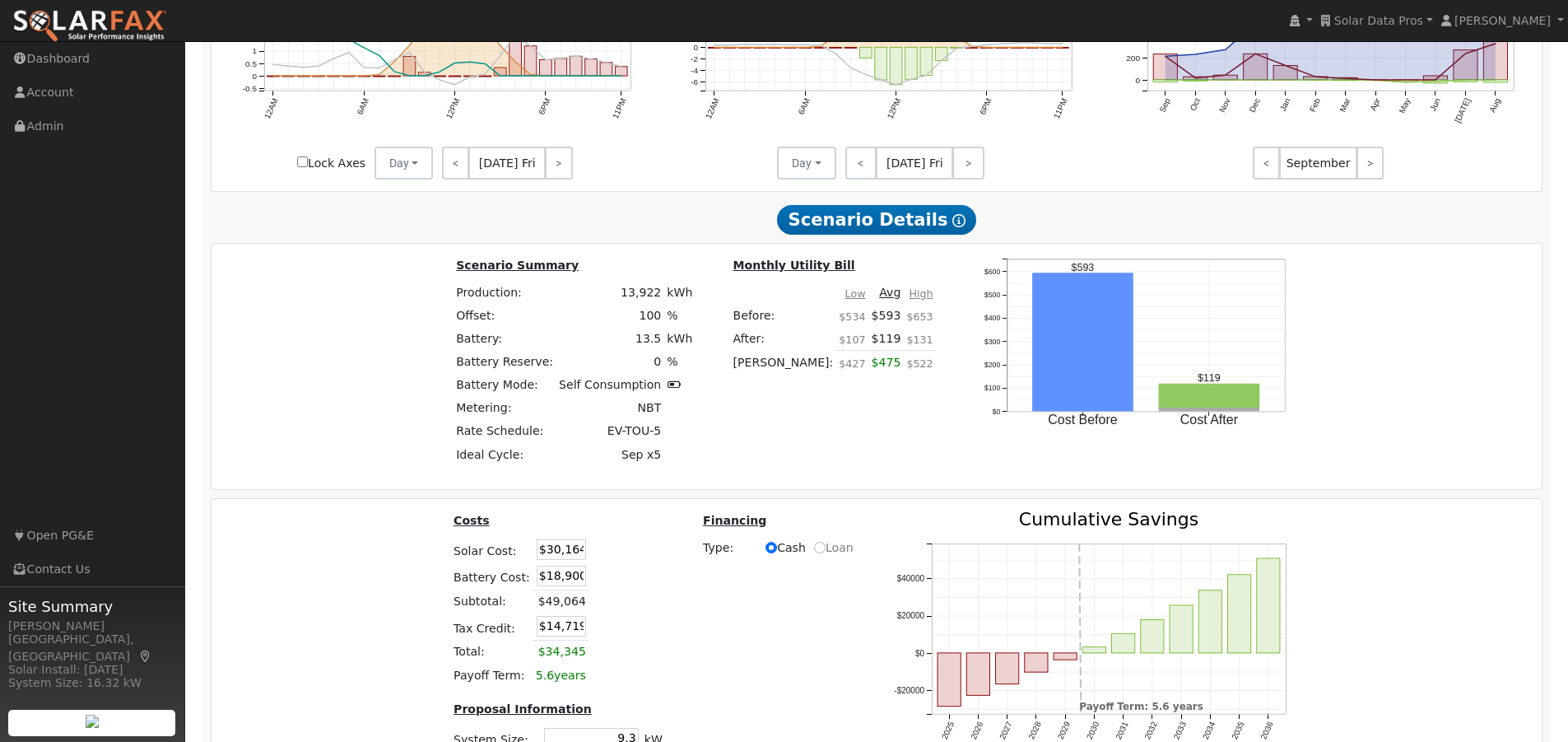
scroll to position [2115, 0]
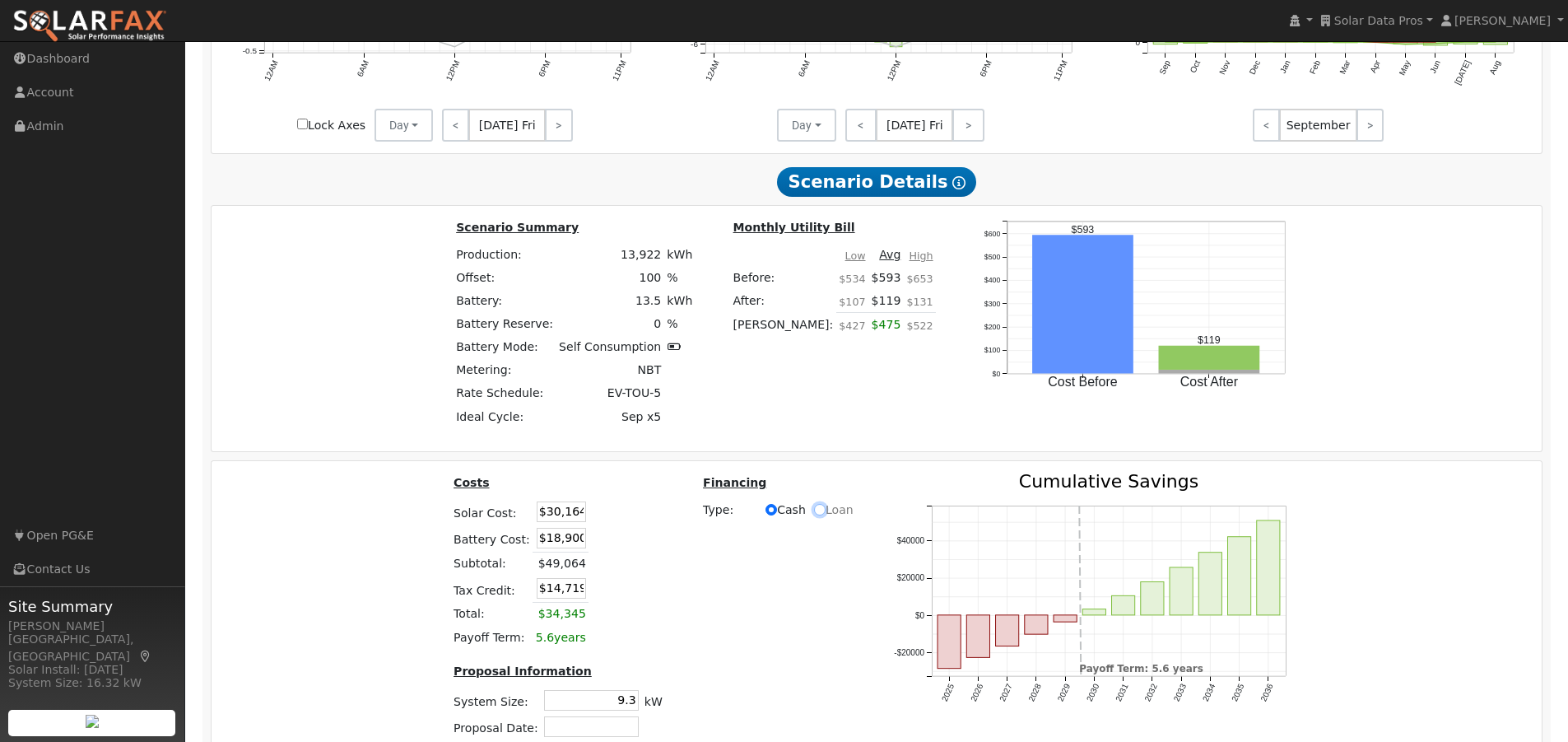
click at [814, 516] on input "Loan" at bounding box center [820, 509] width 12 height 12
radio input "true"
radio input "false"
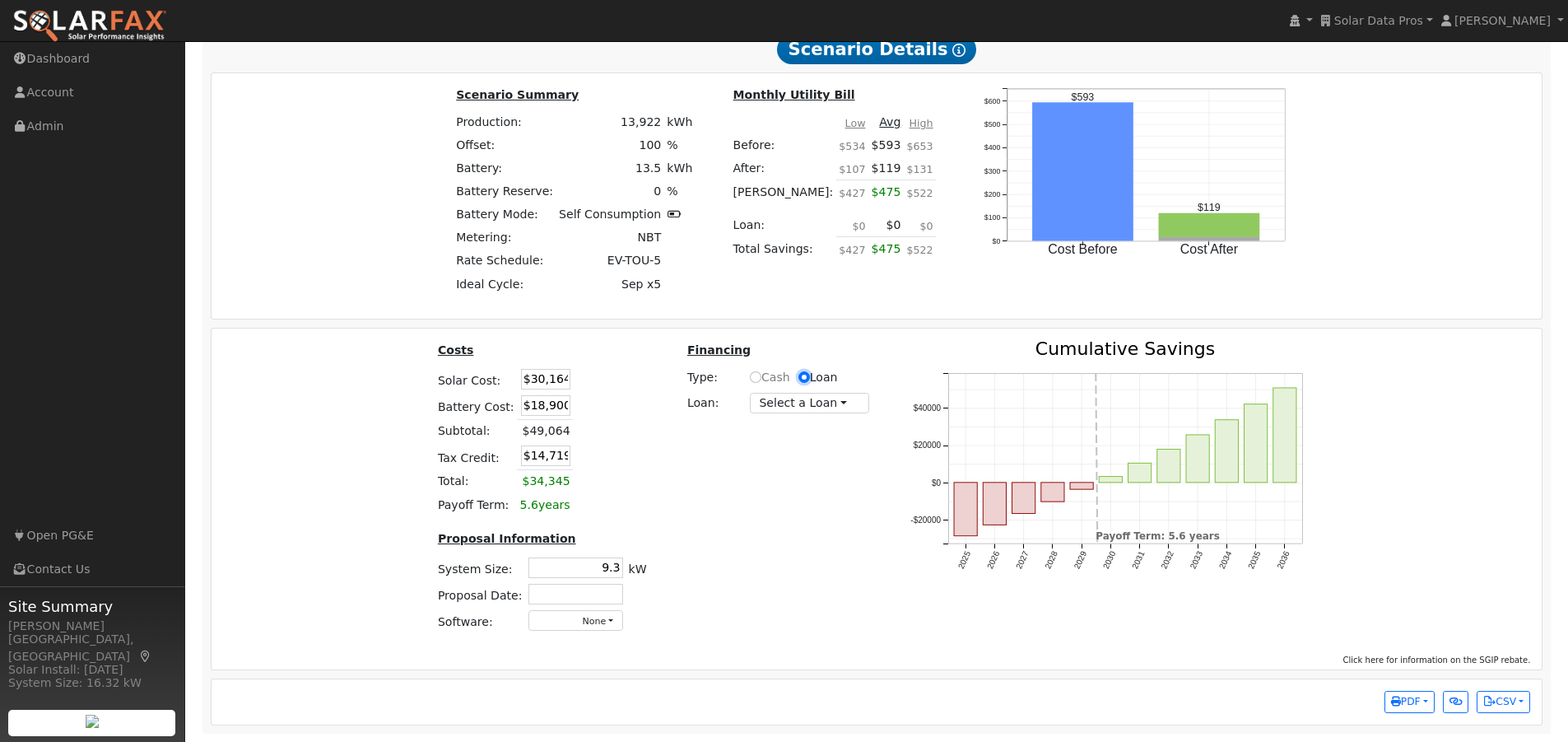
scroll to position [2258, 0]
click at [810, 405] on button "Select a Loan" at bounding box center [810, 402] width 120 height 21
click at [890, 347] on div "2025 2026 2027 2028 2029 2030 2031 2032 2033 2034 2035 2036 -$20000 $0 $20000 $…" at bounding box center [1112, 492] width 447 height 304
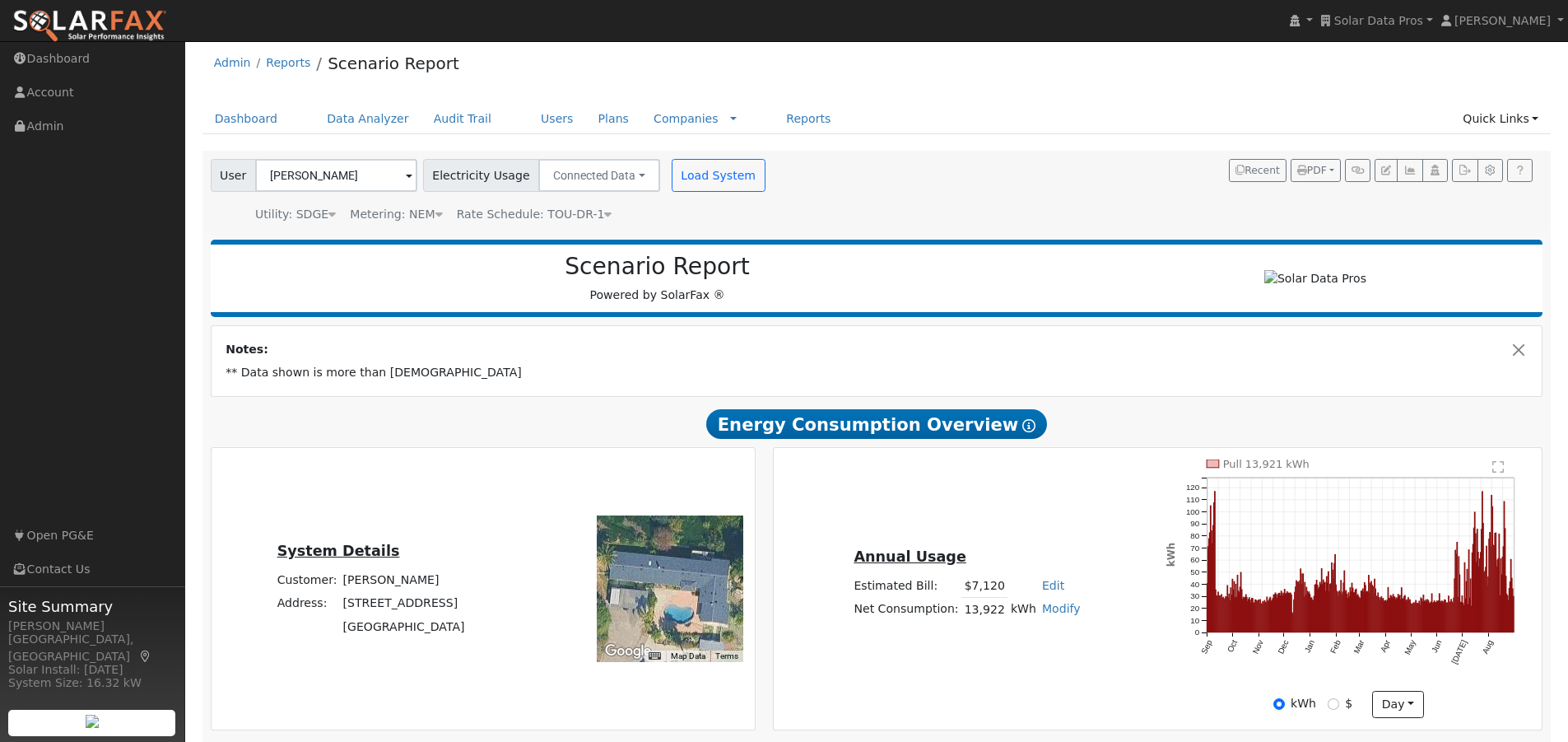
scroll to position [0, 0]
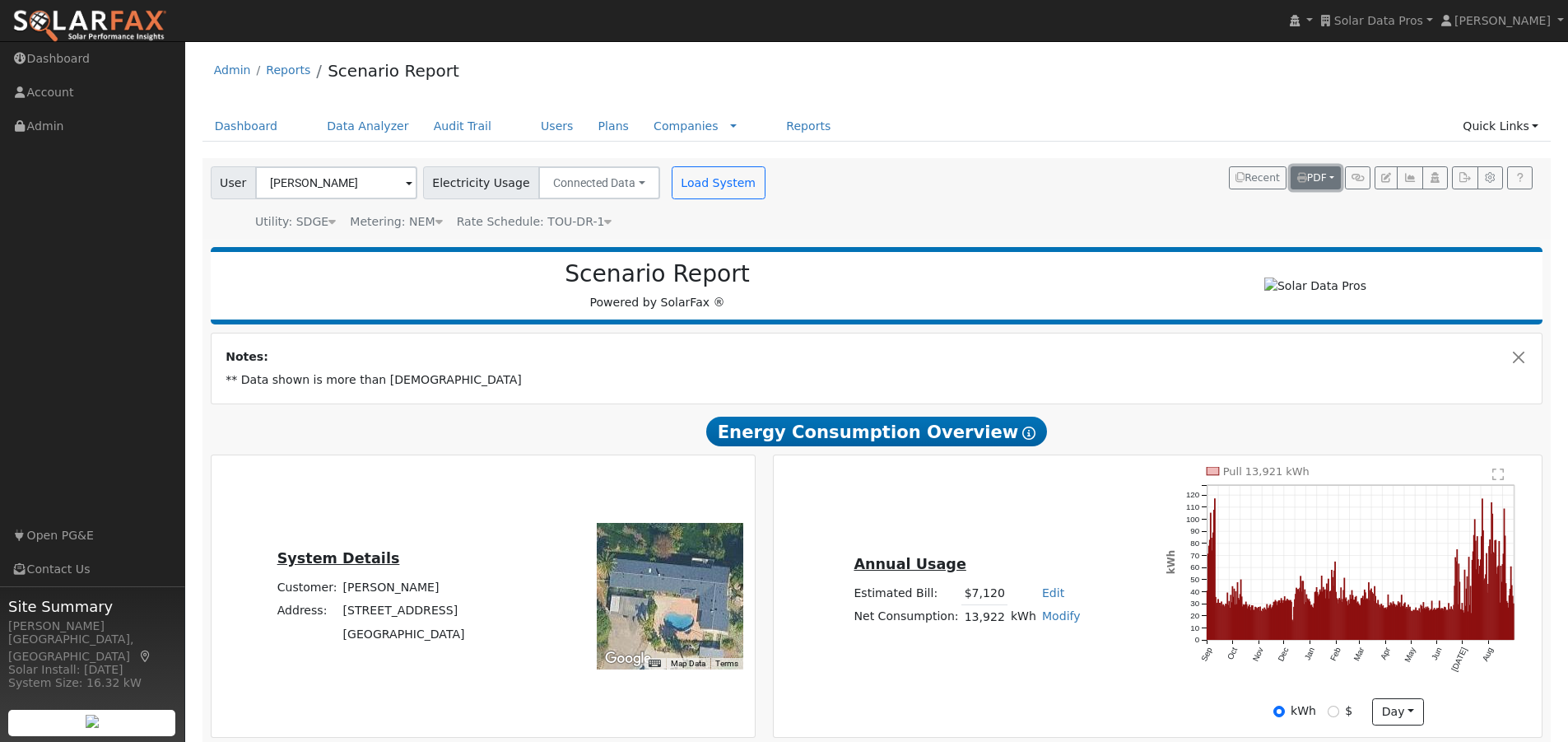
click at [1313, 175] on span "PDF" at bounding box center [1312, 178] width 30 height 12
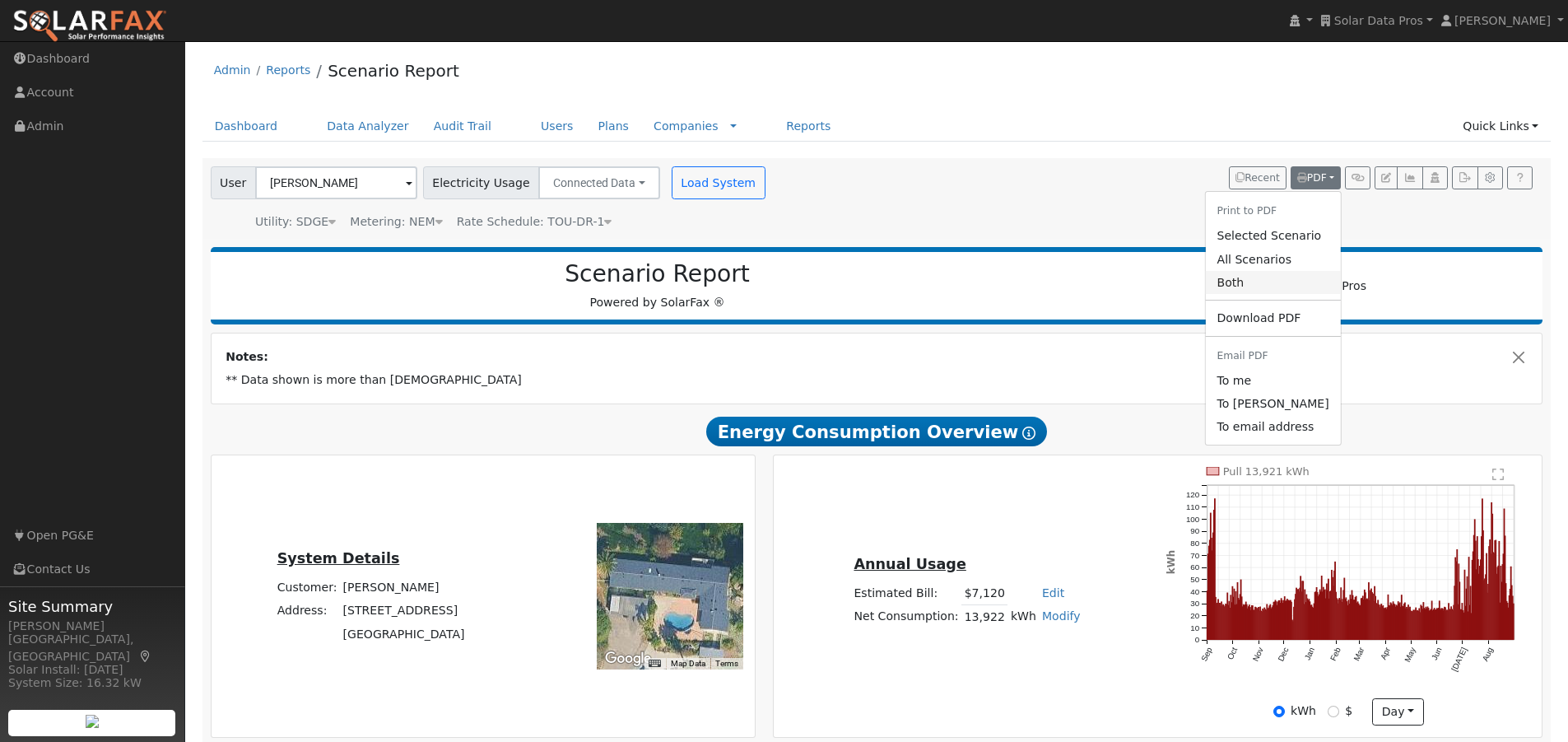
click at [1249, 287] on link "Both" at bounding box center [1272, 282] width 135 height 23
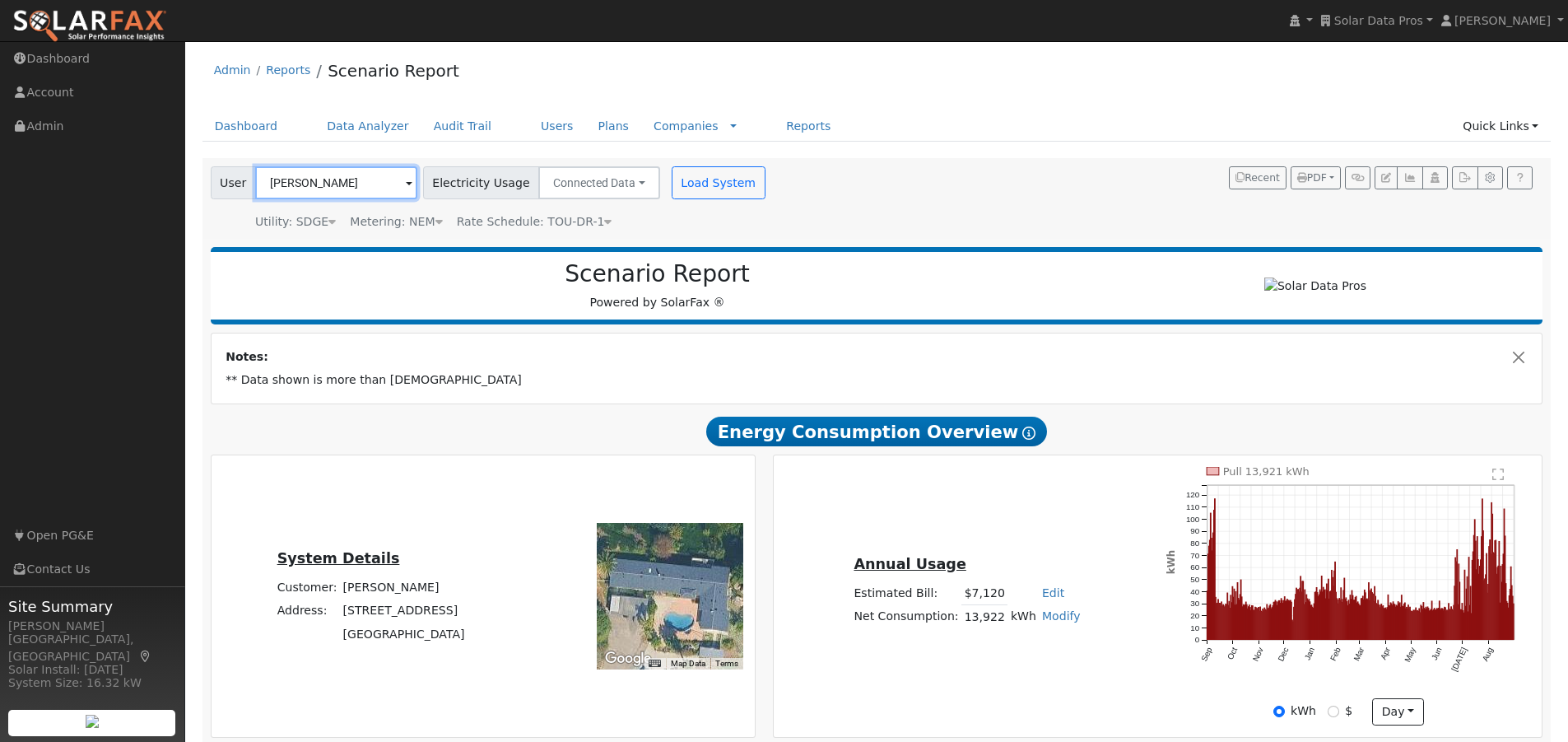
click at [370, 180] on input "Sam Asmar" at bounding box center [336, 183] width 162 height 33
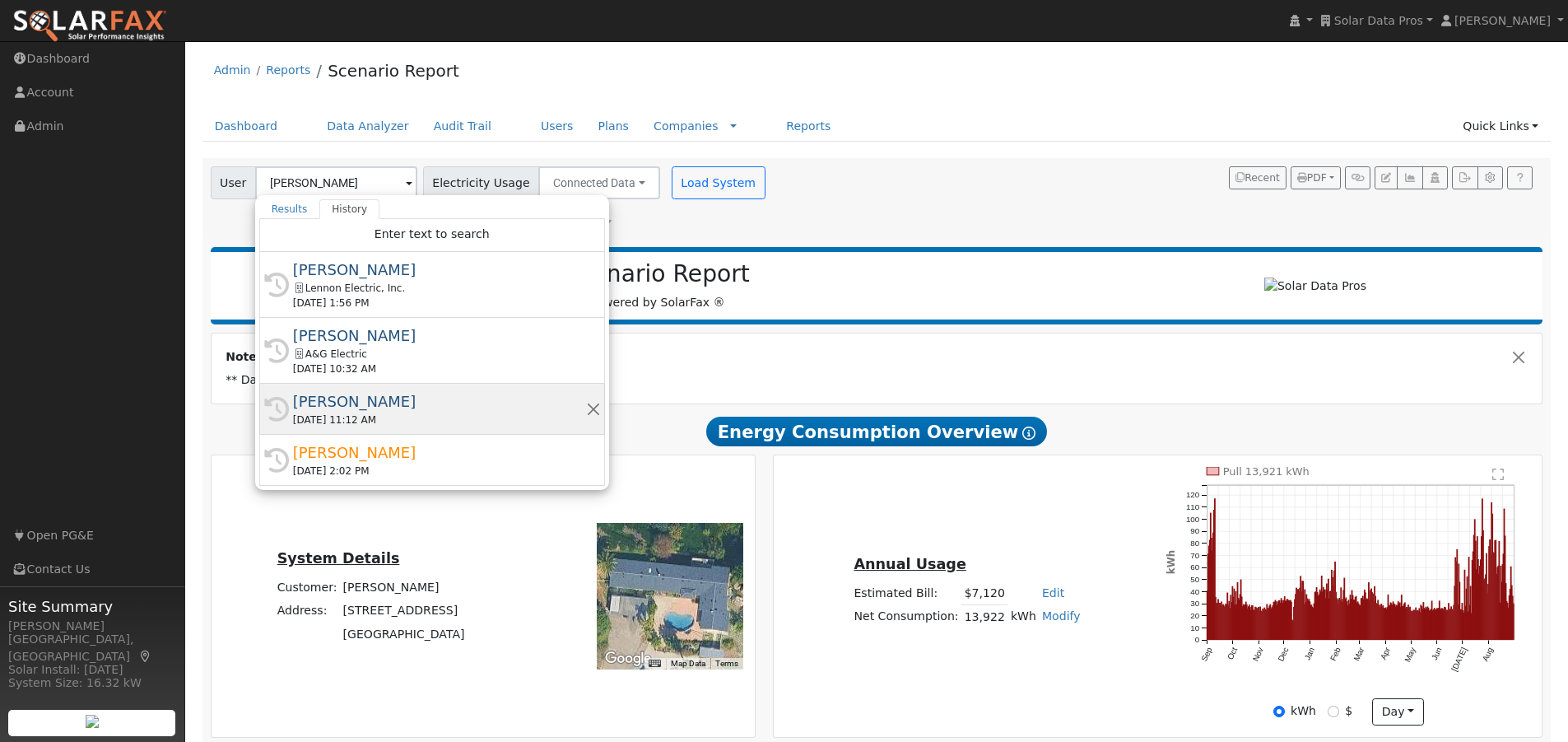
click at [310, 404] on div "Shahab Hillyer" at bounding box center [440, 401] width 293 height 23
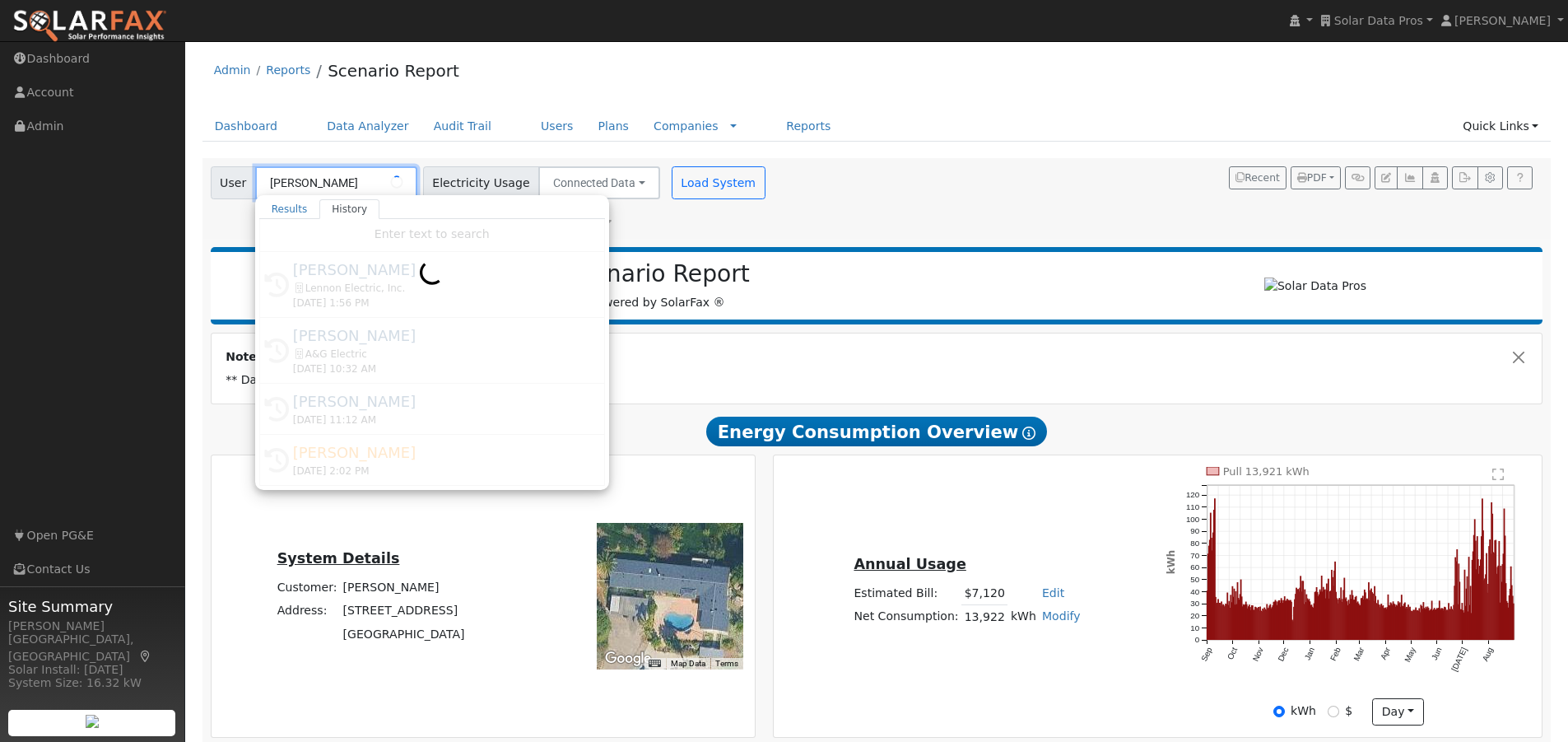
type input "Shahab Hillyer"
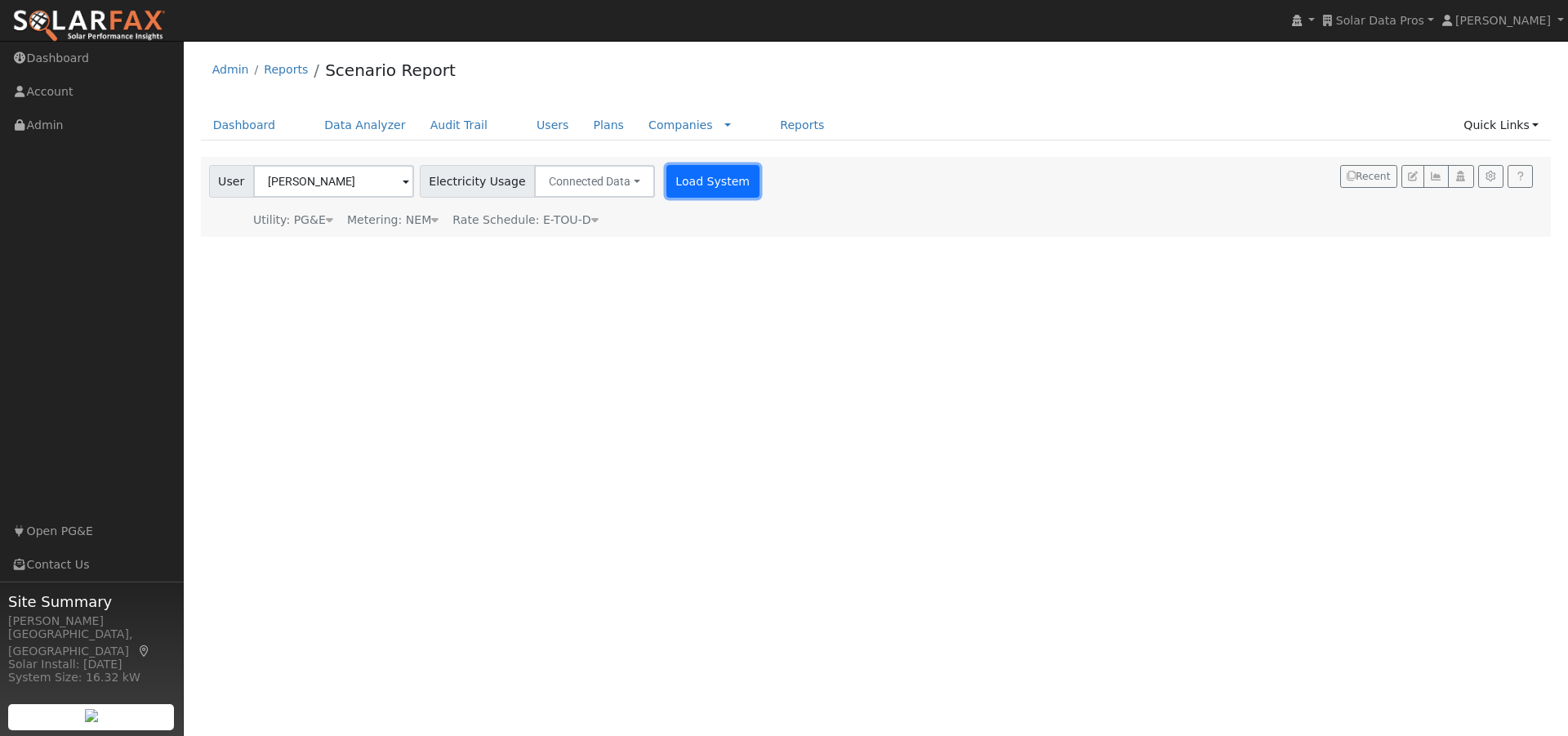
click at [685, 174] on button "Load System" at bounding box center [713, 182] width 93 height 32
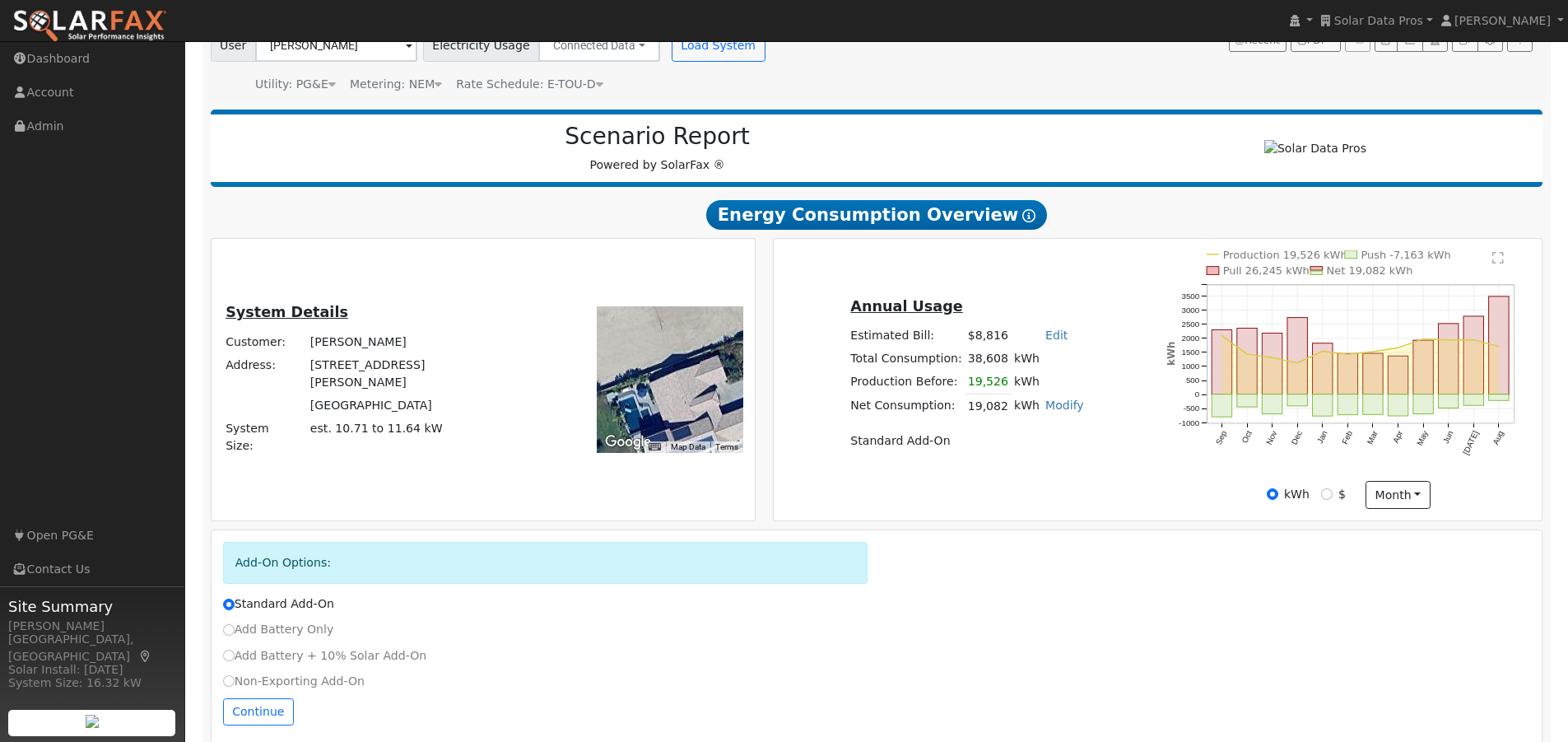
scroll to position [165, 0]
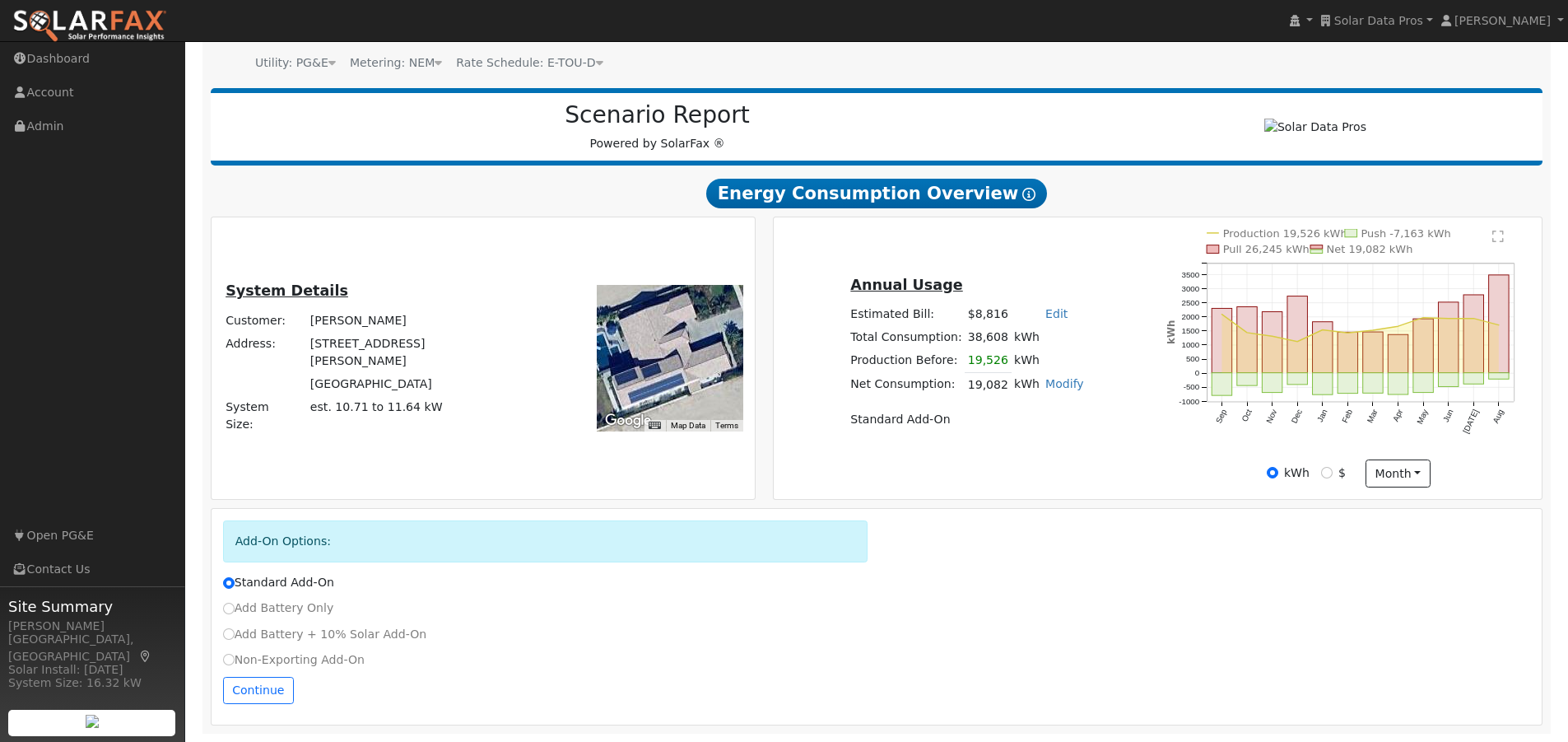
drag, startPoint x: 688, startPoint y: 380, endPoint x: 669, endPoint y: 339, distance: 45.2
click at [653, 338] on div at bounding box center [670, 358] width 147 height 147
click at [1500, 235] on text "" at bounding box center [1497, 236] width 12 height 14
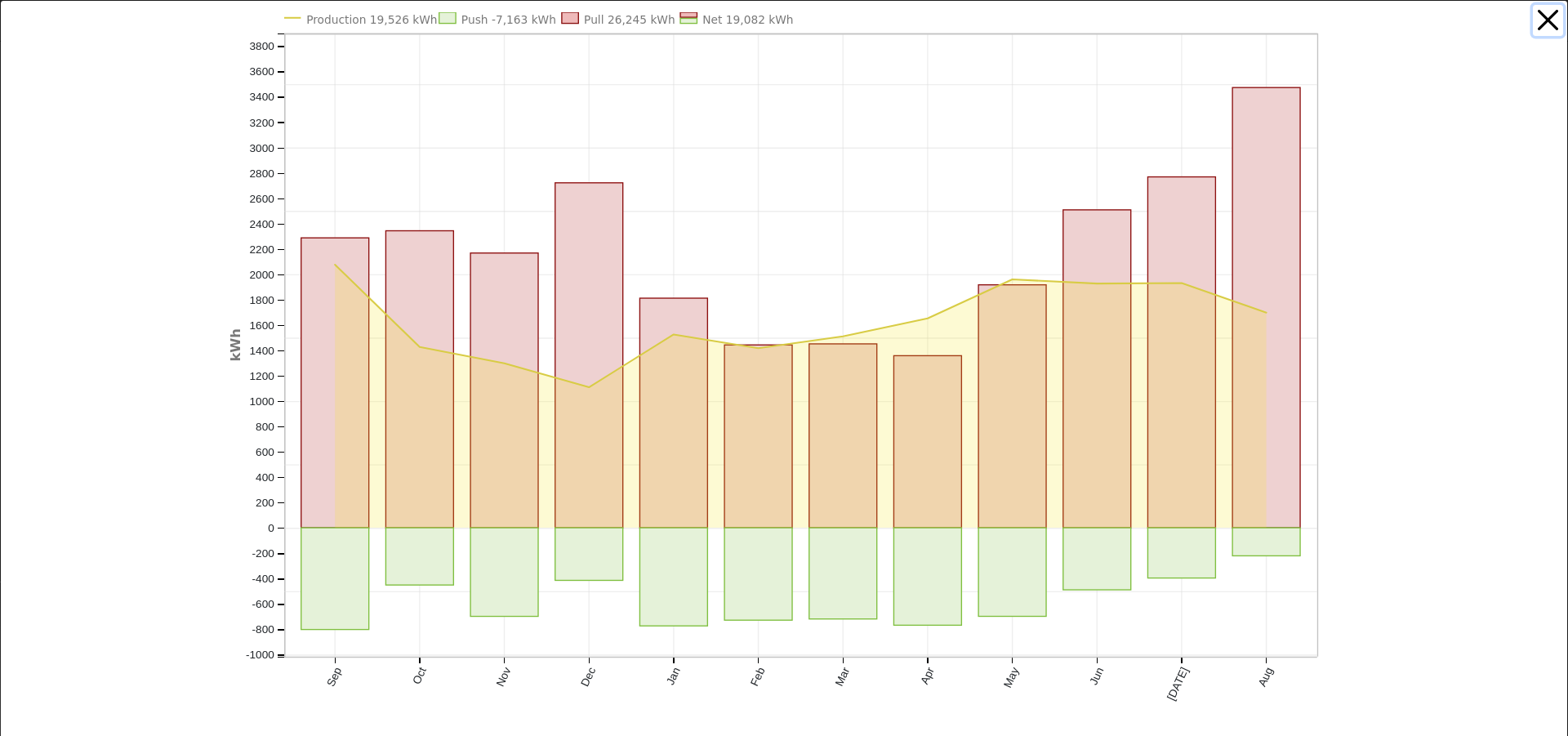
click at [1538, 13] on button "button" at bounding box center [1548, 20] width 31 height 31
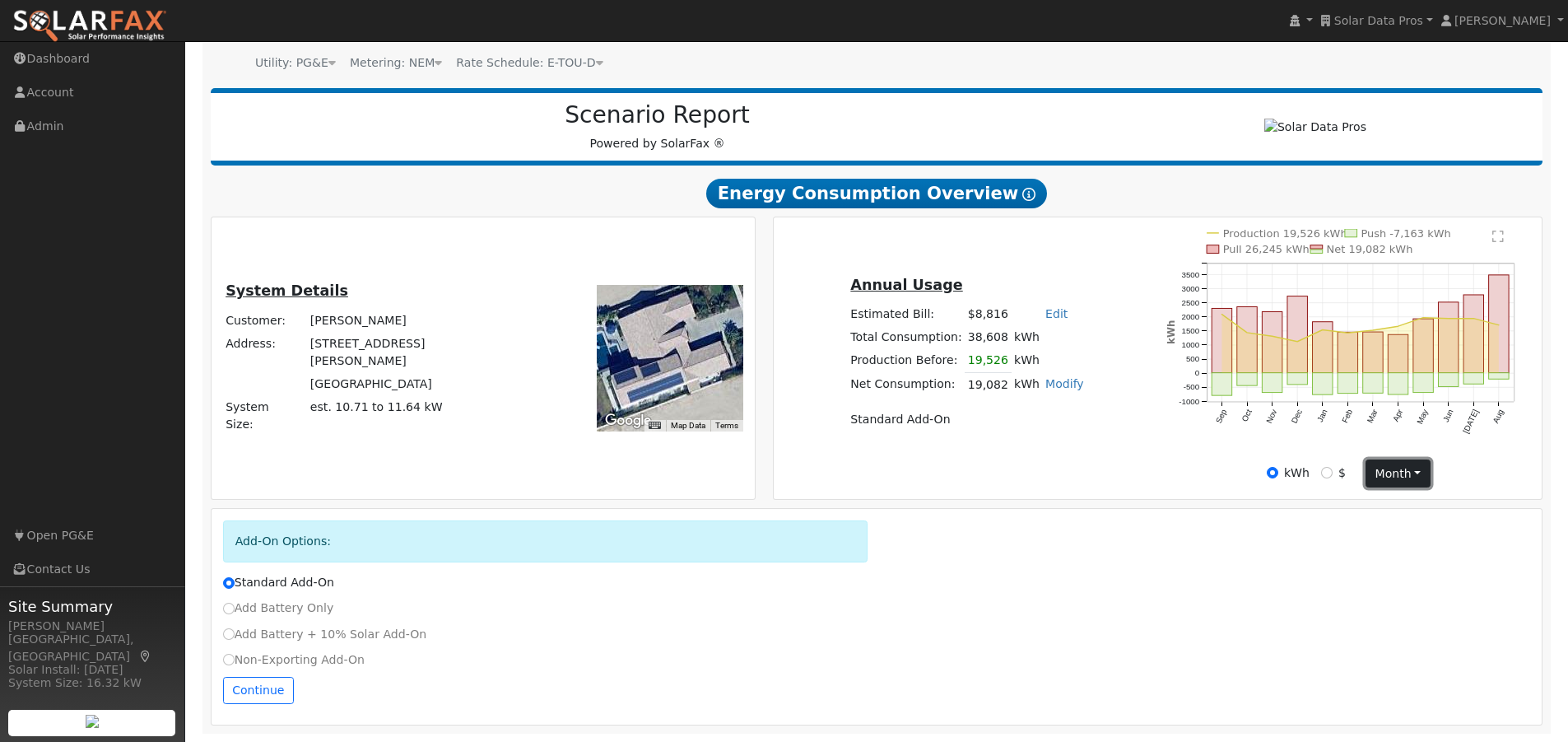
click at [1401, 471] on button "month" at bounding box center [1399, 473] width 65 height 28
click at [1384, 506] on link "Day" at bounding box center [1423, 506] width 114 height 23
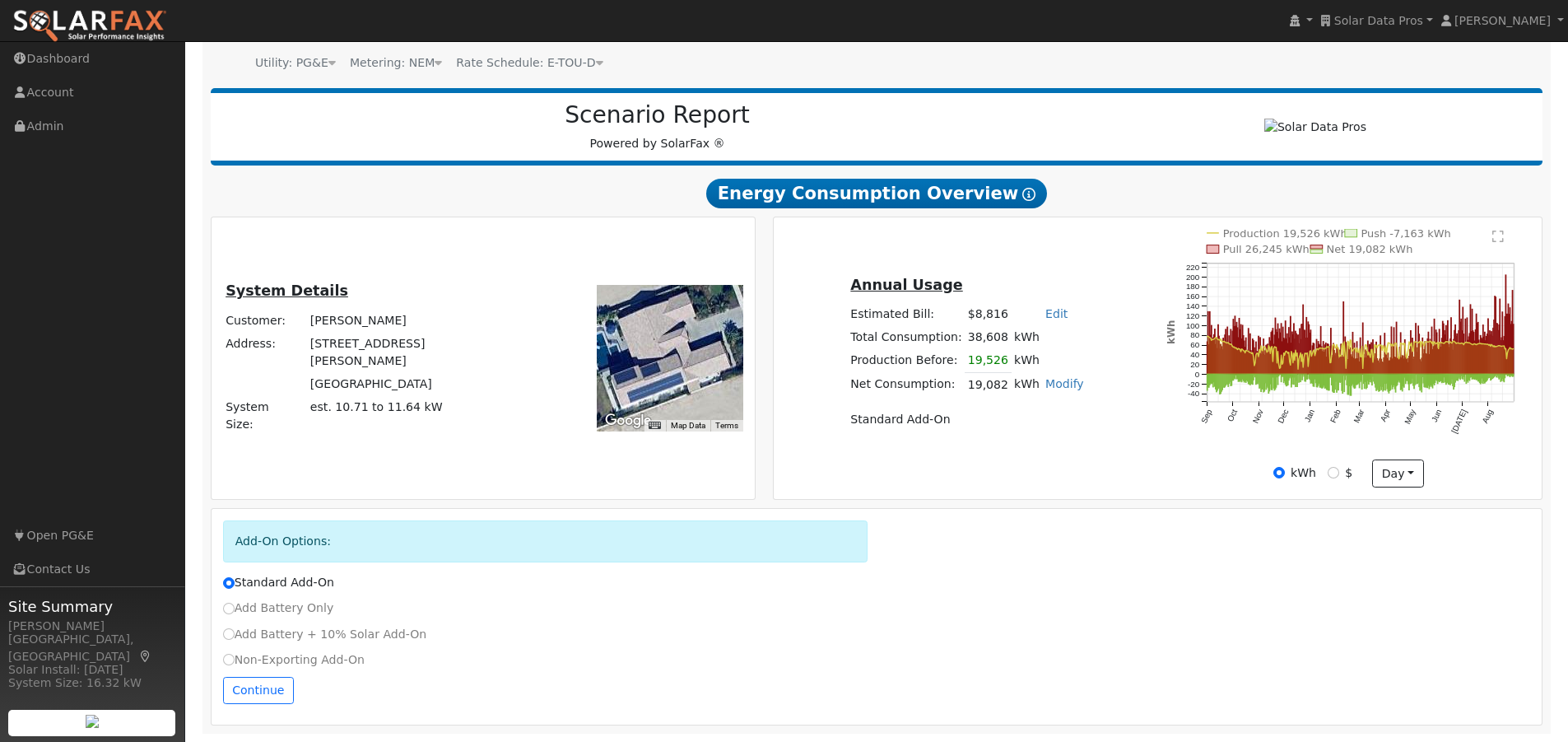
click at [1497, 239] on text "" at bounding box center [1497, 236] width 12 height 14
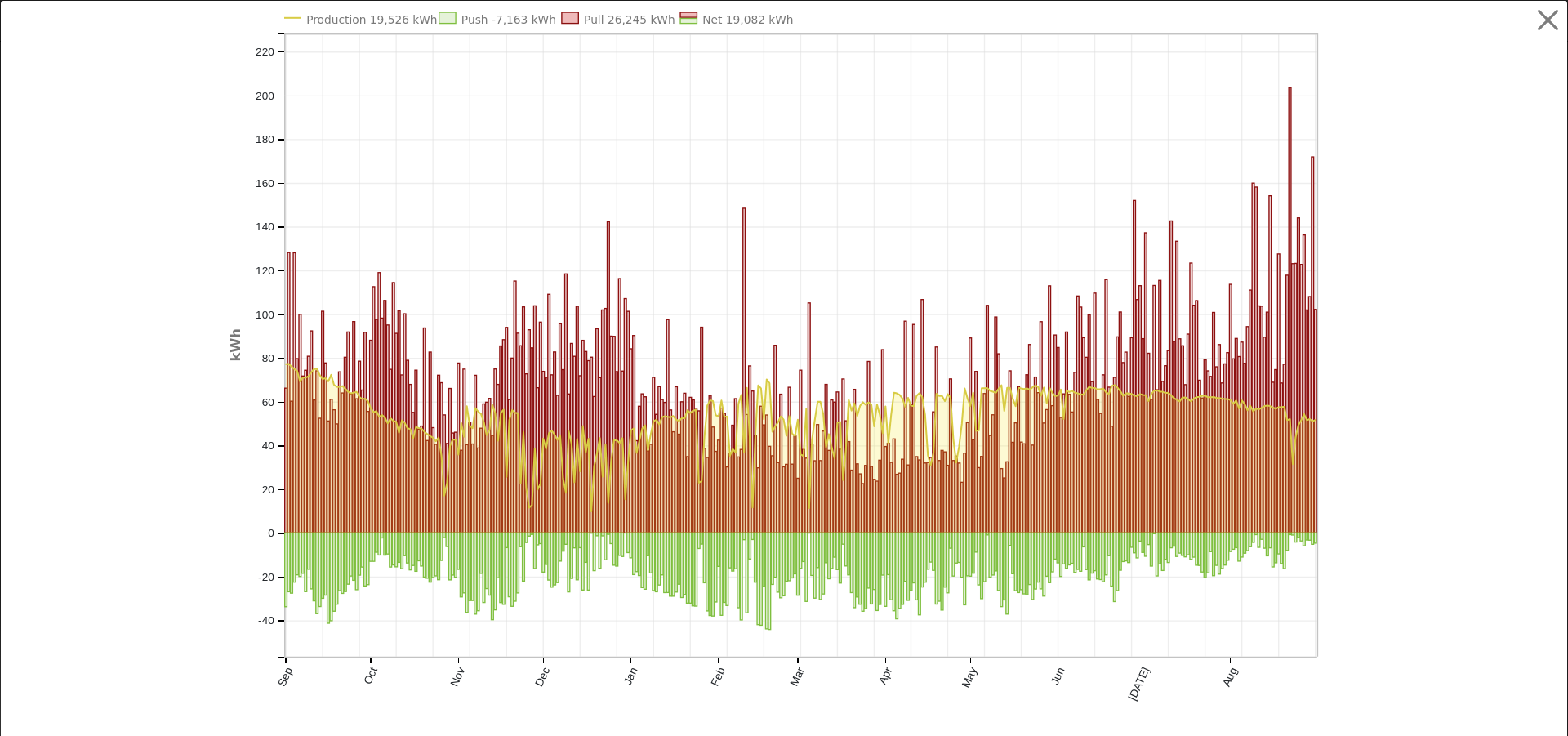
click at [705, 11] on div "Production 19,526 kWh Push -7,163 kWh Pull 26,245 kWh Net 19,082 kWh Sep Oct No…" at bounding box center [784, 380] width 1566 height 758
click at [702, 22] on text "Net 19,082 kWh" at bounding box center [747, 20] width 91 height 13
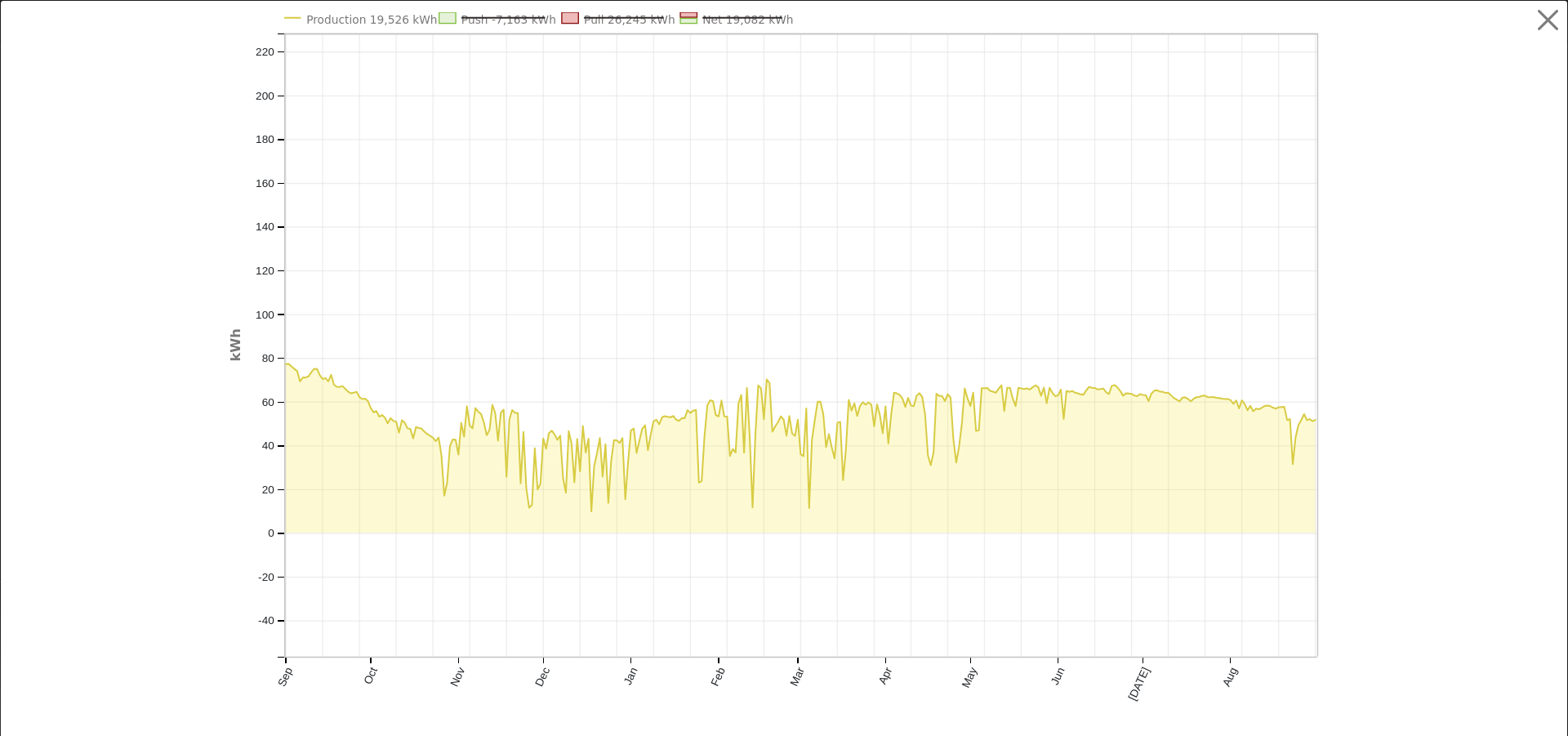
click at [711, 18] on line at bounding box center [741, 18] width 80 height 0
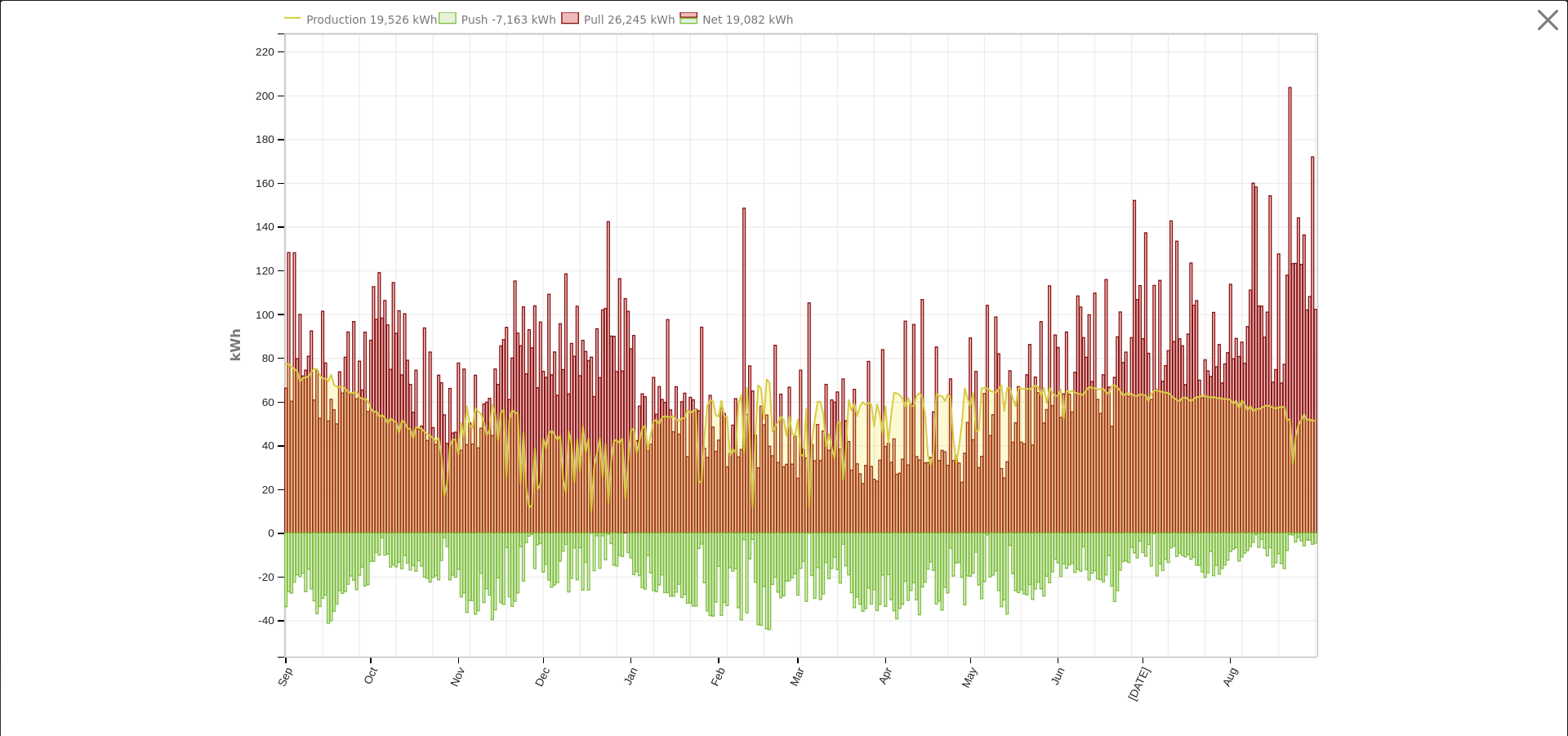
click at [372, 22] on text "Production 19,526 kWh" at bounding box center [371, 20] width 130 height 13
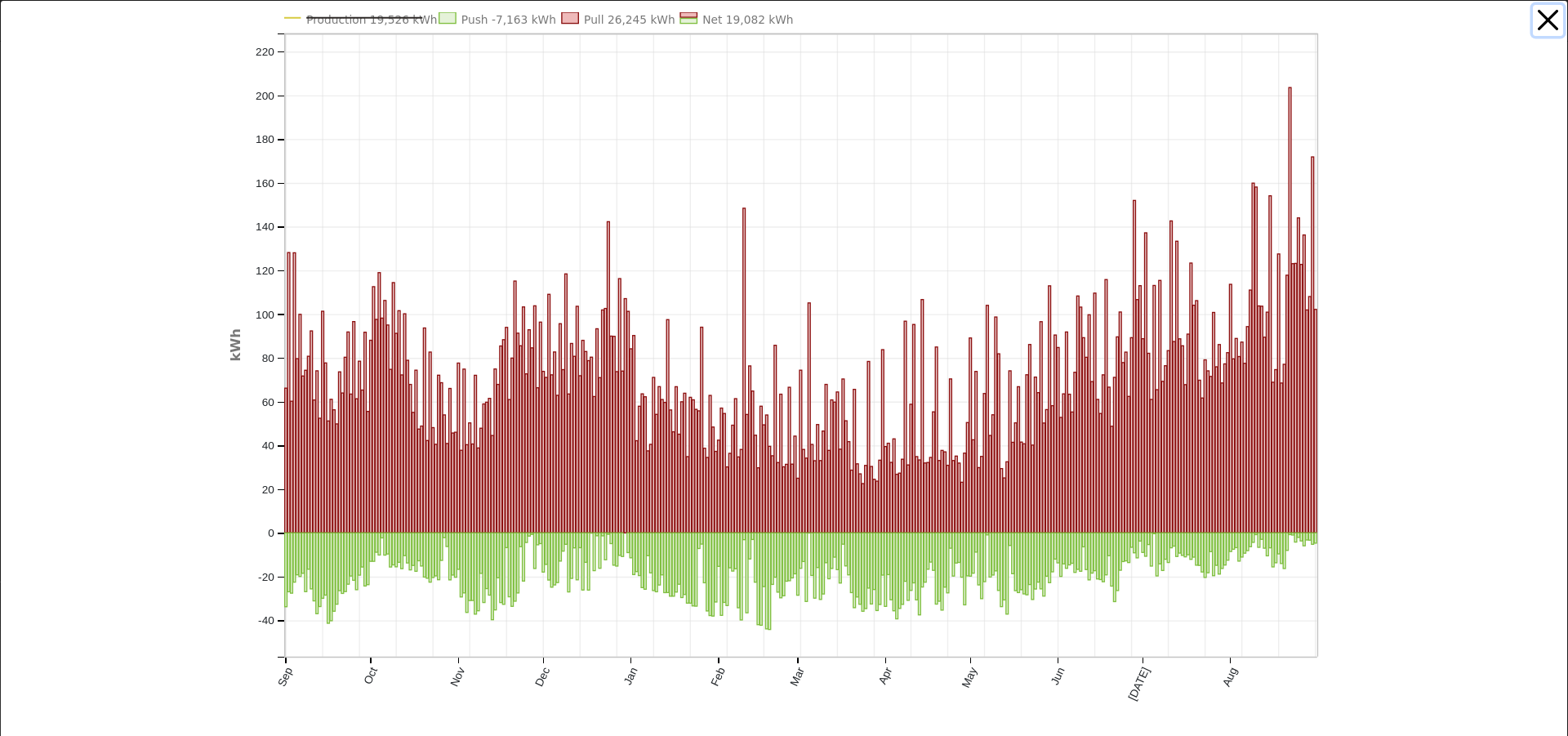
click at [1534, 18] on button "button" at bounding box center [1548, 20] width 31 height 31
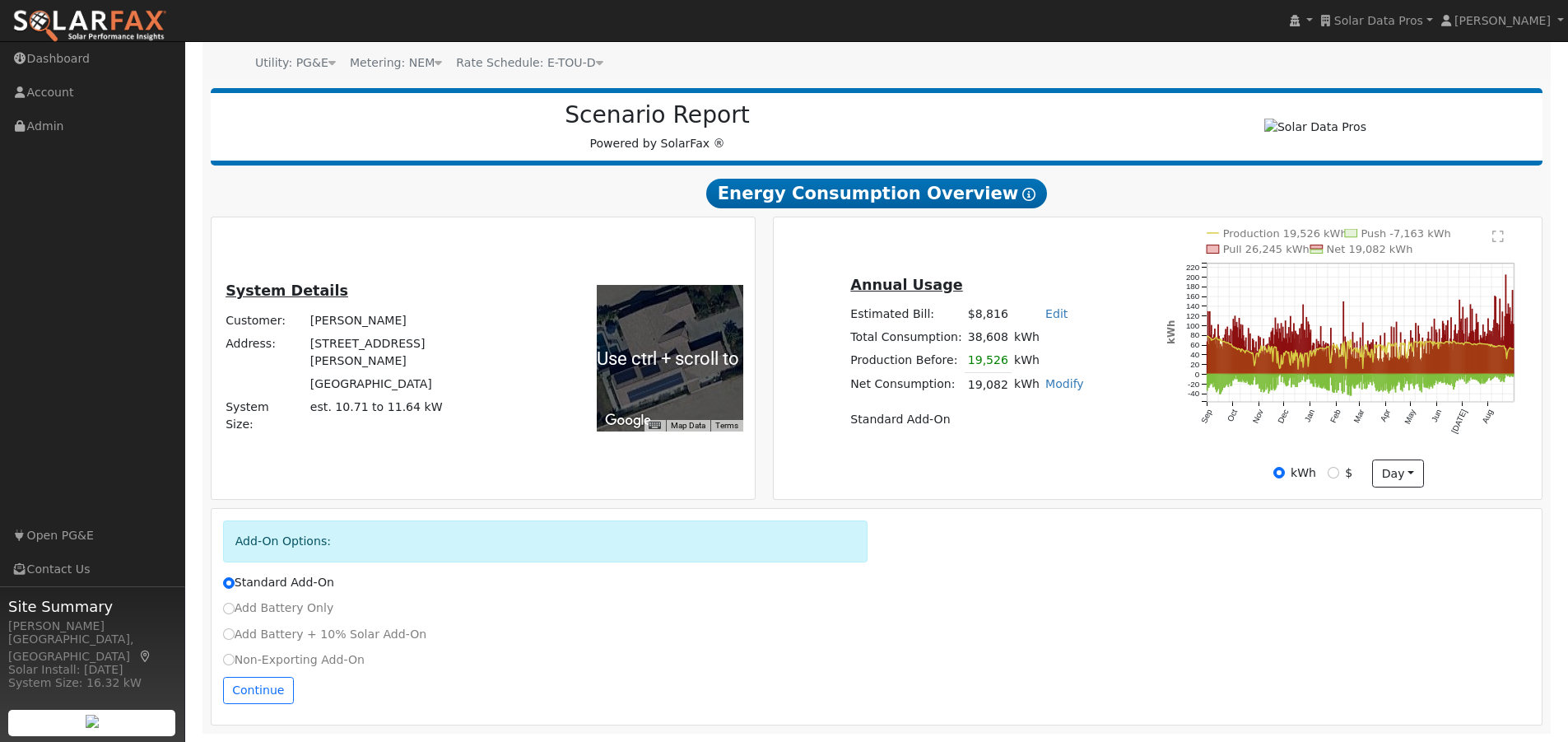
scroll to position [166, 0]
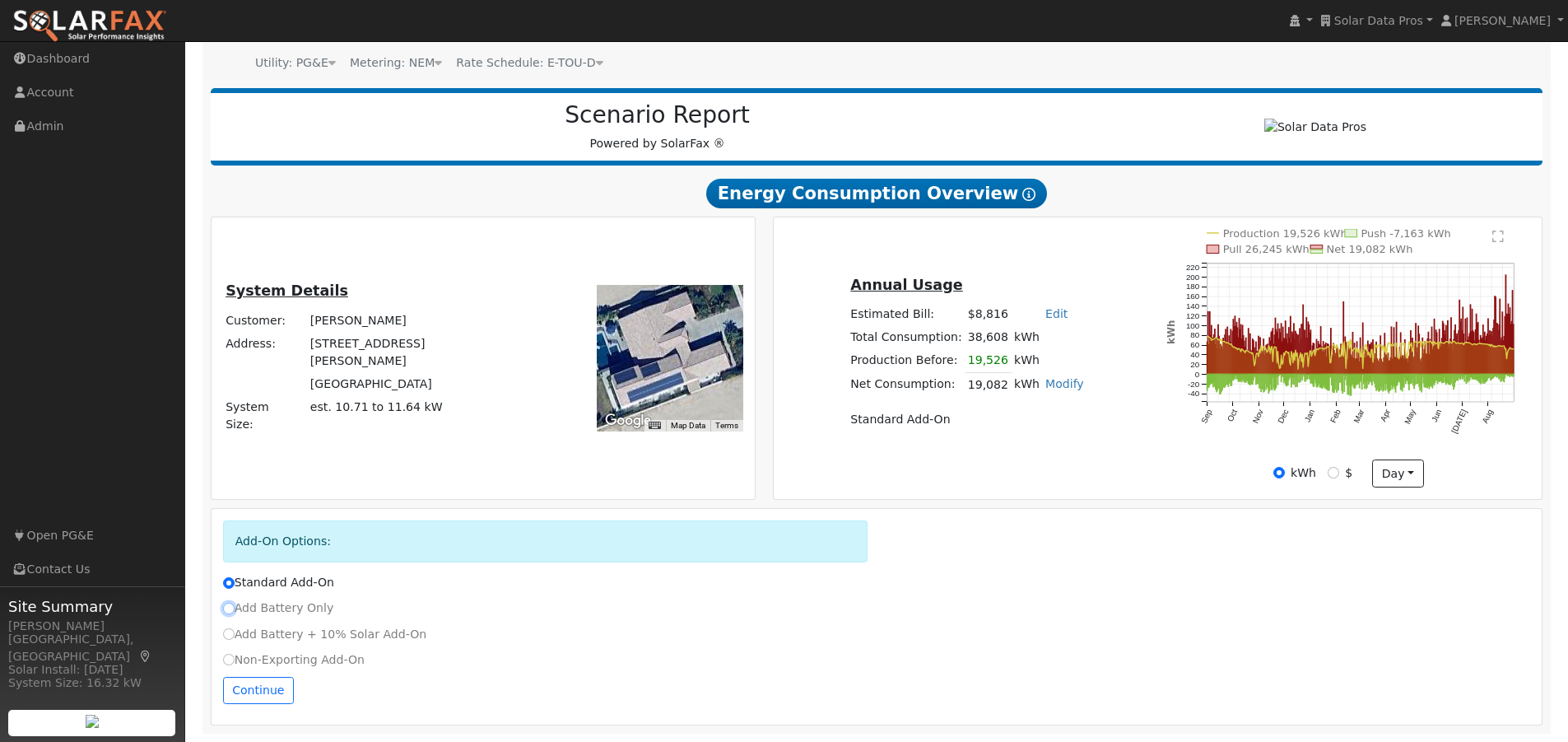
click at [227, 607] on input "Add Battery Only" at bounding box center [228, 608] width 12 height 12
radio input "true"
radio input "false"
click at [230, 660] on input "Non-Exporting Add-On" at bounding box center [228, 660] width 12 height 12
radio input "true"
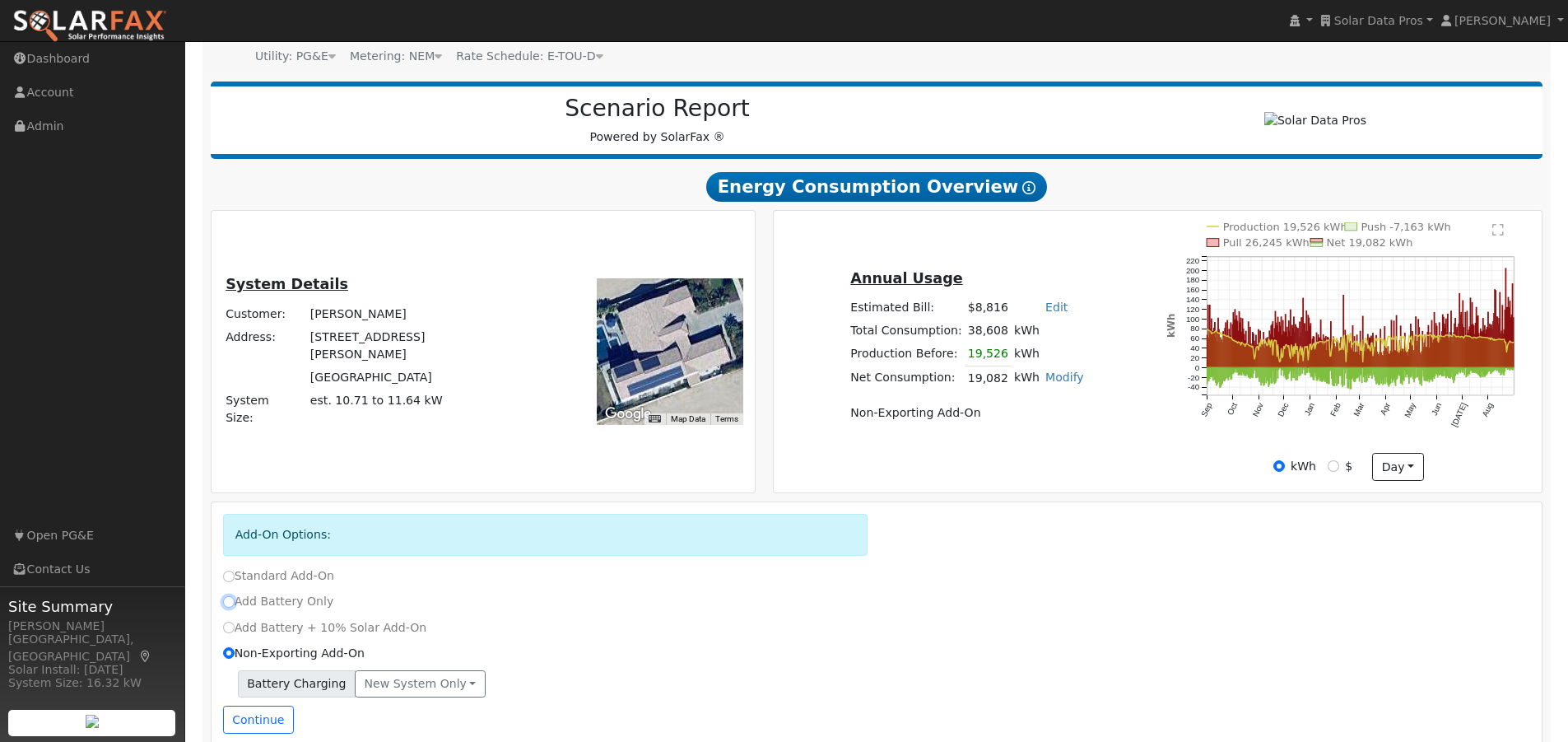
click at [229, 608] on input "Add Battery Only" at bounding box center [228, 602] width 12 height 12
radio input "true"
radio input "false"
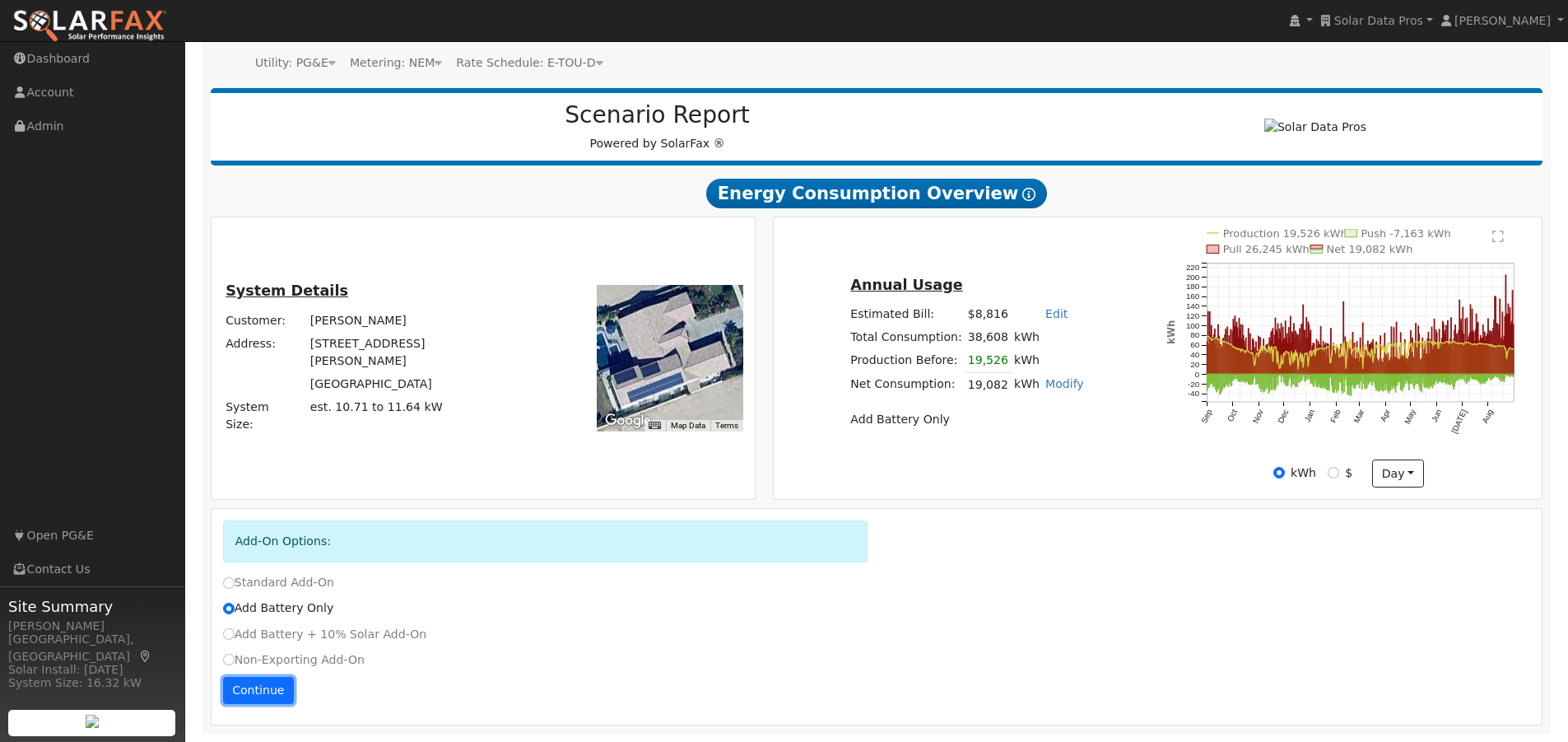
click at [249, 689] on button "Continue" at bounding box center [258, 690] width 71 height 28
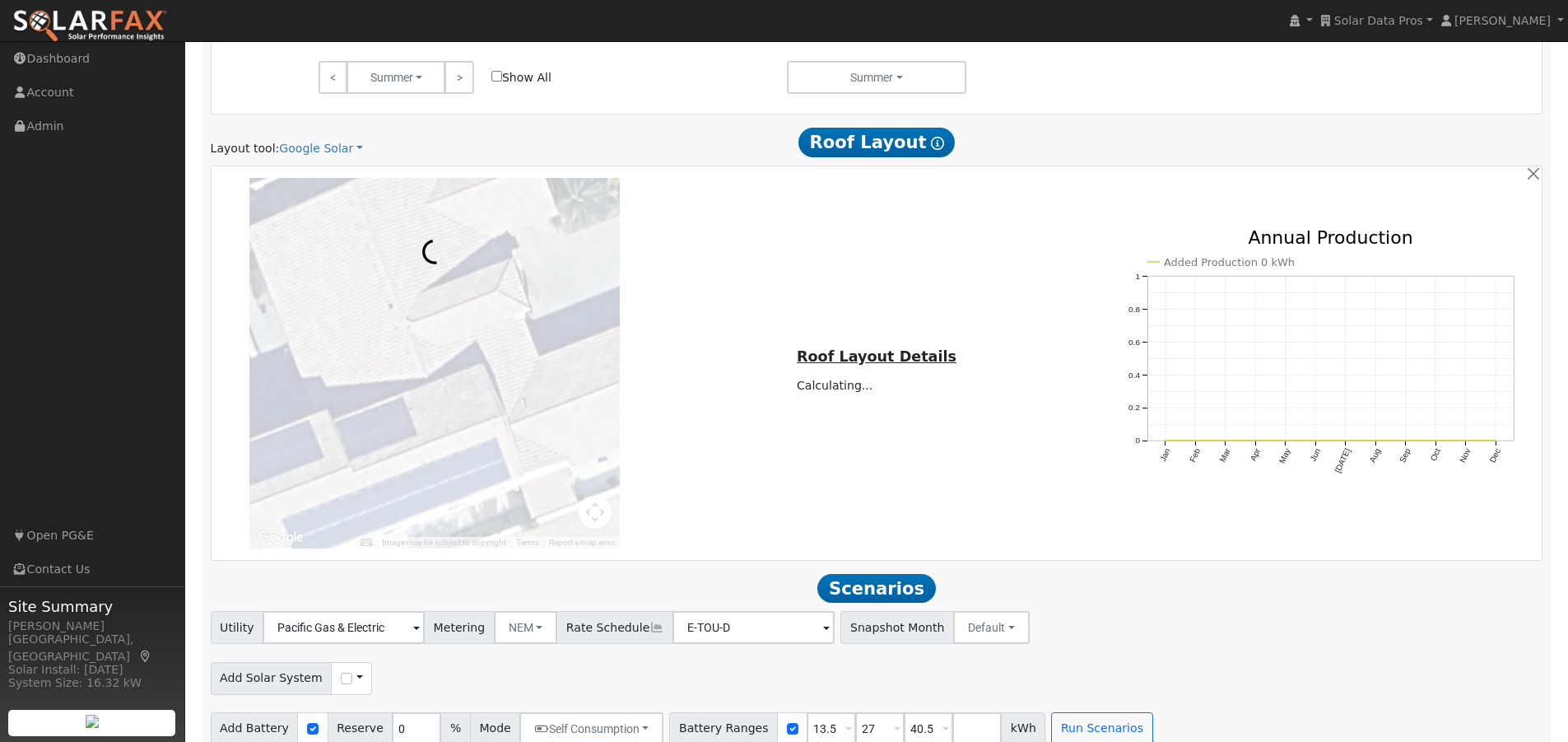
scroll to position [1146, 0]
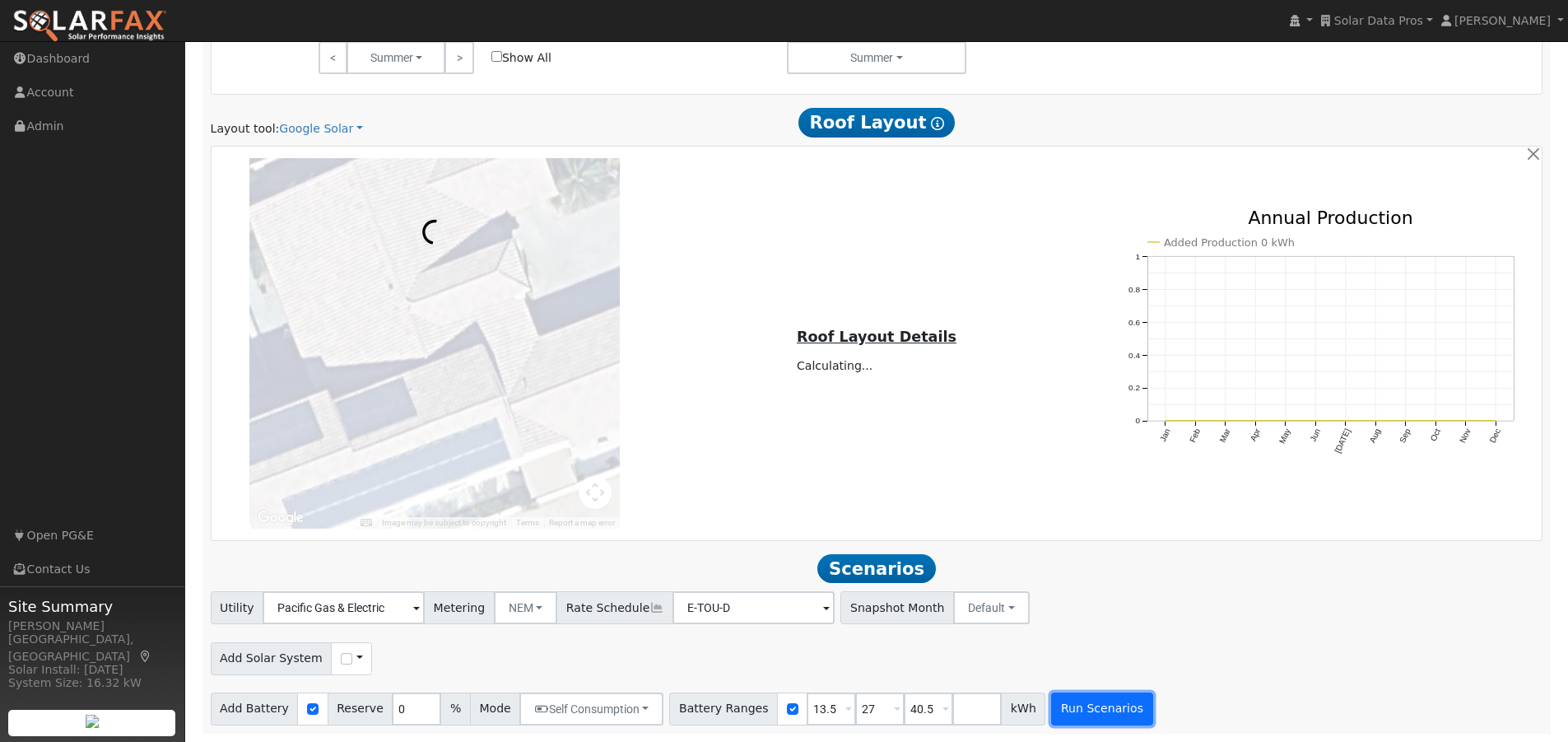
click at [1063, 715] on button "Run Scenarios" at bounding box center [1101, 708] width 101 height 33
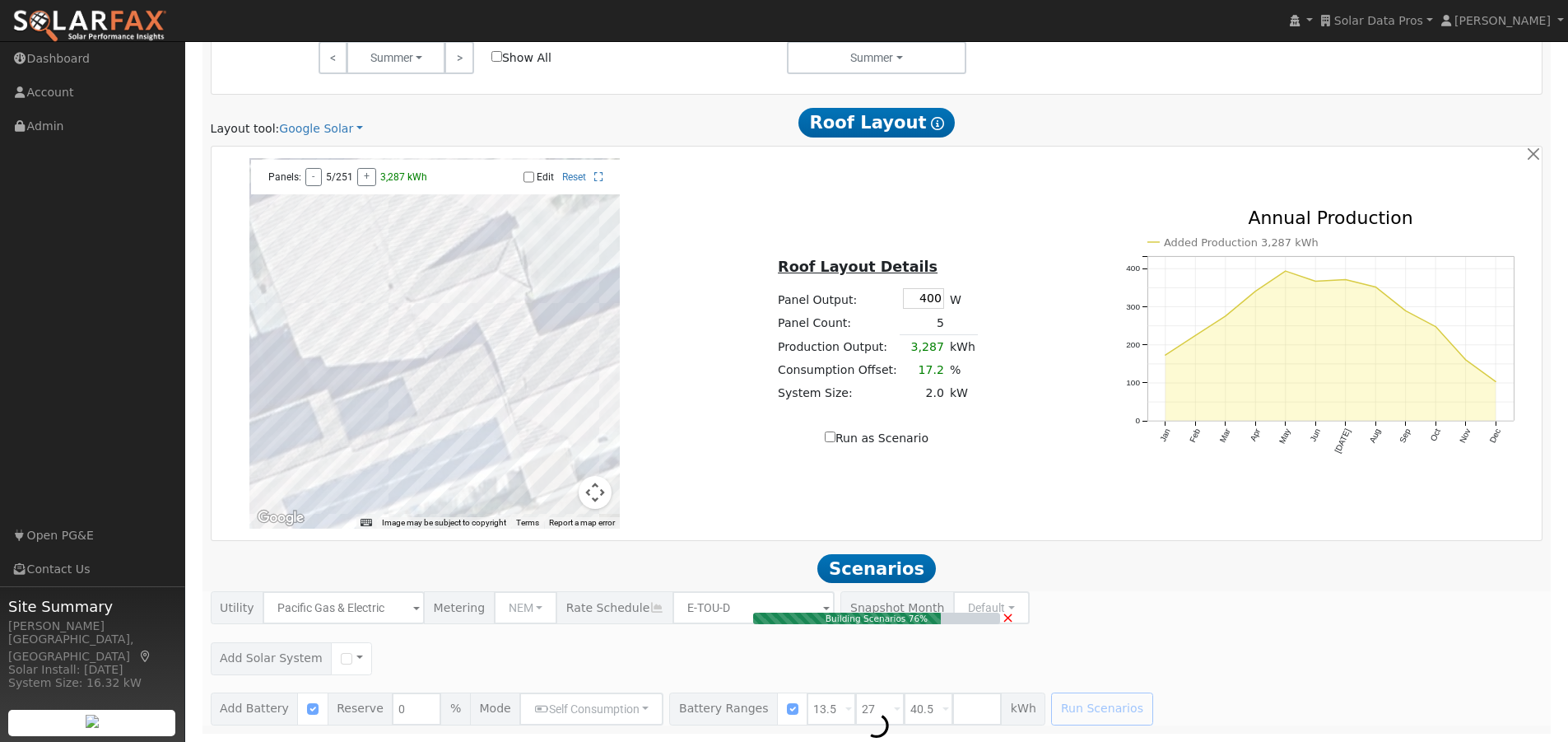
type input "$5,670"
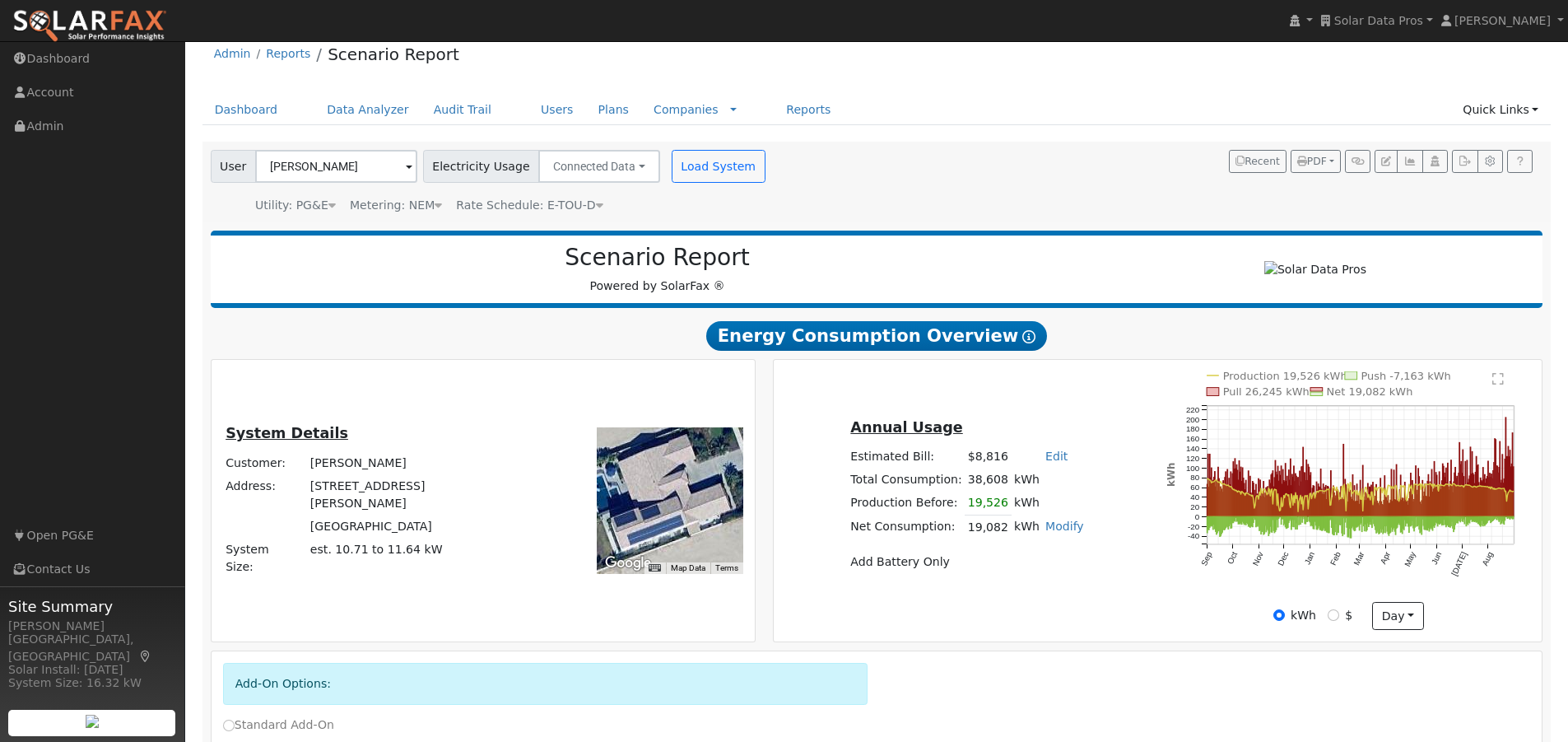
scroll to position [3, 0]
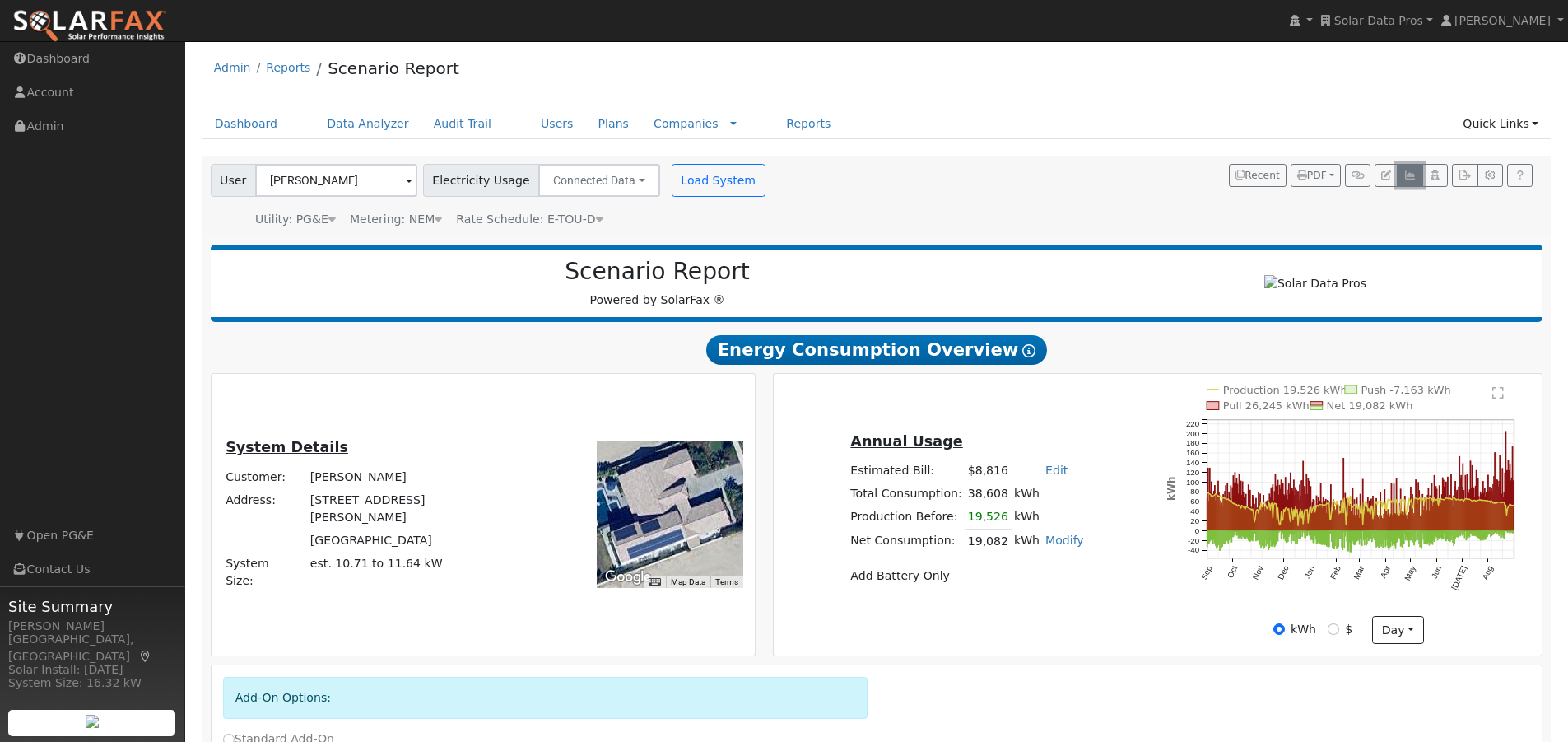
click at [1414, 176] on icon "button" at bounding box center [1409, 175] width 13 height 10
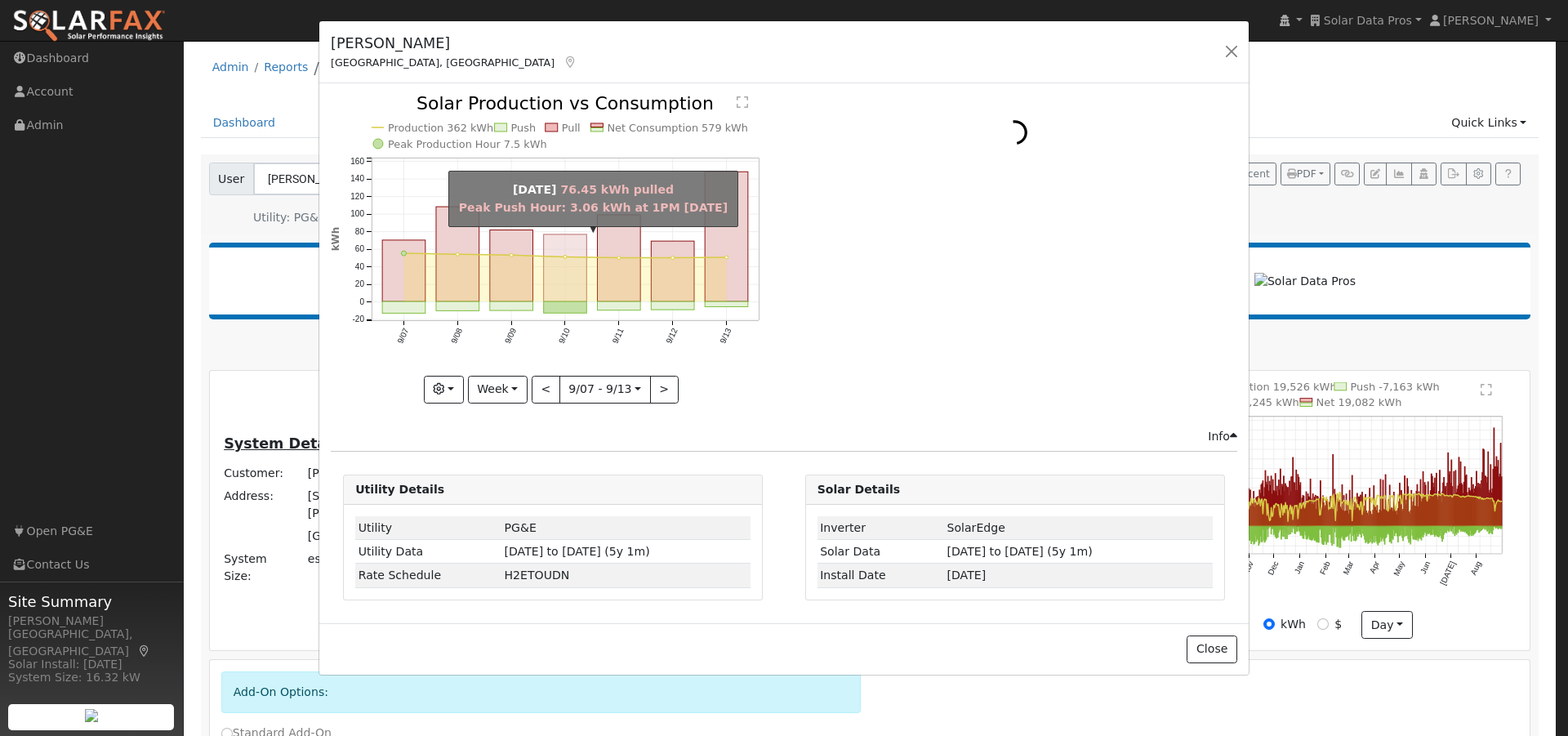
click at [559, 245] on rect "onclick=""" at bounding box center [565, 268] width 43 height 67
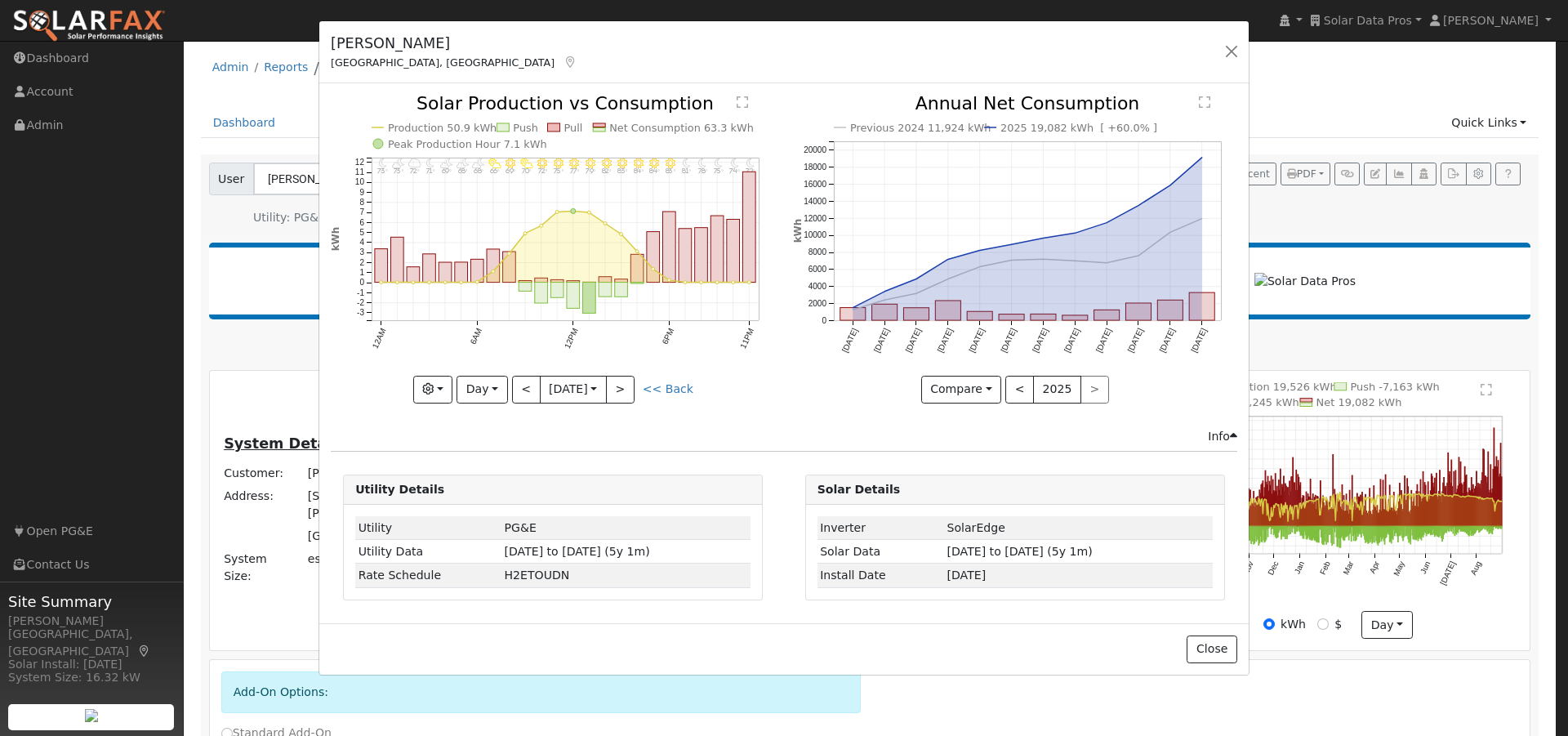
click at [639, 128] on text "Net Consumption 63.3 kWh" at bounding box center [682, 128] width 145 height 13
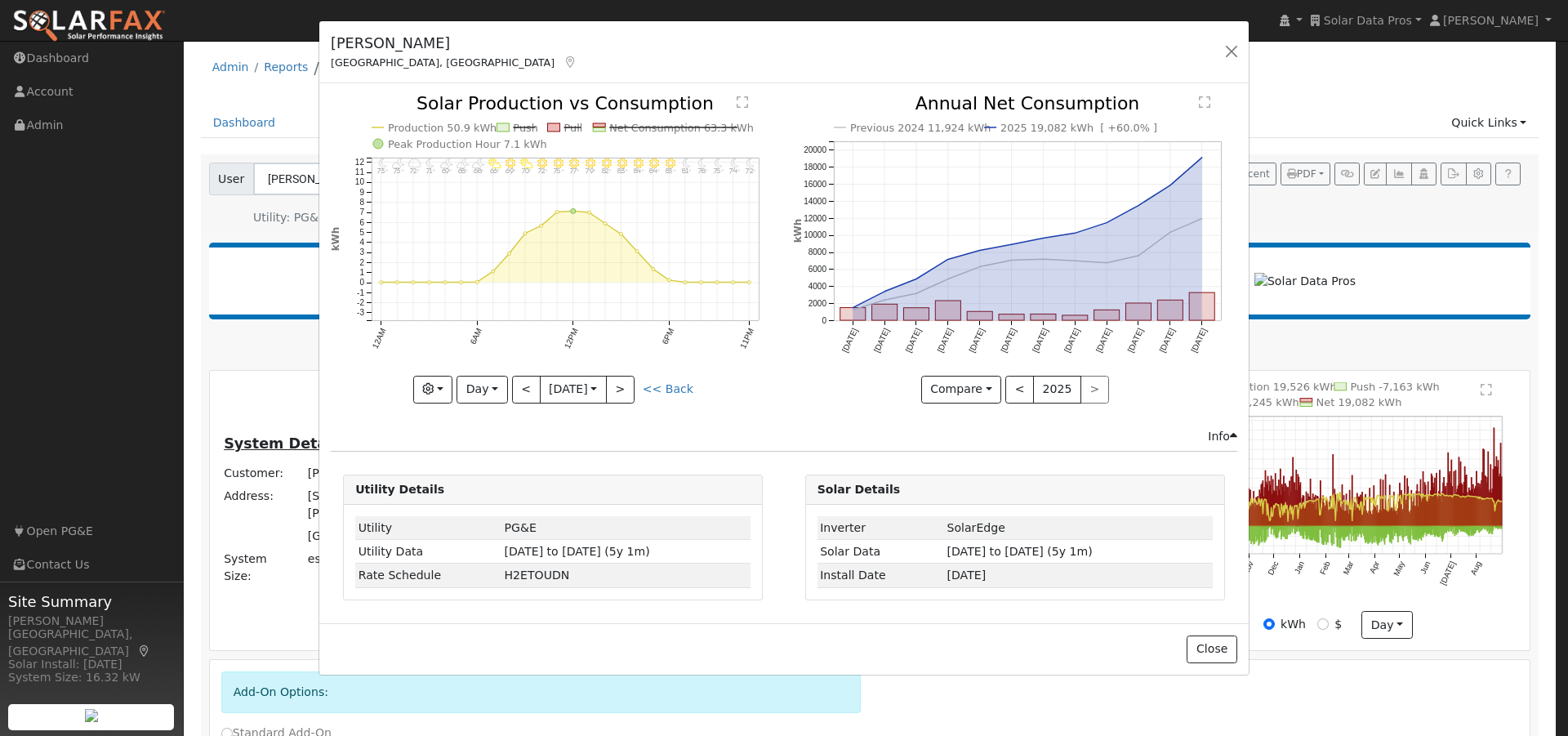
click at [631, 121] on text "Net Consumption 63.3 kWh" at bounding box center [682, 128] width 145 height 13
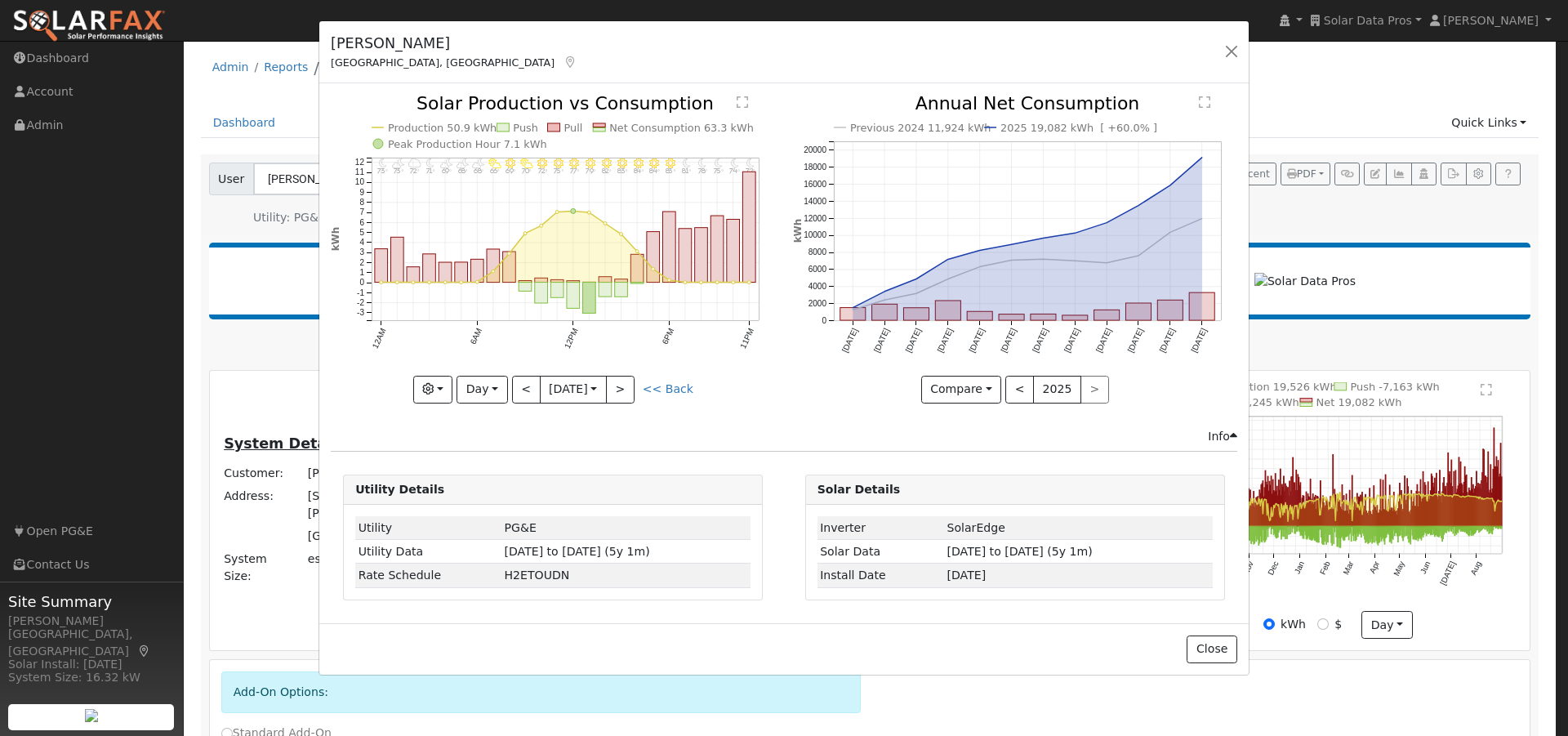
click at [430, 129] on text "Production 50.9 kWh" at bounding box center [442, 128] width 109 height 13
click at [446, 128] on line at bounding box center [437, 128] width 97 height 0
click at [492, 389] on button "Day" at bounding box center [482, 389] width 50 height 28
click at [499, 466] on link "Month" at bounding box center [514, 468] width 113 height 22
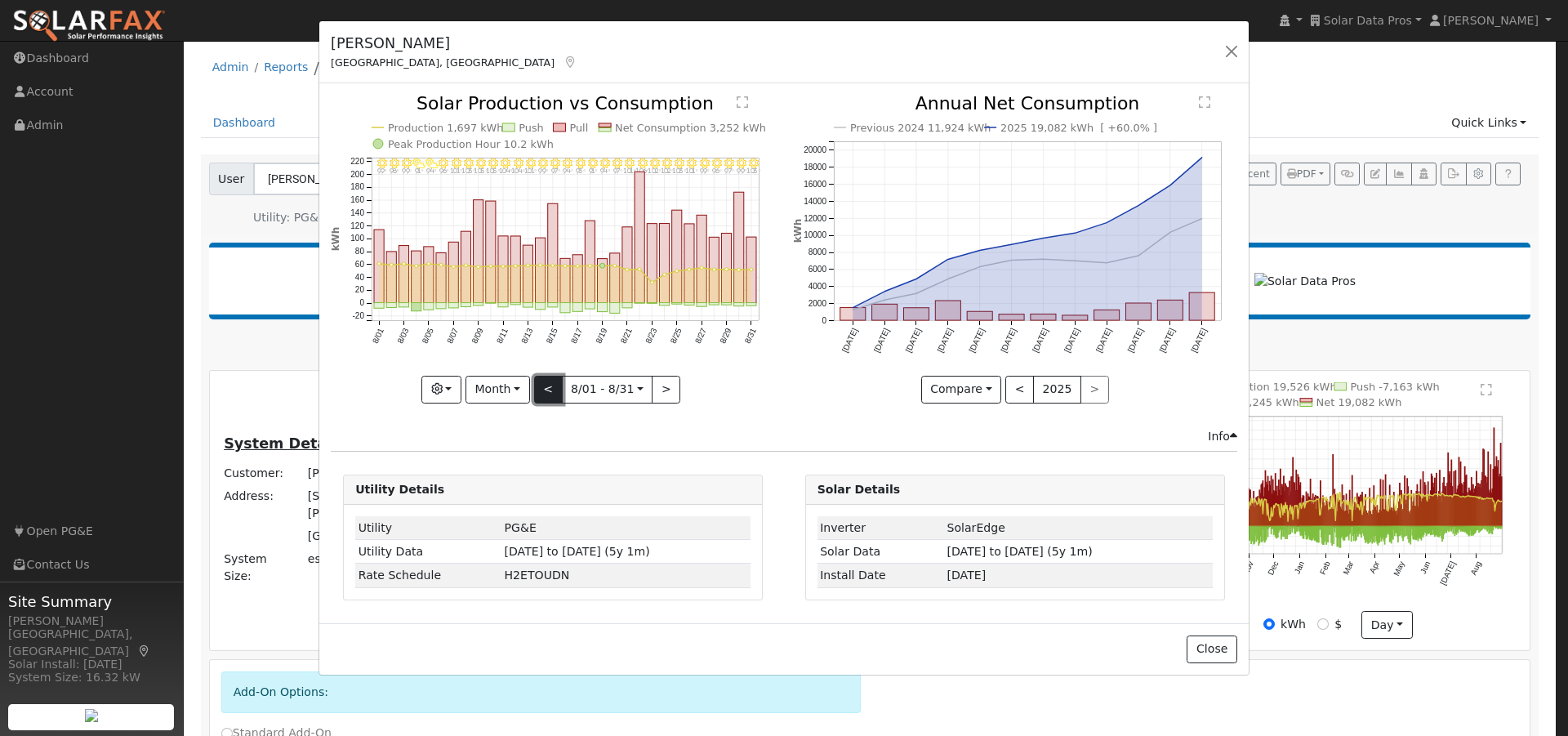
click at [550, 388] on button "<" at bounding box center [548, 389] width 29 height 28
type input "2025-07-01"
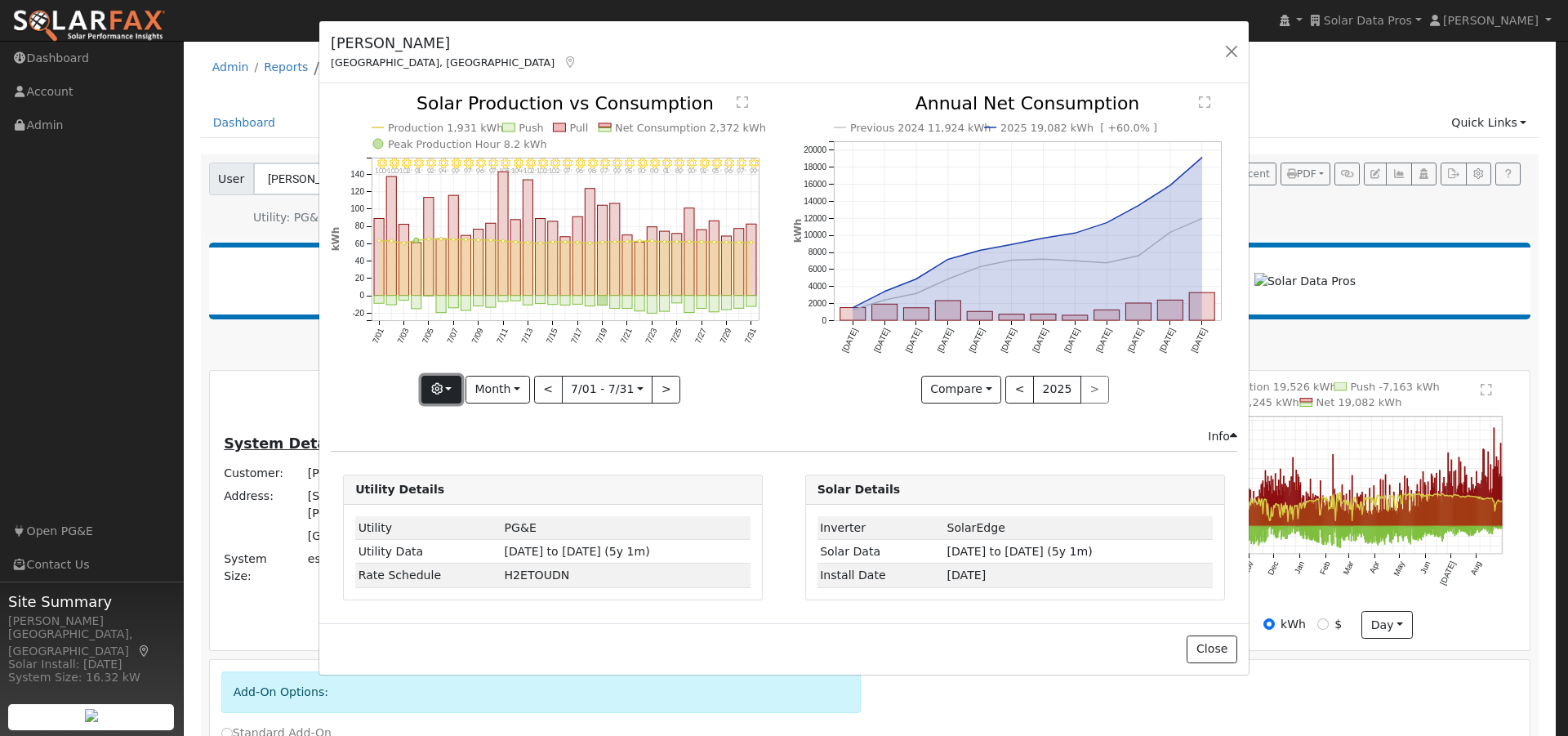
click at [452, 391] on button "button" at bounding box center [441, 389] width 40 height 28
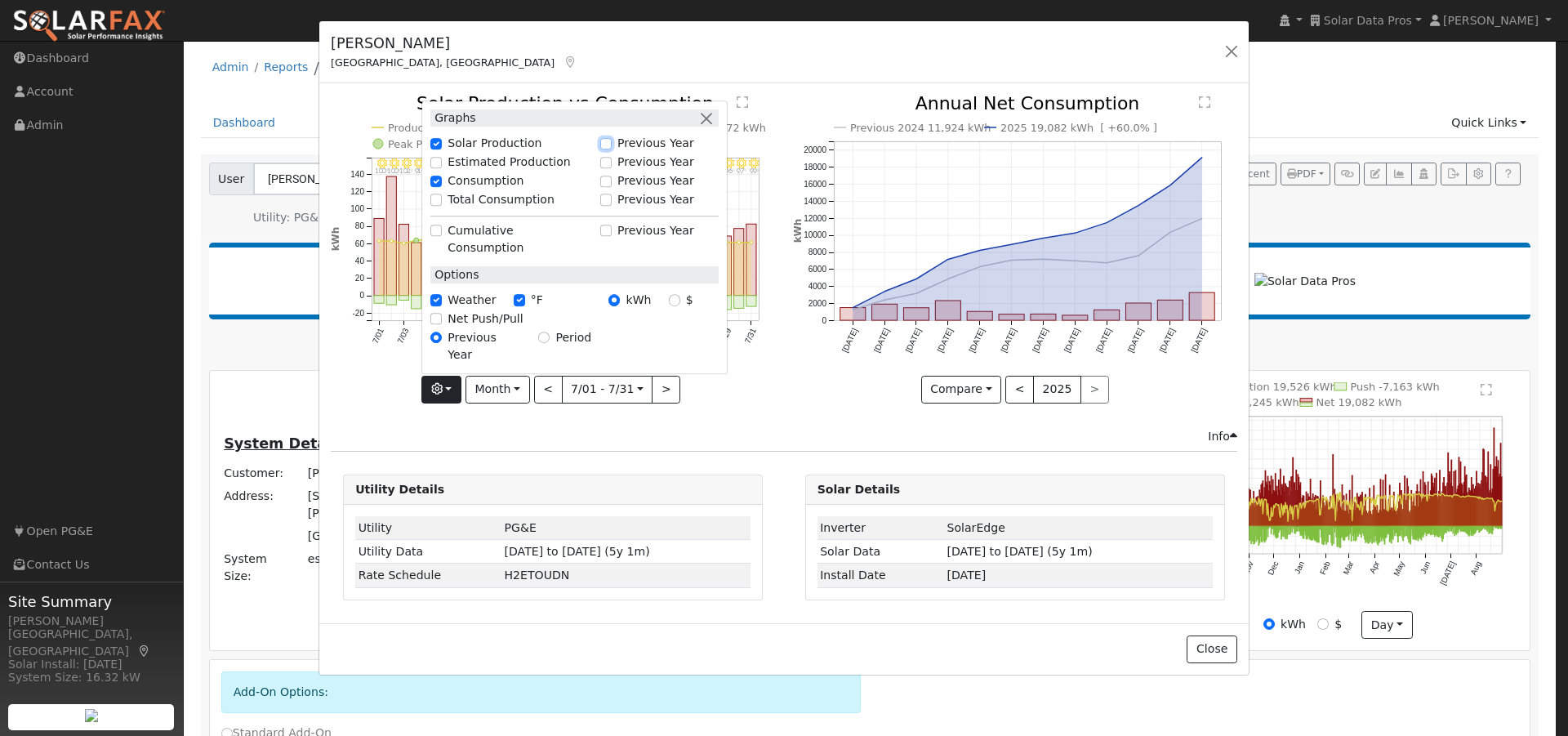
click at [612, 149] on input "Previous Year" at bounding box center [606, 144] width 12 height 12
checkbox input "true"
click at [762, 398] on icon "7/31 - Clear 99° 7/30 - Clear 97° 7/29 - Clear 96° 7/28 - Clear 93° 7/27 - Clea…" at bounding box center [553, 247] width 444 height 306
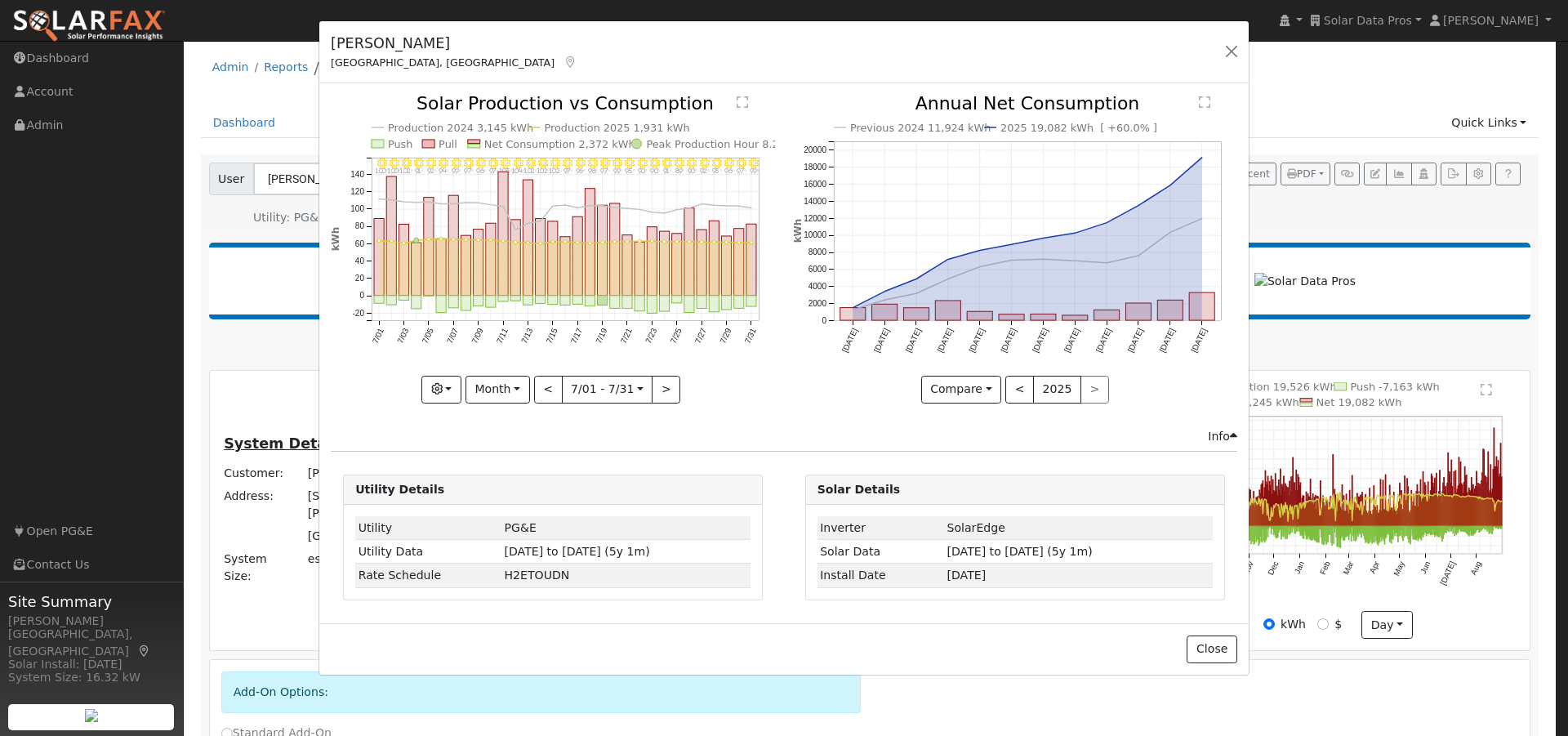
click at [563, 133] on text "Production 2025 1,931 kWh" at bounding box center [617, 128] width 146 height 13
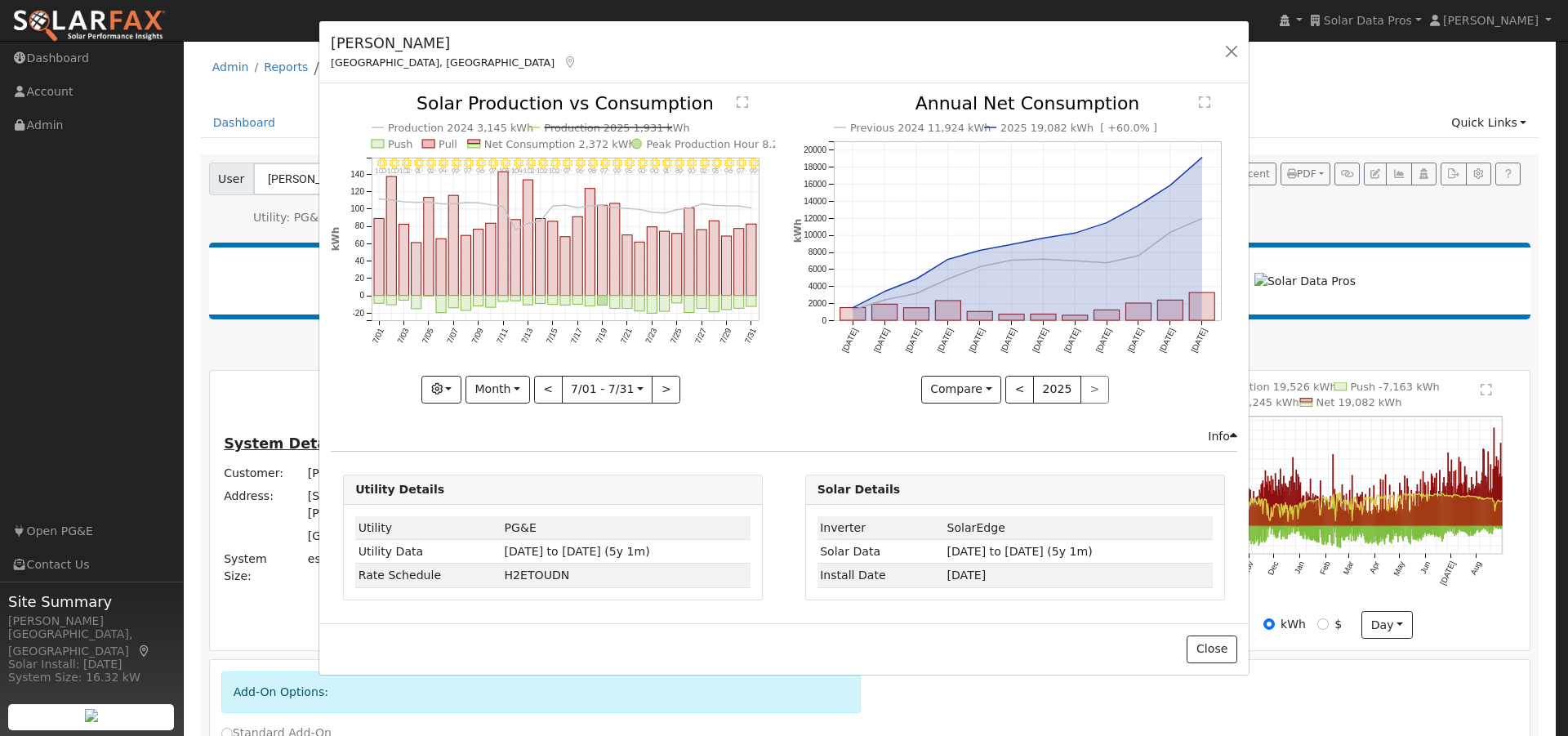
click at [561, 140] on text "Net Consumption 2,372 kWh" at bounding box center [560, 145] width 151 height 13
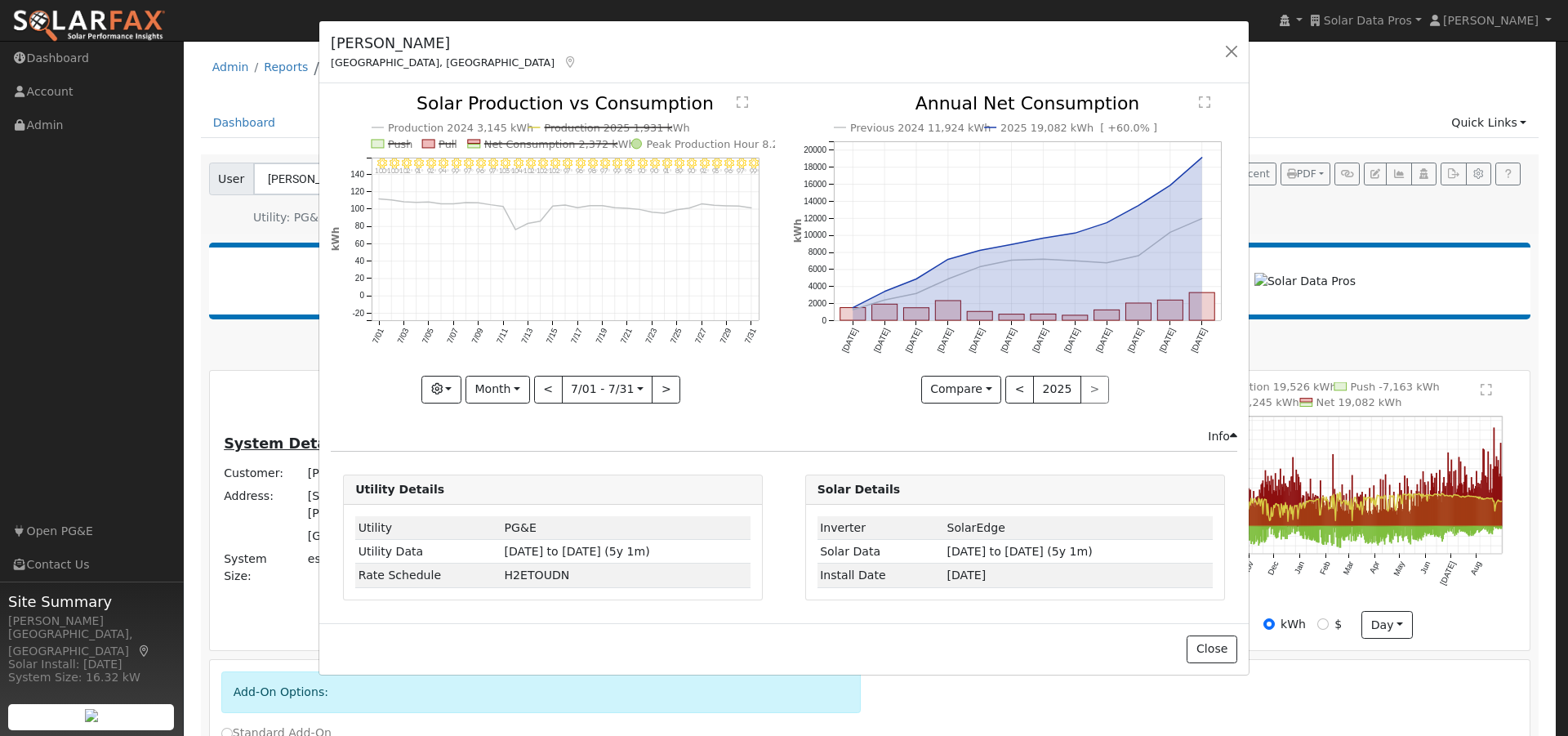
click at [539, 129] on icon "7/31 - Clear 99° 7/30 - Clear 97° 7/29 - Clear 96° 7/28 - Clear 93° 7/27 - Clea…" at bounding box center [553, 247] width 444 height 306
drag, startPoint x: 591, startPoint y: 114, endPoint x: 586, endPoint y: 122, distance: 9.4
click at [592, 115] on icon "7/31 - Clear 99° 7/30 - Clear 97° 7/29 - Clear 96° 7/28 - Clear 93° 7/27 - Clea…" at bounding box center [553, 247] width 444 height 306
click at [586, 122] on text "Production 2025 1,931 kWh" at bounding box center [617, 128] width 146 height 13
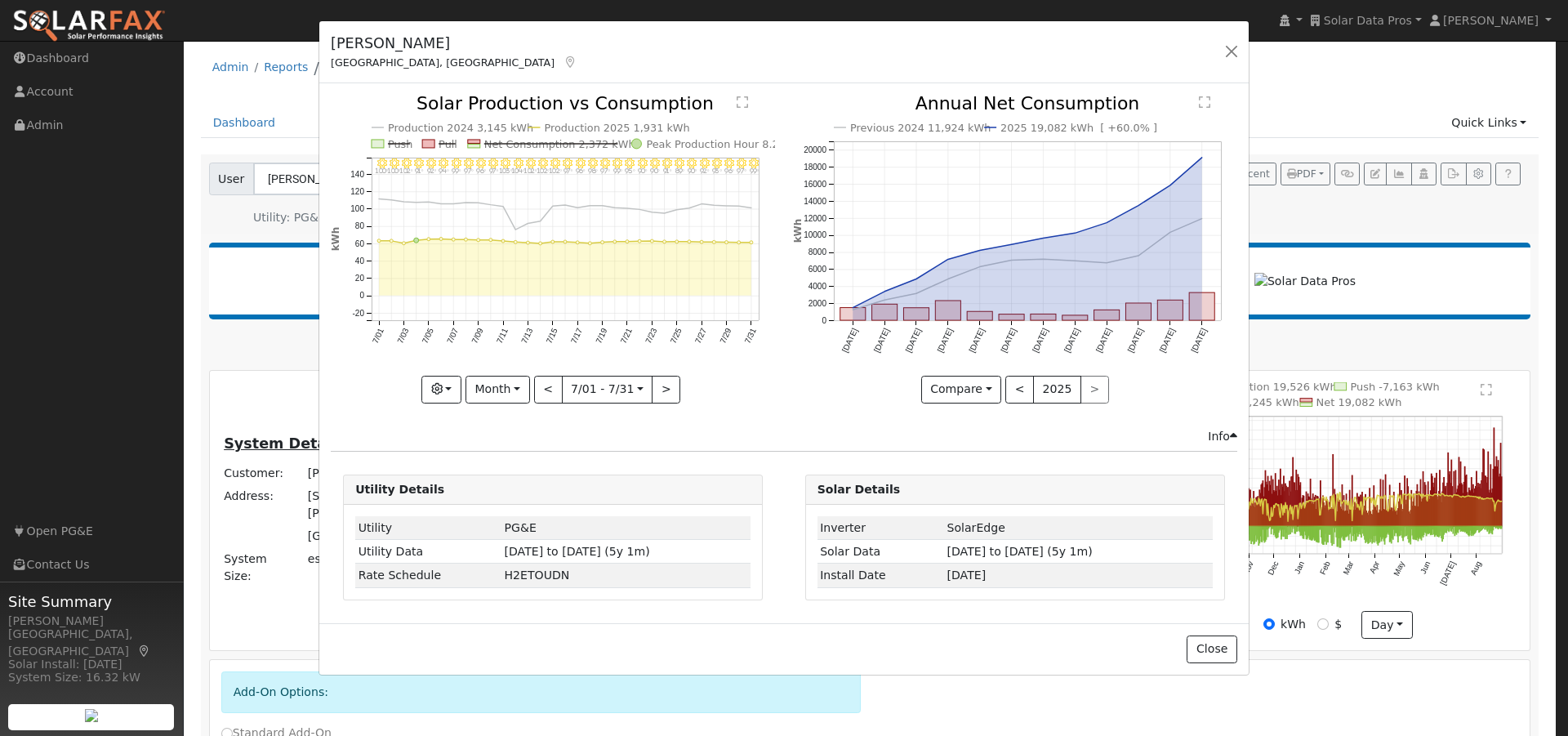
drag, startPoint x: 570, startPoint y: 145, endPoint x: 520, endPoint y: 226, distance: 95.2
click at [569, 146] on g "Net Consumption 2,372 kWh" at bounding box center [552, 145] width 167 height 13
click at [518, 143] on text "Net Consumption 2,372 kWh" at bounding box center [560, 145] width 151 height 13
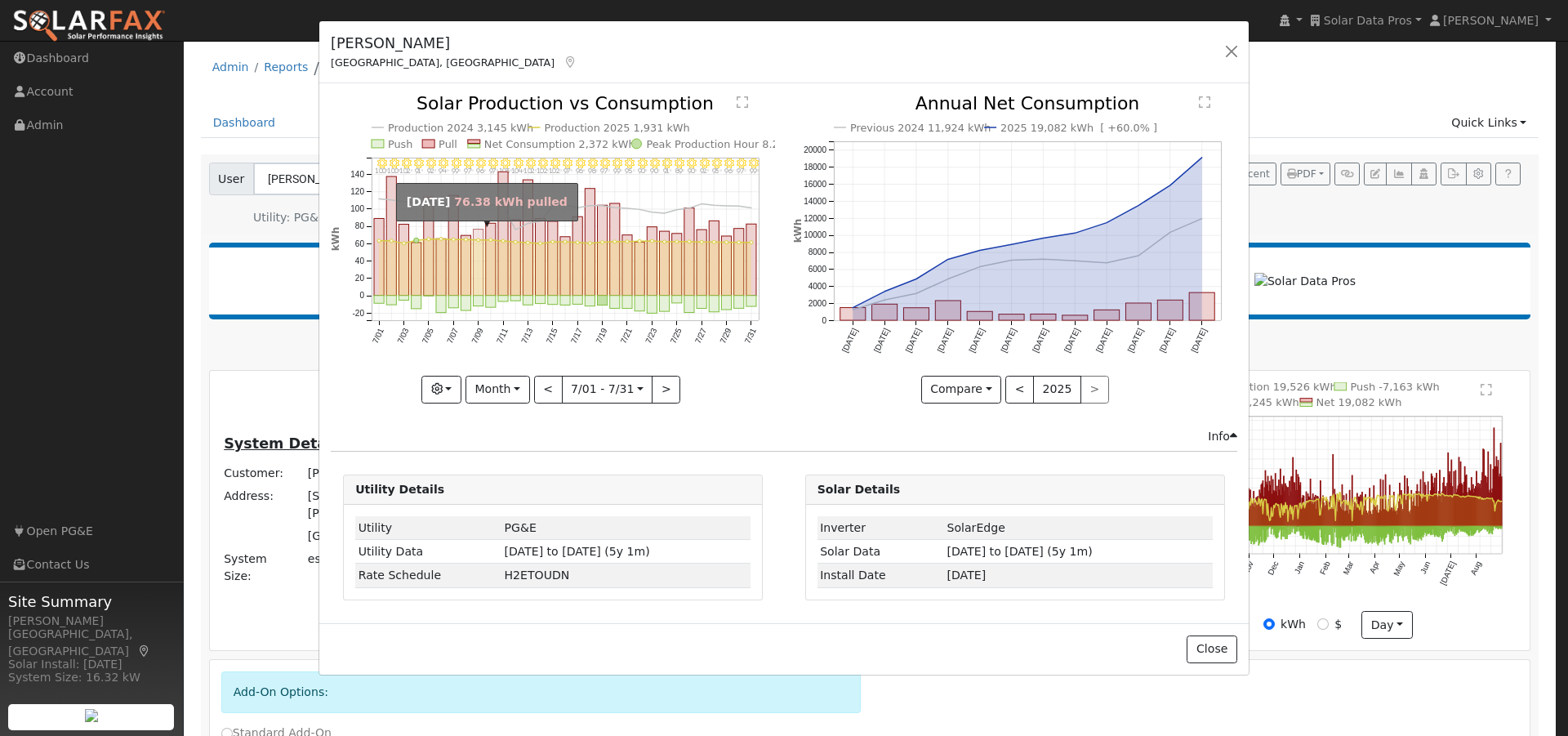
click at [481, 261] on rect "onclick=""" at bounding box center [478, 262] width 10 height 67
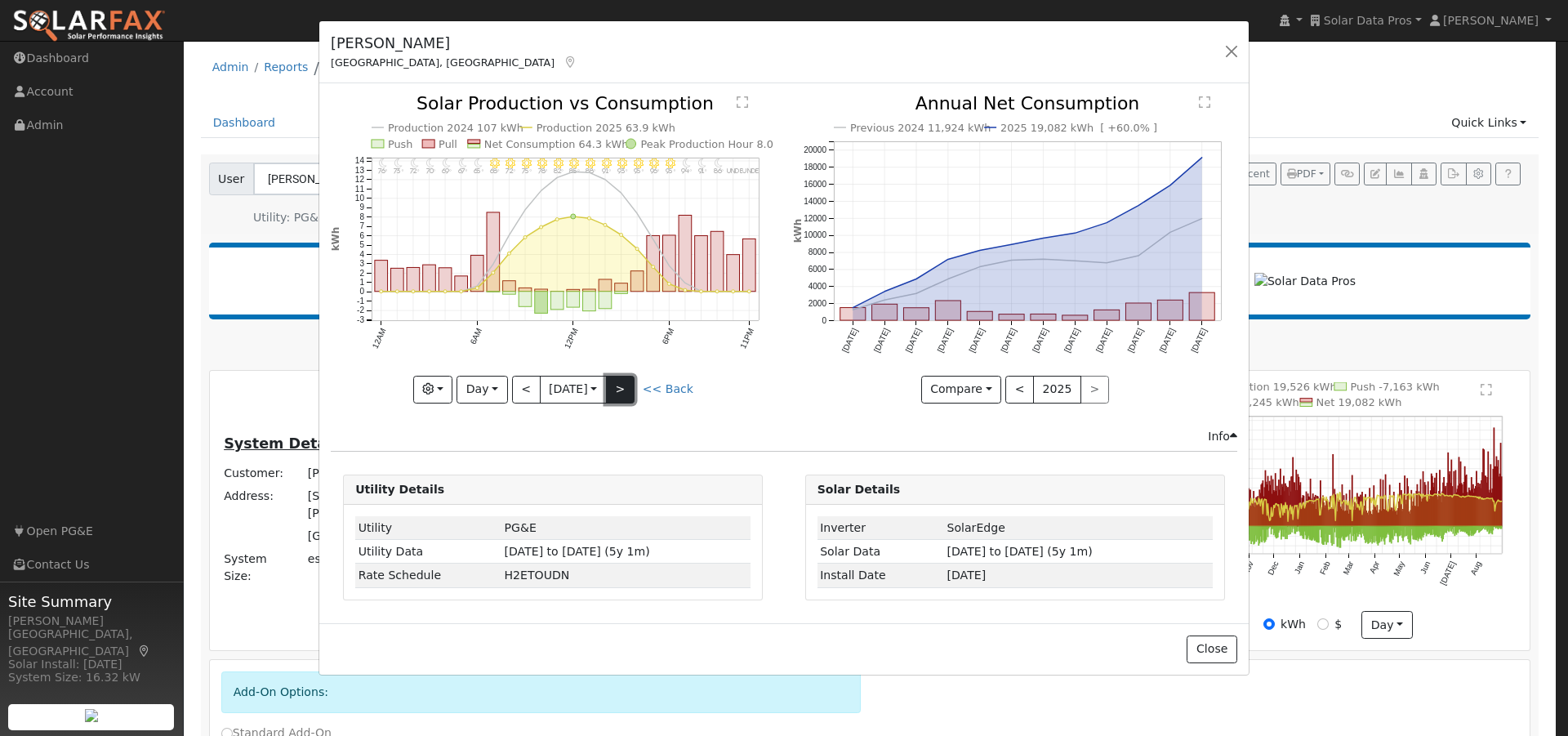
click at [622, 388] on button ">" at bounding box center [620, 389] width 29 height 28
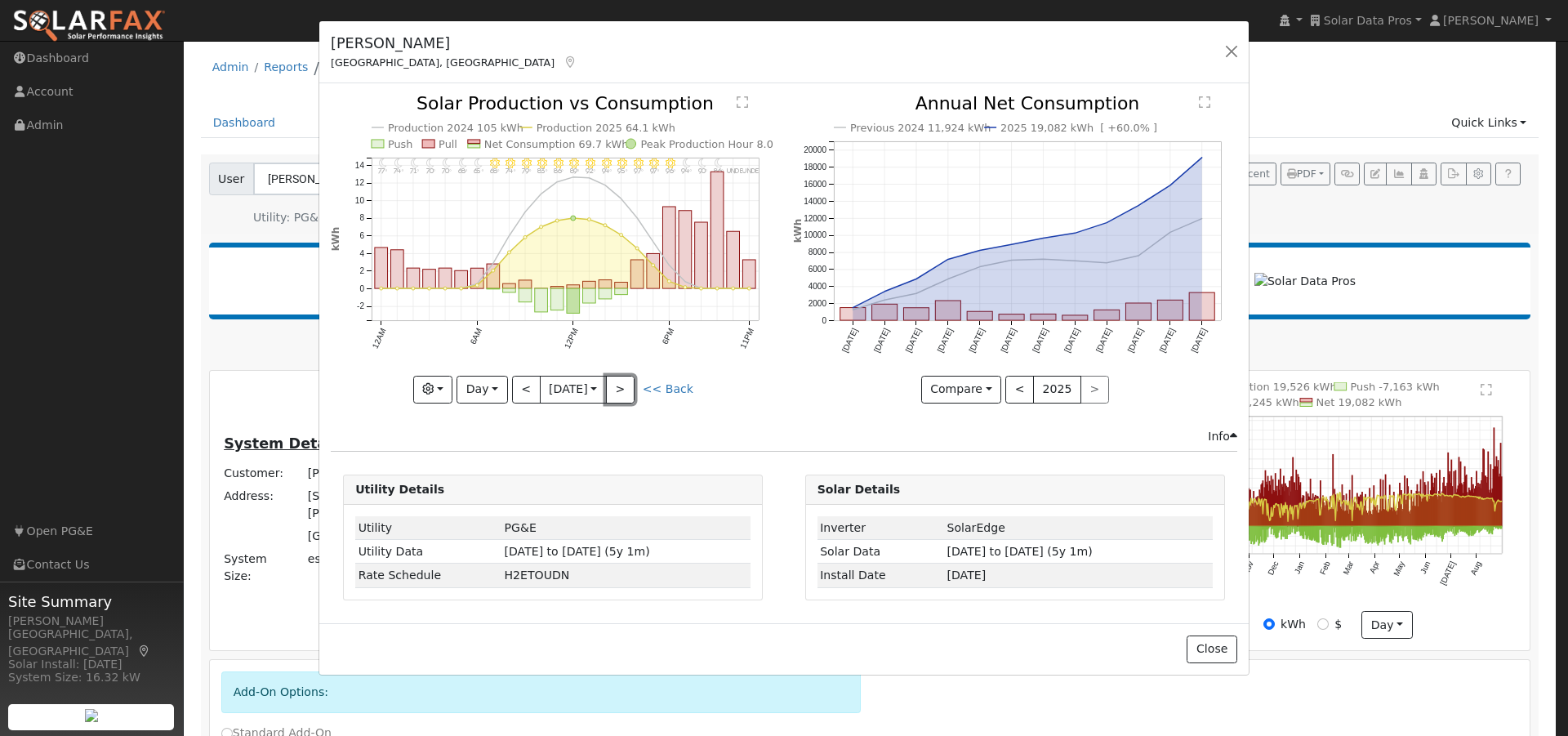
click at [625, 384] on button ">" at bounding box center [620, 389] width 29 height 28
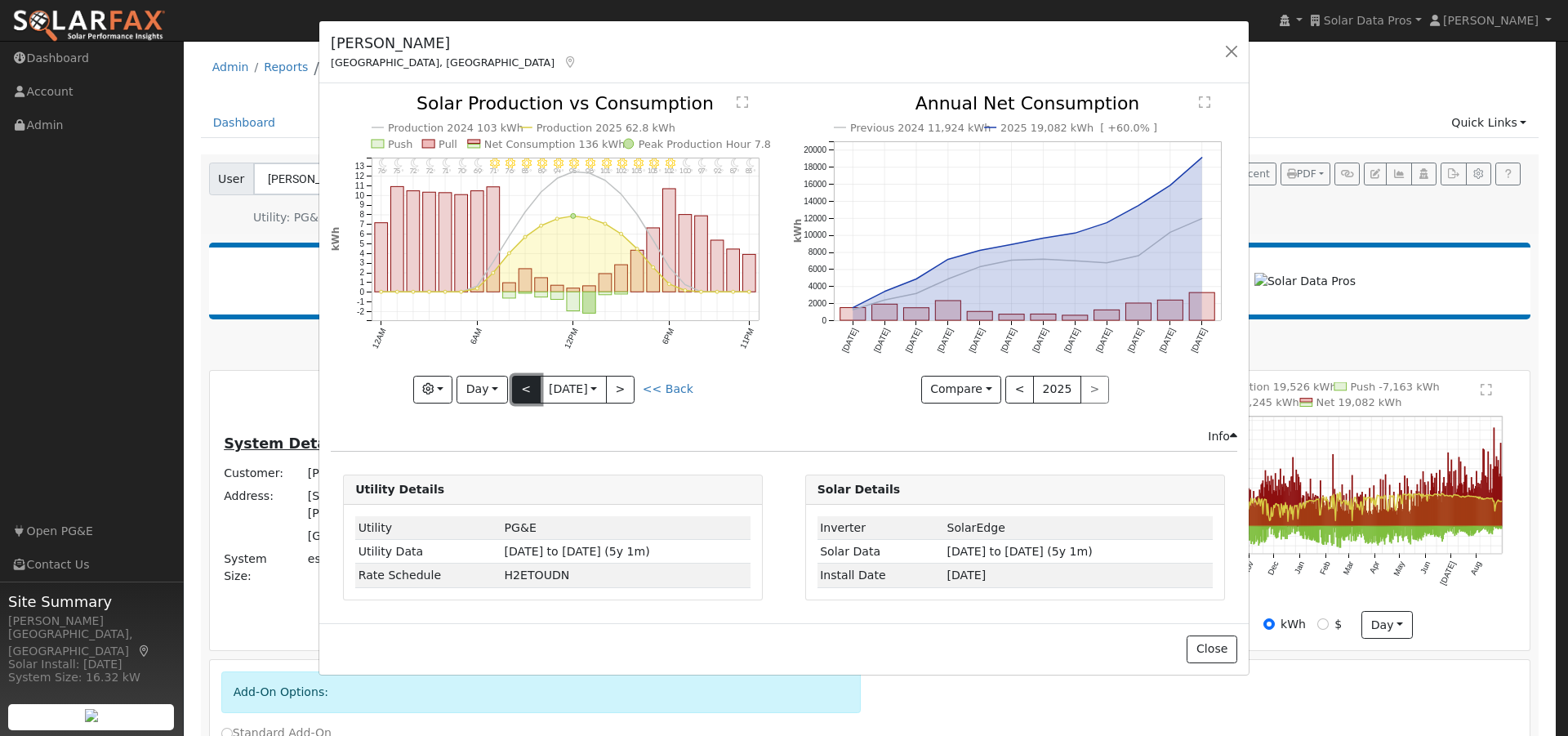
click at [522, 390] on button "<" at bounding box center [527, 389] width 29 height 28
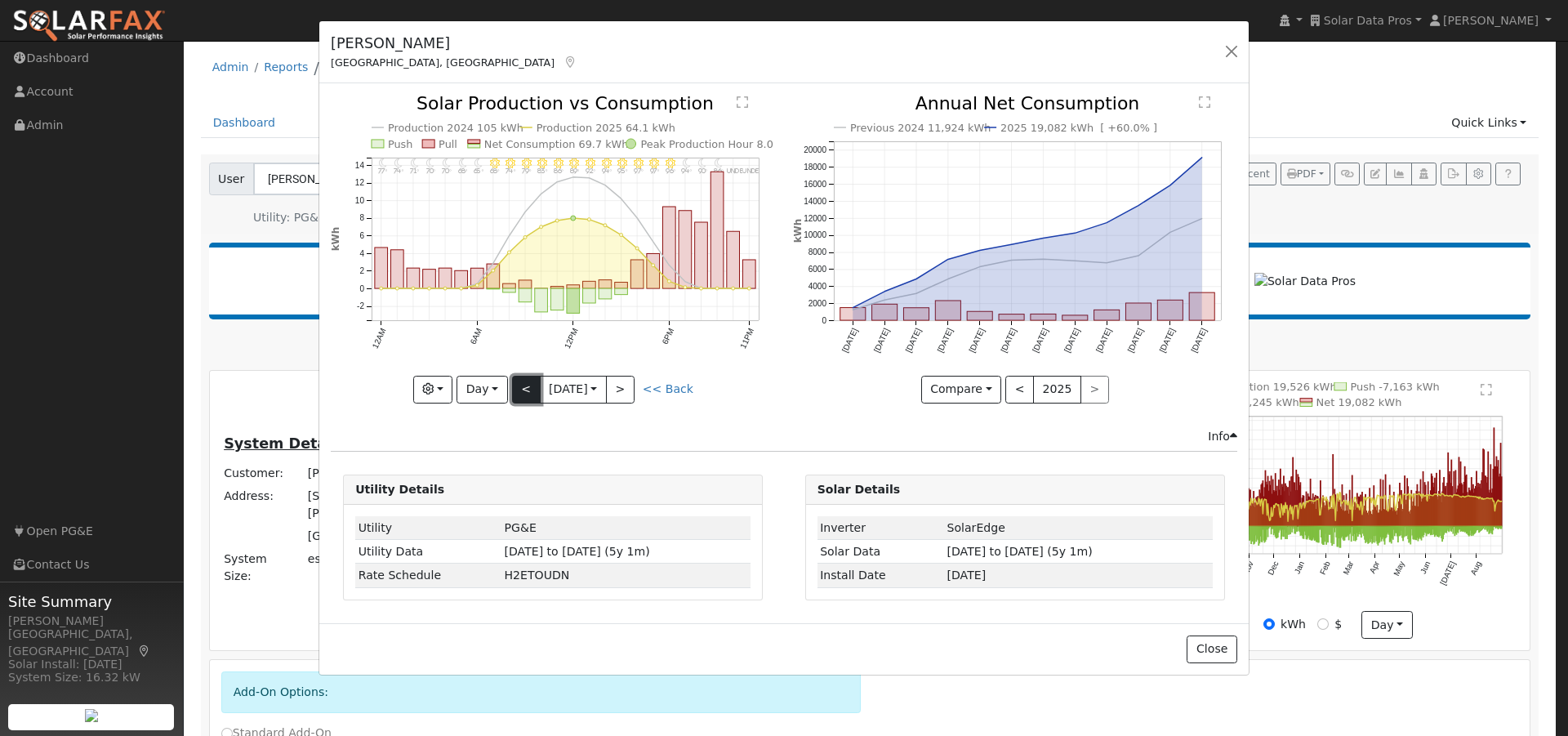
click at [522, 390] on button "<" at bounding box center [527, 389] width 29 height 28
click at [522, 382] on button "<" at bounding box center [527, 389] width 29 height 28
click at [525, 381] on button "<" at bounding box center [527, 389] width 29 height 28
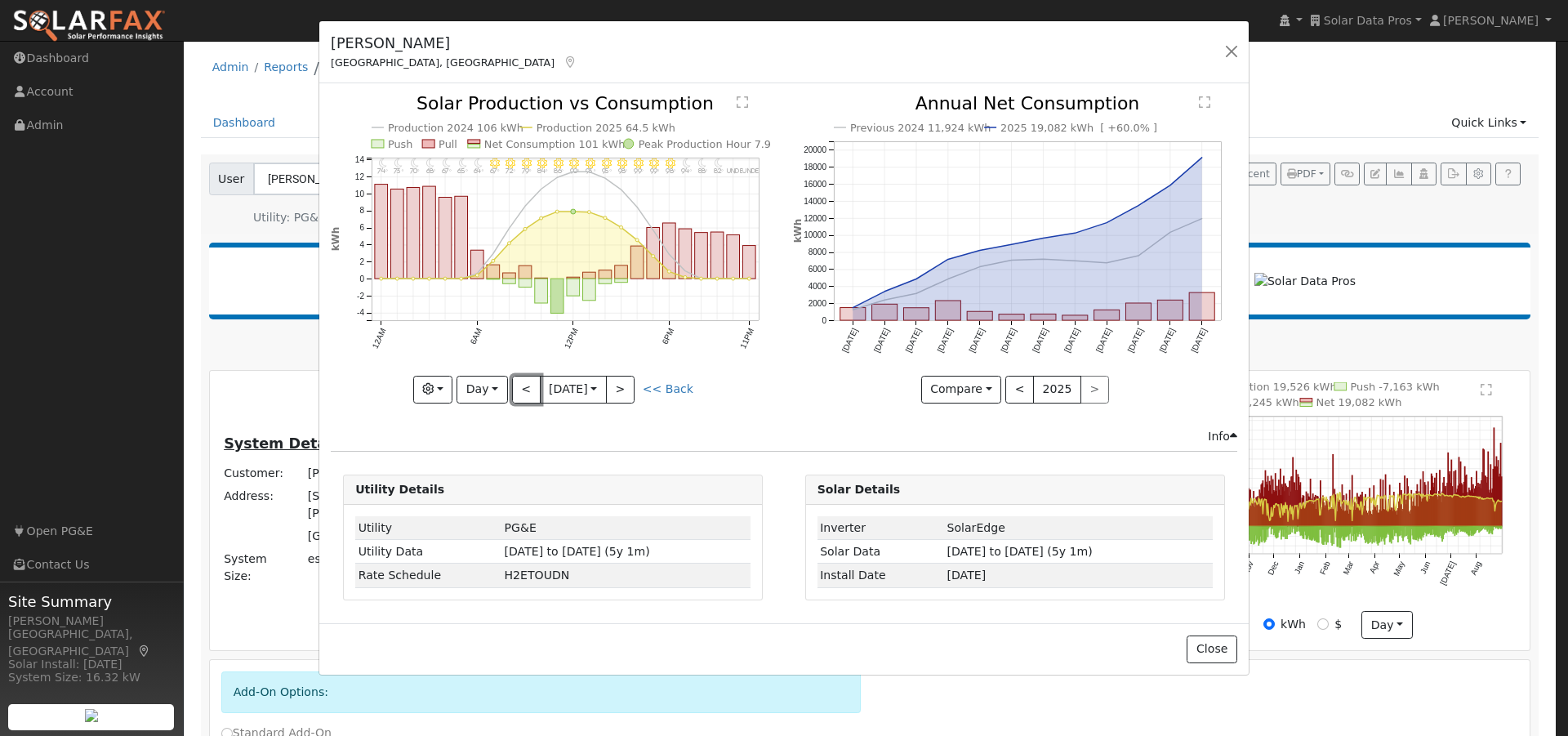
click at [523, 385] on button "<" at bounding box center [527, 389] width 29 height 28
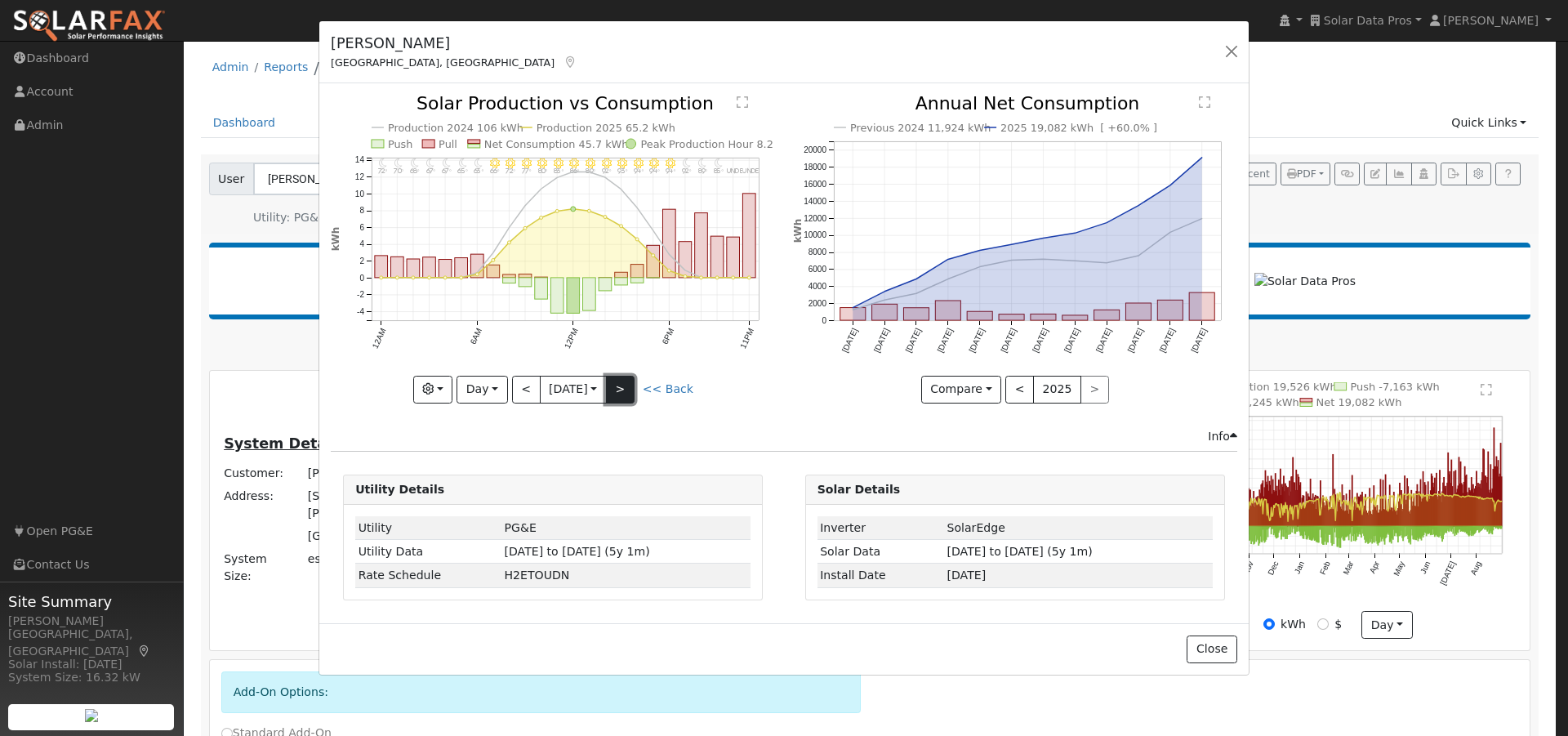
click at [628, 394] on button ">" at bounding box center [620, 389] width 29 height 28
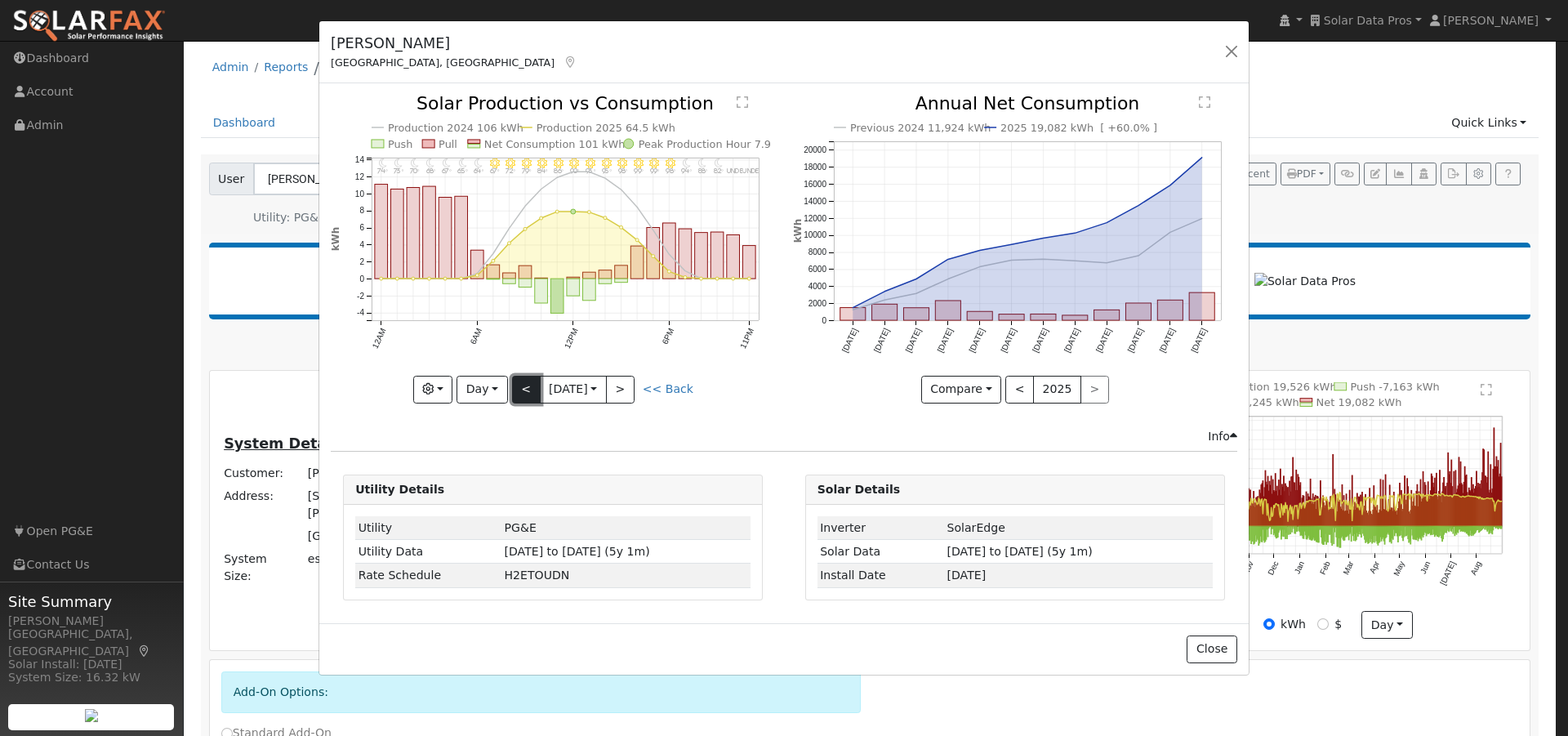
click at [523, 392] on button "<" at bounding box center [527, 389] width 29 height 28
click at [524, 389] on button "<" at bounding box center [527, 389] width 29 height 28
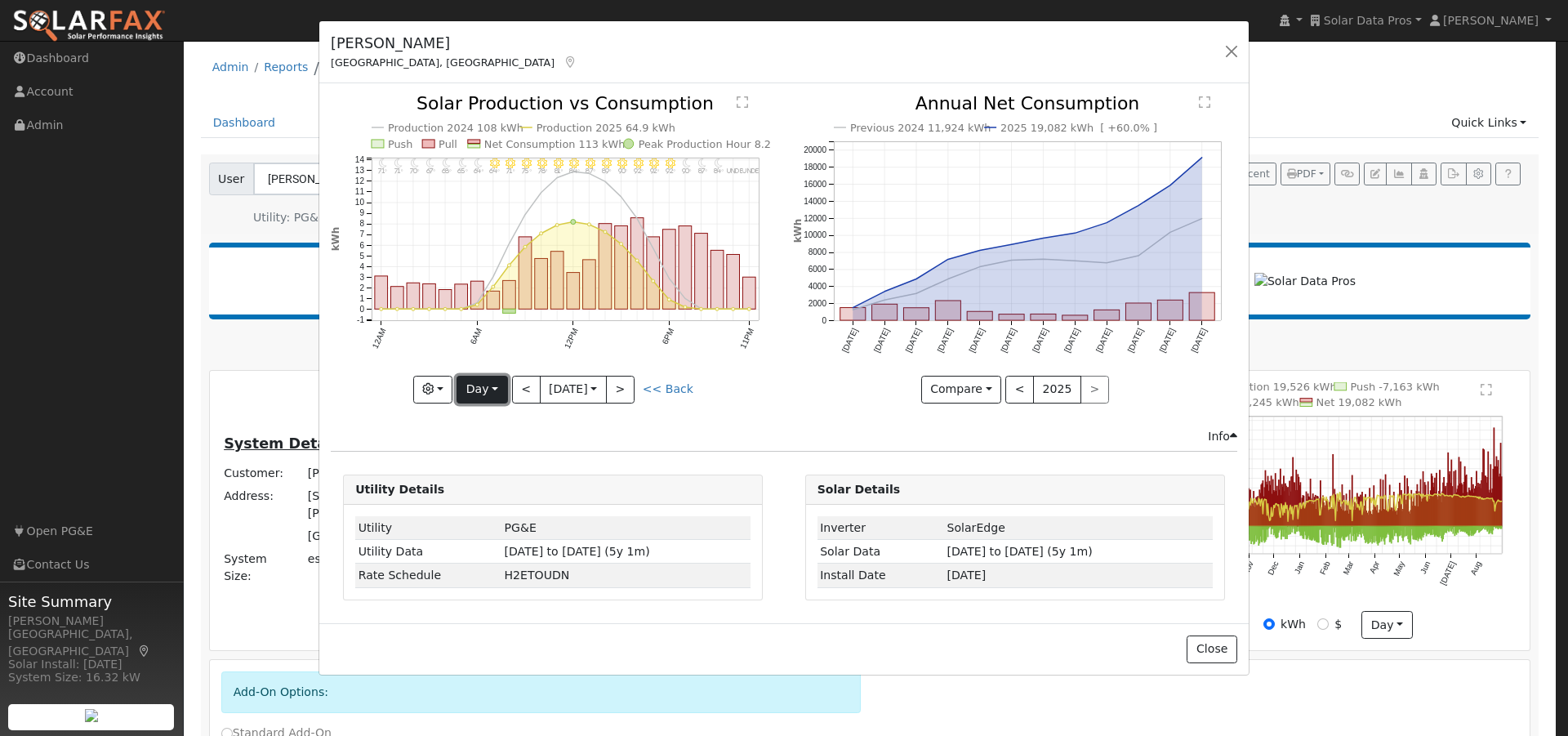
click at [500, 388] on button "Day" at bounding box center [482, 389] width 50 height 28
drag, startPoint x: 492, startPoint y: 496, endPoint x: 527, endPoint y: 466, distance: 46.1
click at [492, 495] on link "Year" at bounding box center [514, 491] width 113 height 22
type input "2024-09-01"
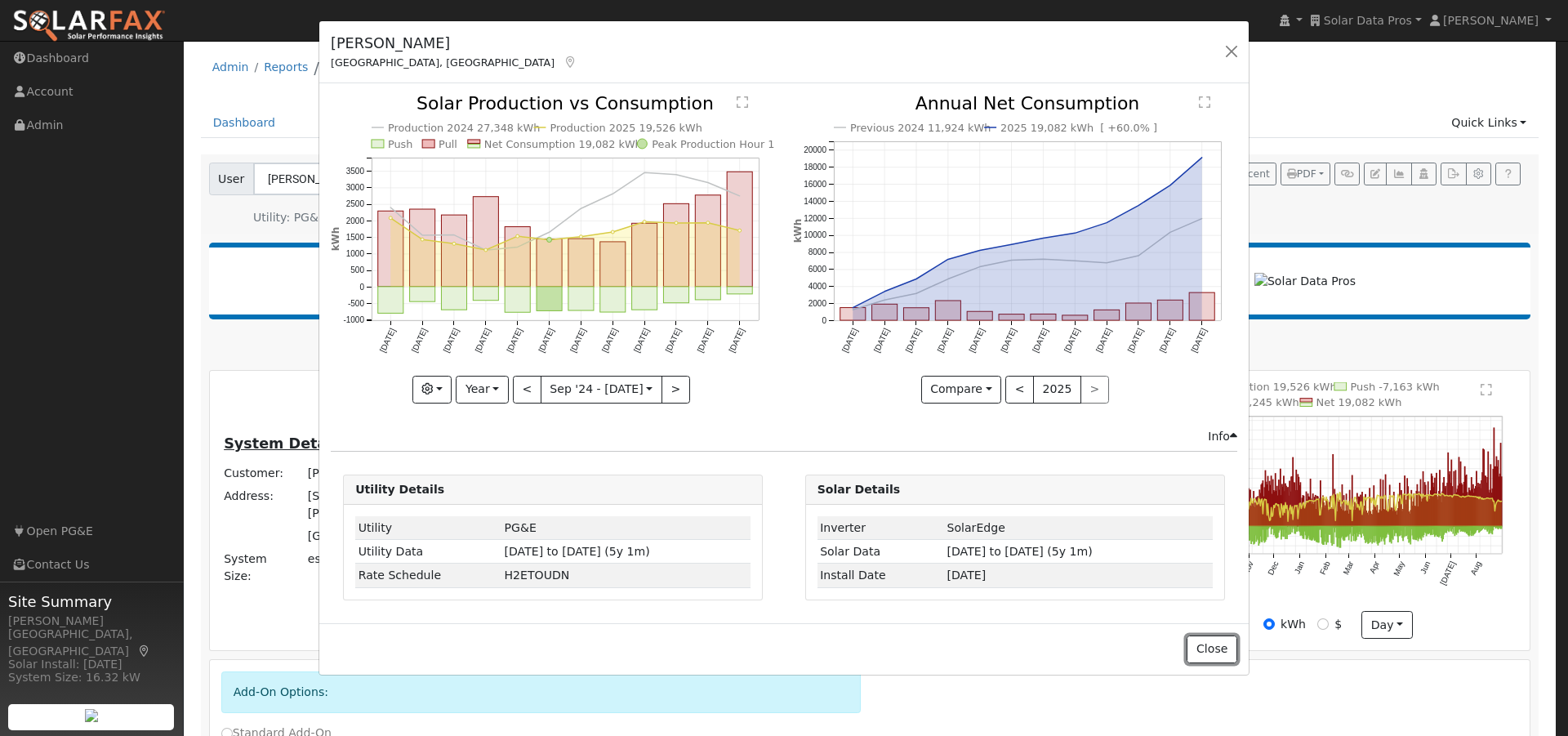
click at [1209, 649] on button "Close" at bounding box center [1210, 649] width 49 height 28
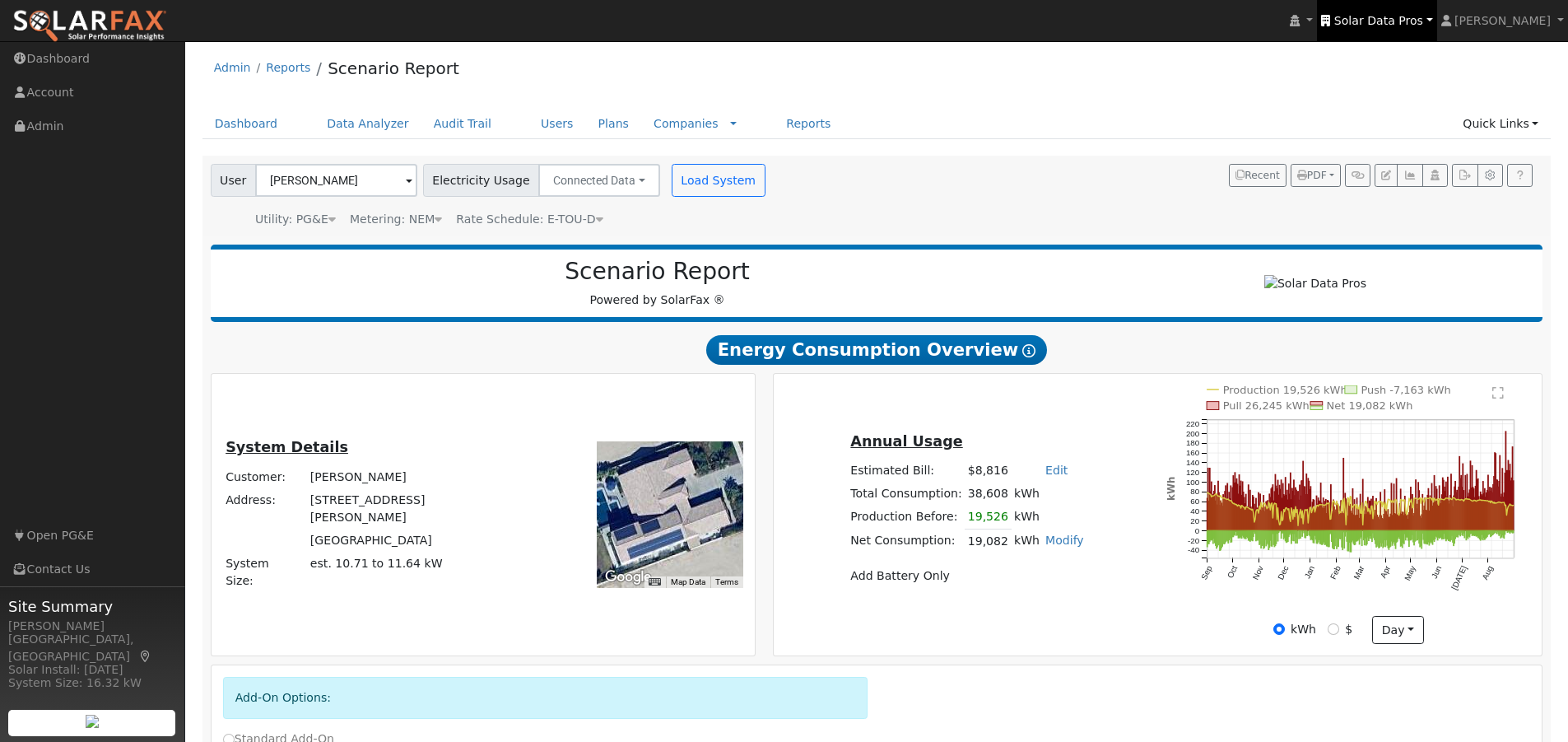
click at [1409, 20] on span "Solar Data Pros" at bounding box center [1379, 20] width 89 height 14
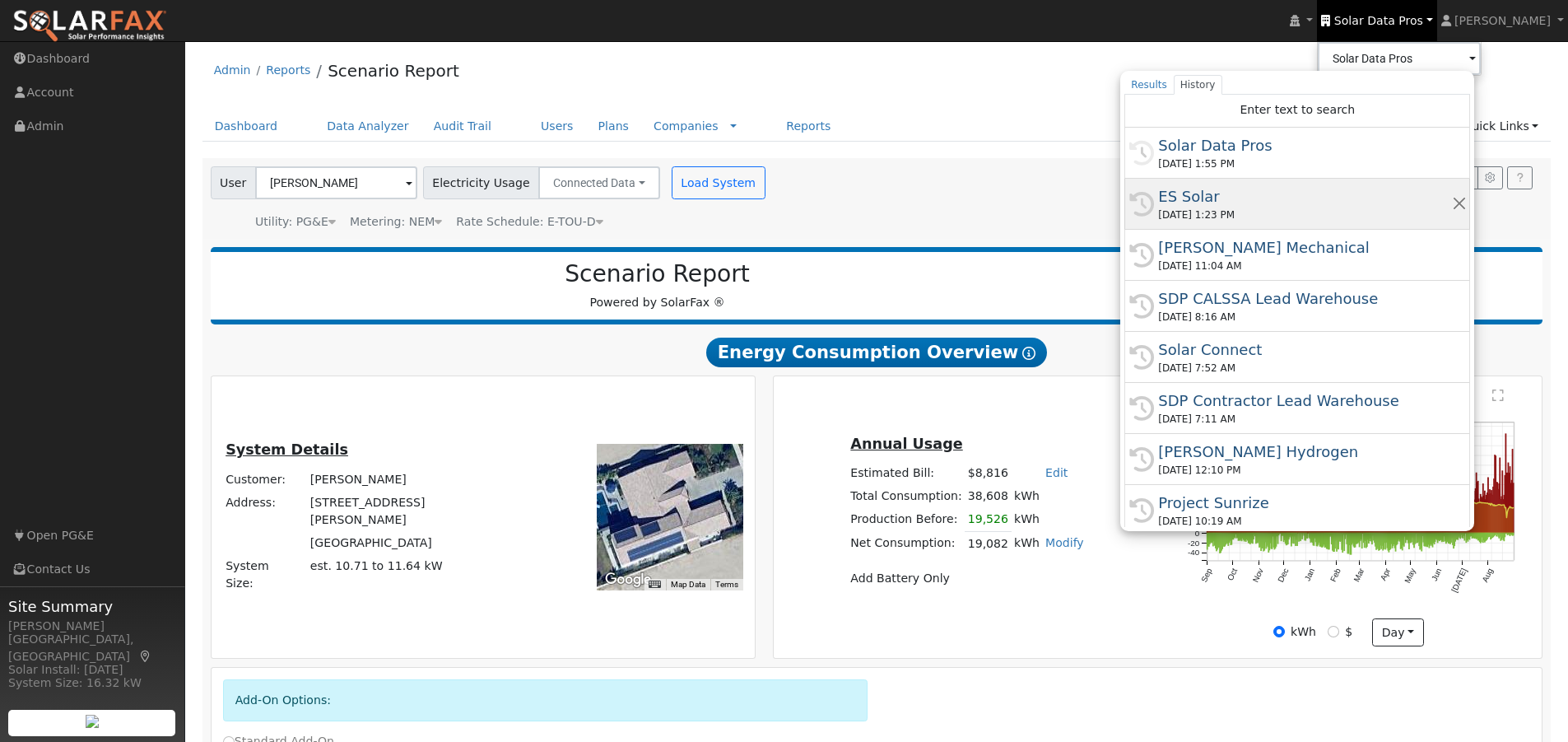
click at [1217, 189] on div "ES Solar" at bounding box center [1305, 196] width 293 height 23
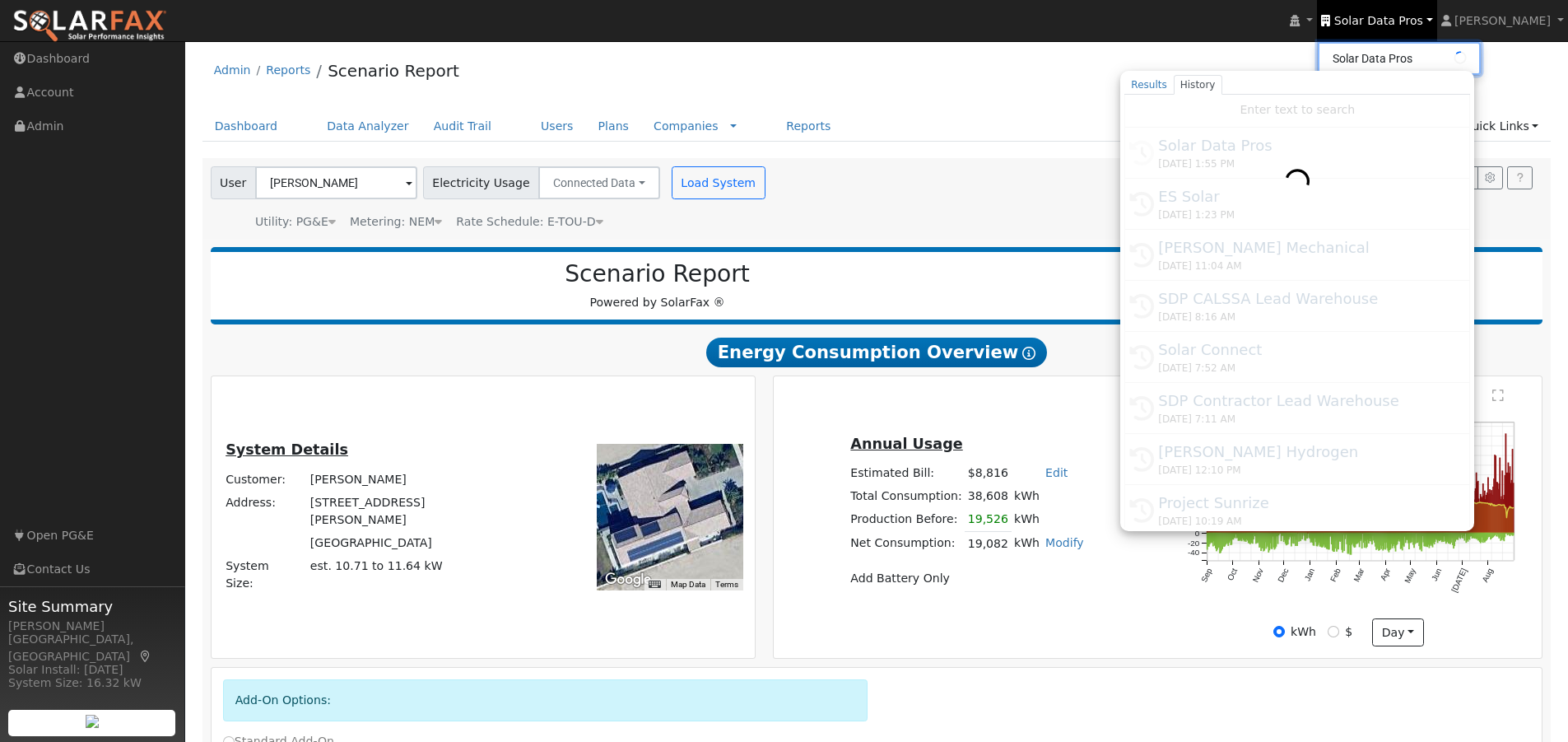
type input "ES Solar"
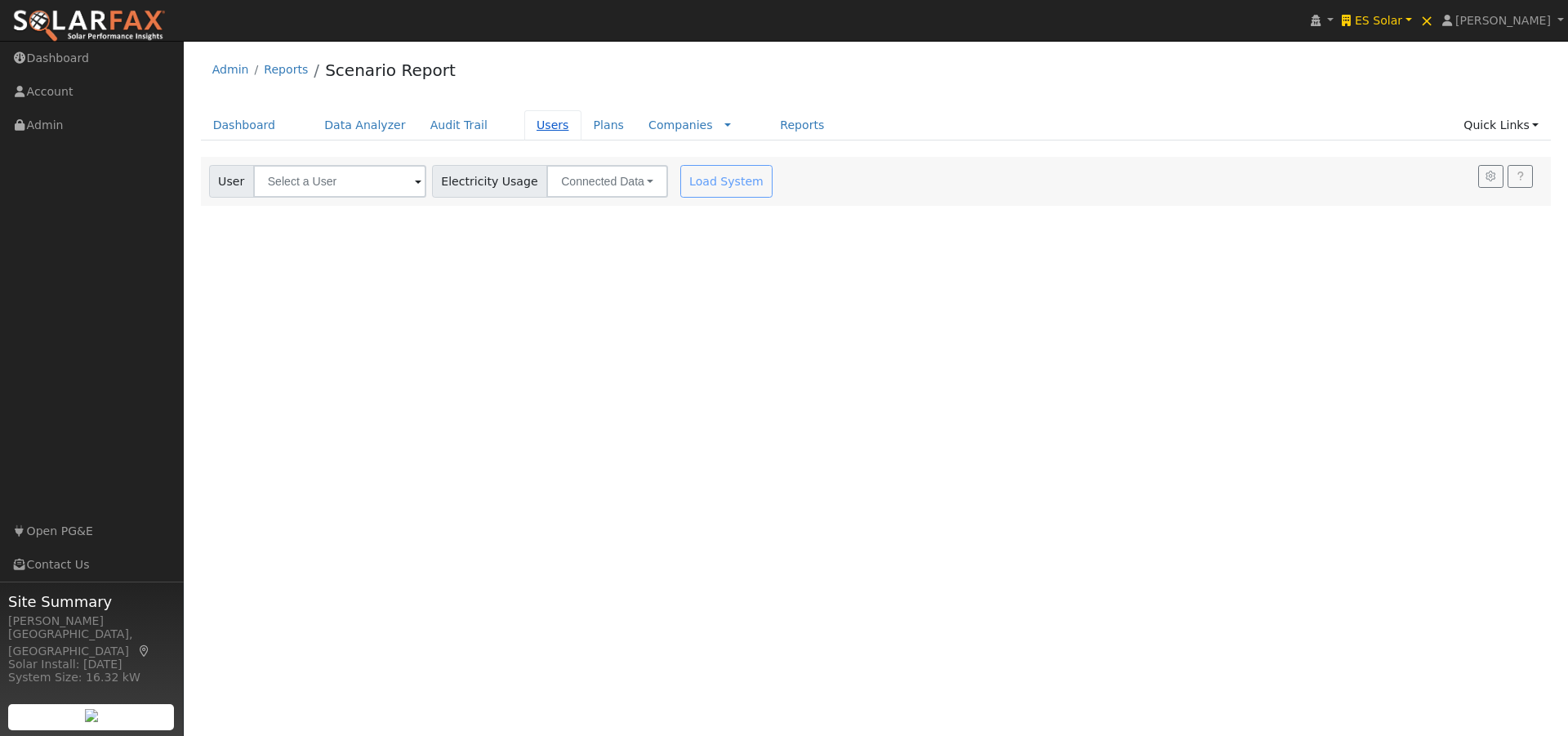
click at [524, 119] on link "Users" at bounding box center [553, 126] width 58 height 31
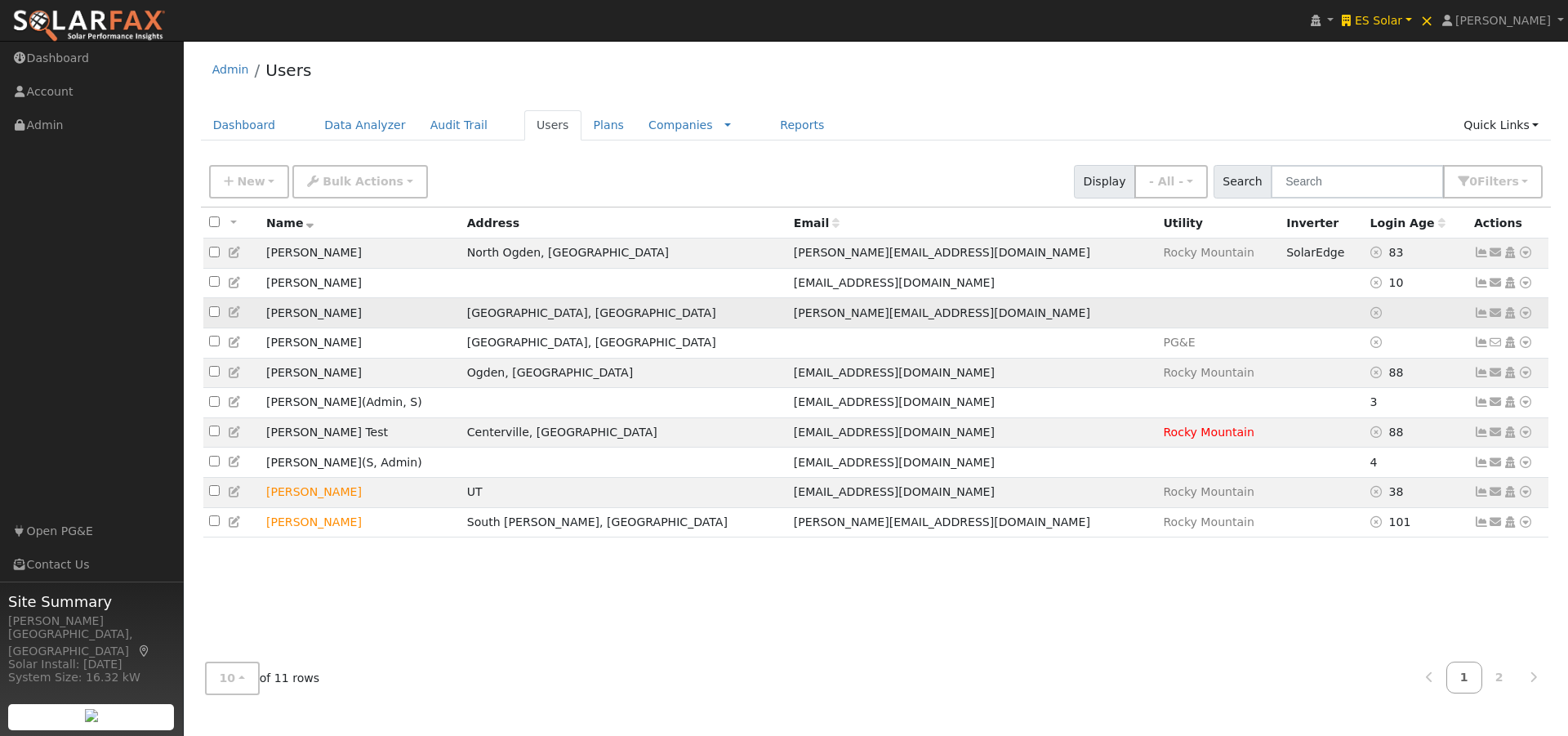
click at [1499, 316] on icon at bounding box center [1496, 313] width 14 height 12
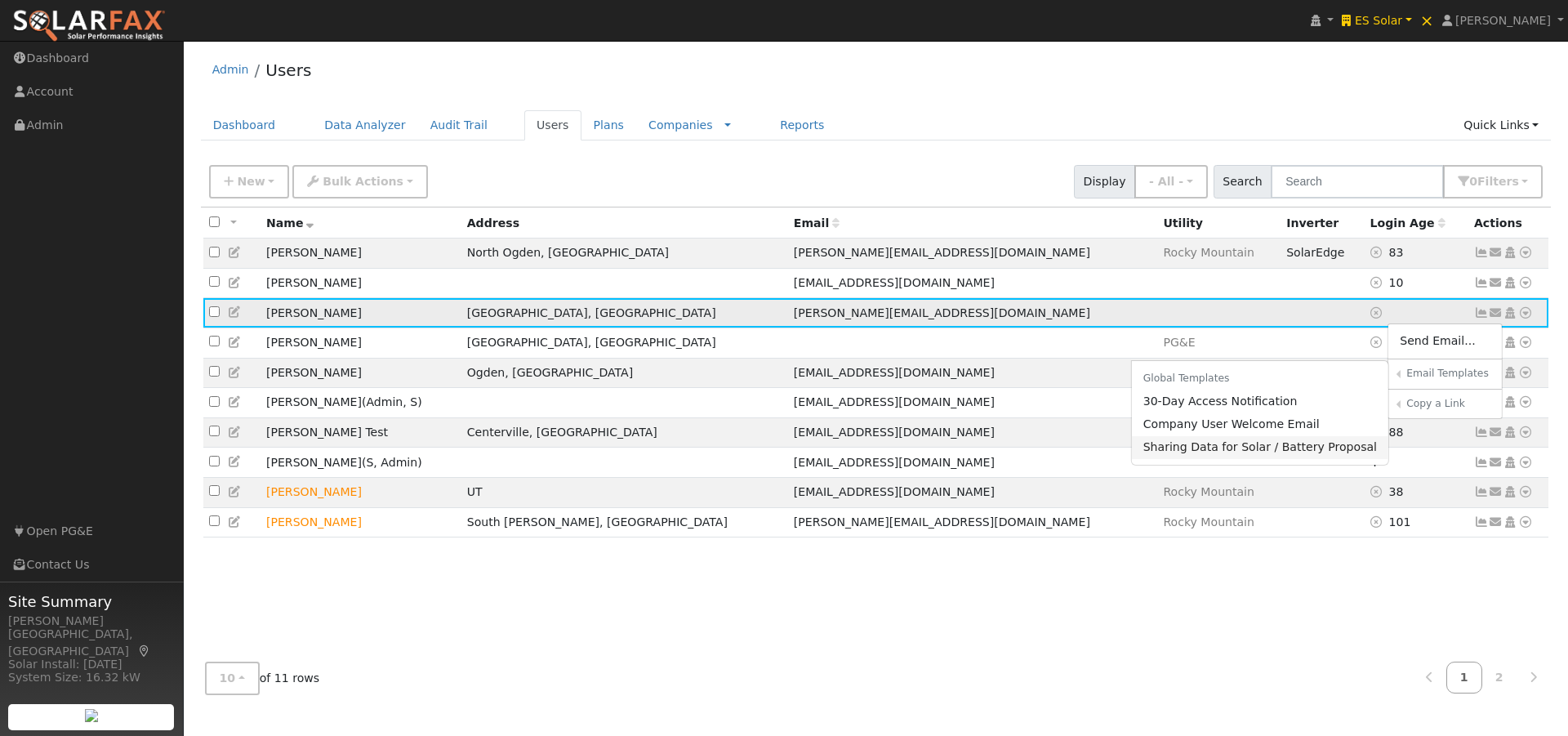
click at [1208, 452] on link "Sharing Data for Solar / Battery Proposal" at bounding box center [1260, 447] width 257 height 22
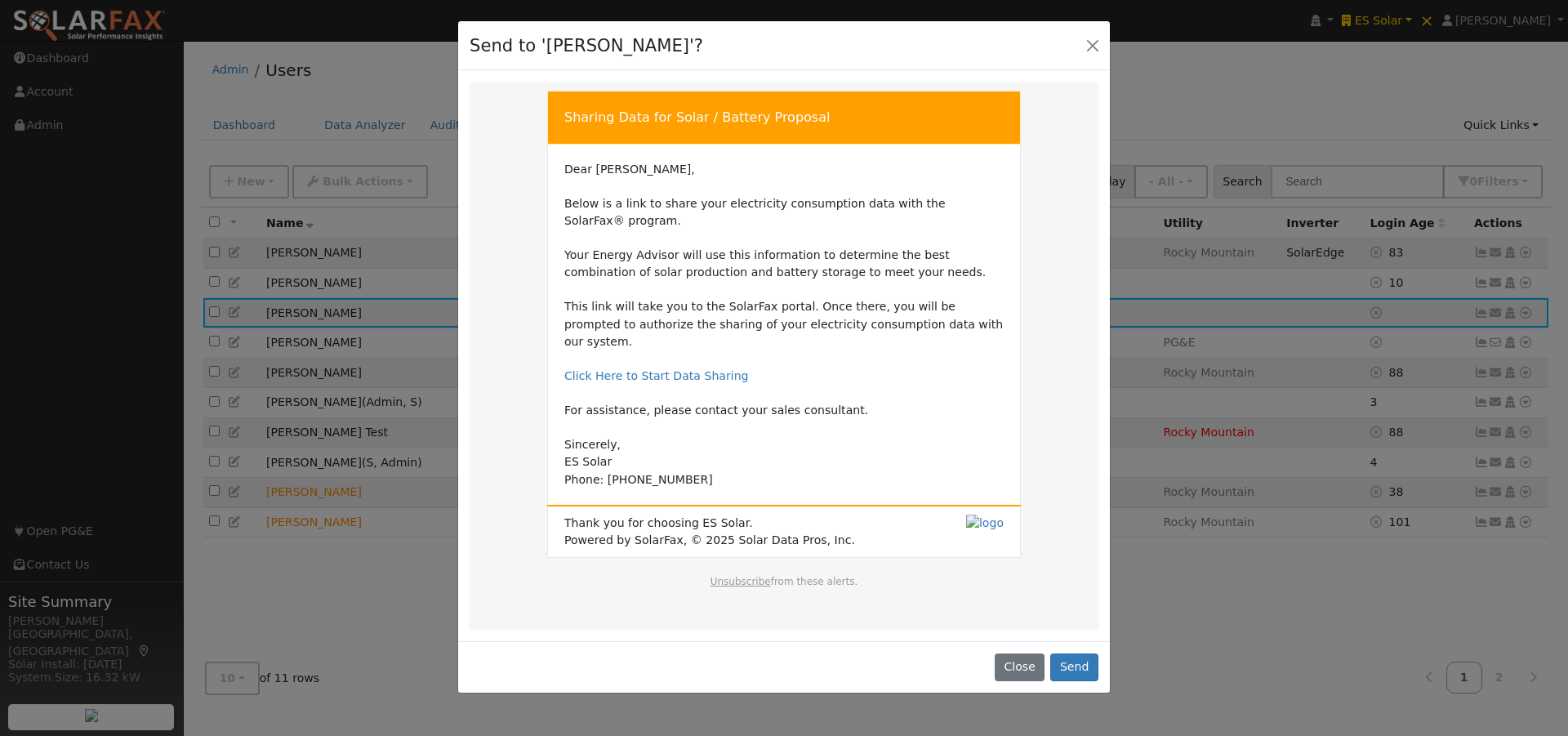
drag, startPoint x: 562, startPoint y: 487, endPoint x: 741, endPoint y: 489, distance: 179.0
click at [726, 505] on td "Thank you for choosing ES Solar. Powered by SolarFax, © 2025 Solar Data Pros, I…" at bounding box center [784, 531] width 473 height 52
click at [973, 371] on td "Dear Joseph, Below is a link to share your electricity consumption data with th…" at bounding box center [784, 324] width 439 height 327
click at [1019, 653] on button "Close" at bounding box center [1019, 667] width 49 height 28
